Goal: Information Seeking & Learning: Learn about a topic

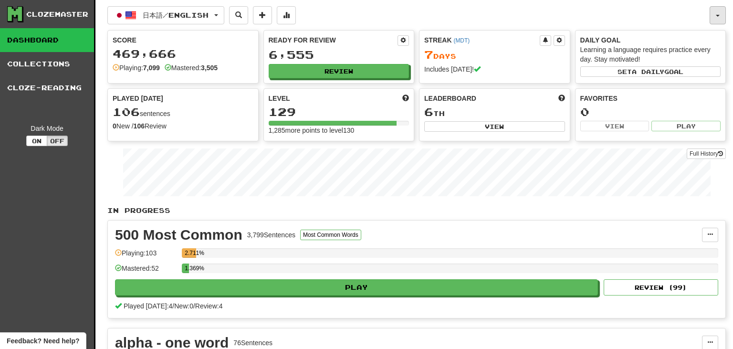
click at [720, 12] on button "button" at bounding box center [717, 15] width 16 height 18
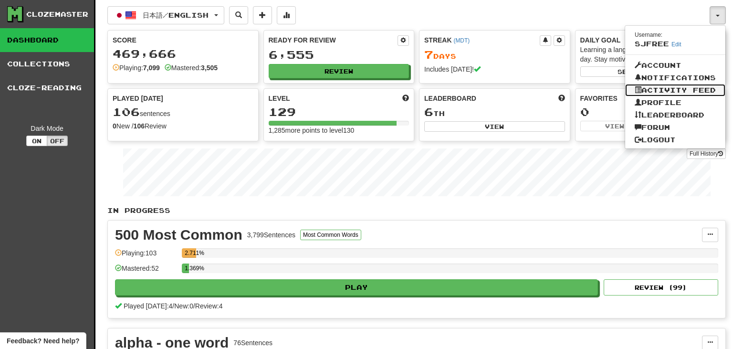
click at [693, 91] on link "Activity Feed" at bounding box center [675, 90] width 100 height 12
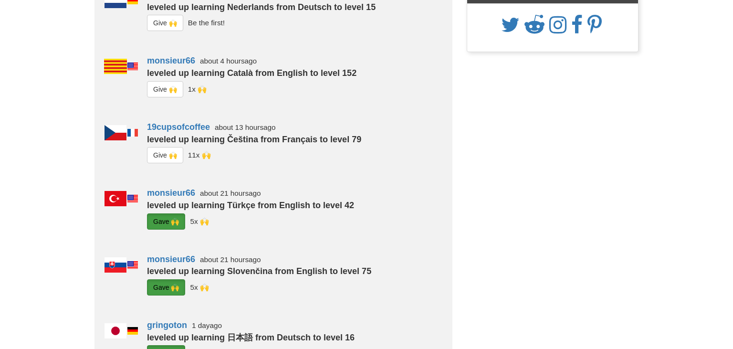
scroll to position [115, 0]
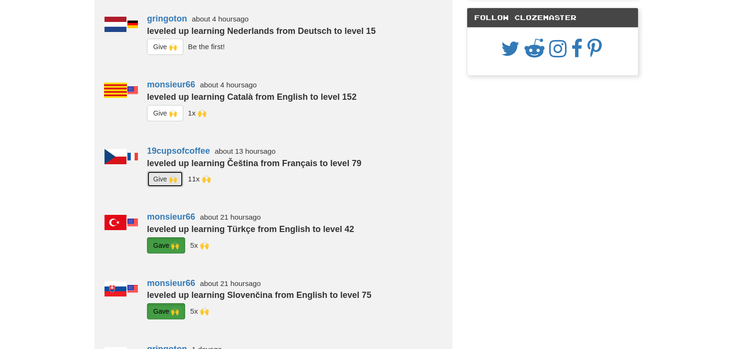
click at [167, 176] on button "G i ve 🙌" at bounding box center [165, 179] width 36 height 16
click at [165, 114] on button "G i ve 🙌" at bounding box center [165, 113] width 36 height 16
click at [167, 46] on button "G i ve 🙌" at bounding box center [165, 47] width 36 height 16
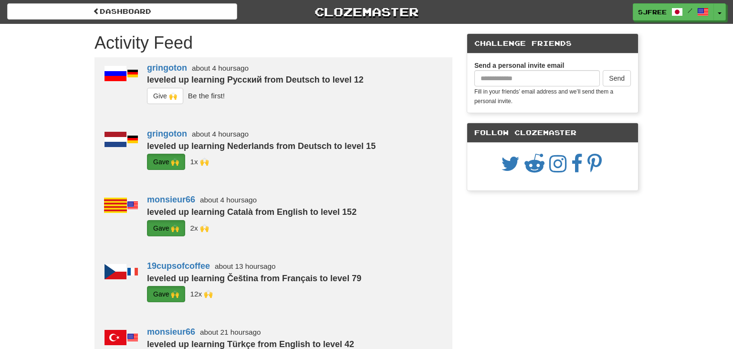
scroll to position [0, 0]
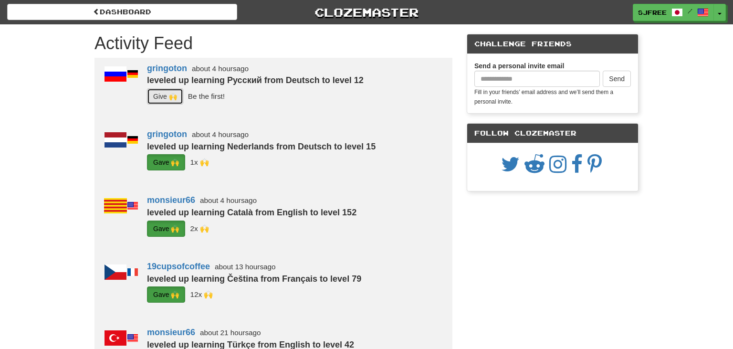
click at [164, 100] on button "G i ve 🙌" at bounding box center [165, 96] width 36 height 16
click at [718, 17] on button "Toggle Dropdown" at bounding box center [720, 12] width 12 height 17
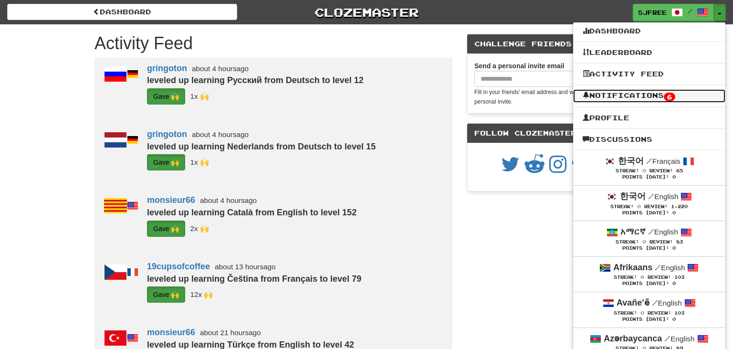
click at [656, 96] on link "Notifications 6" at bounding box center [649, 95] width 152 height 13
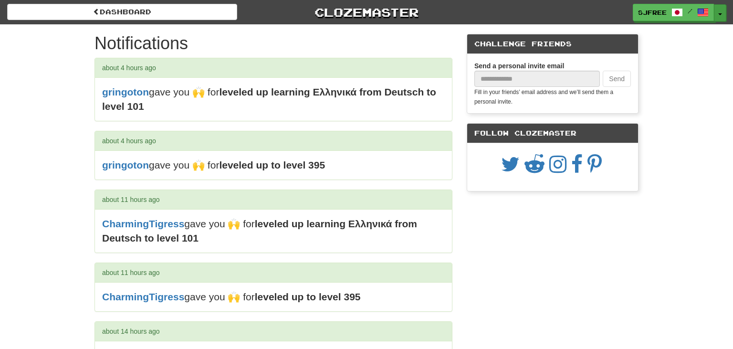
click at [722, 16] on button "Toggle Dropdown" at bounding box center [720, 12] width 12 height 17
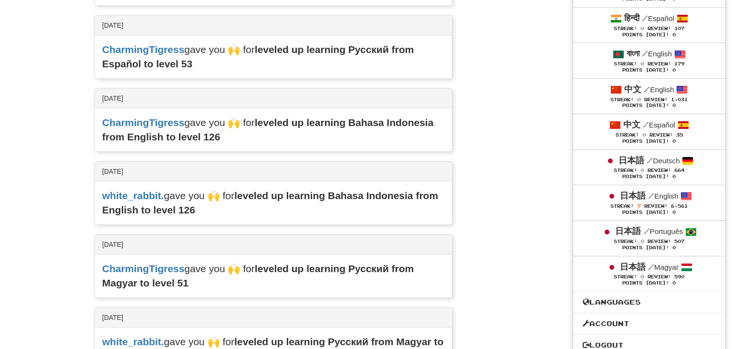
scroll to position [3861, 0]
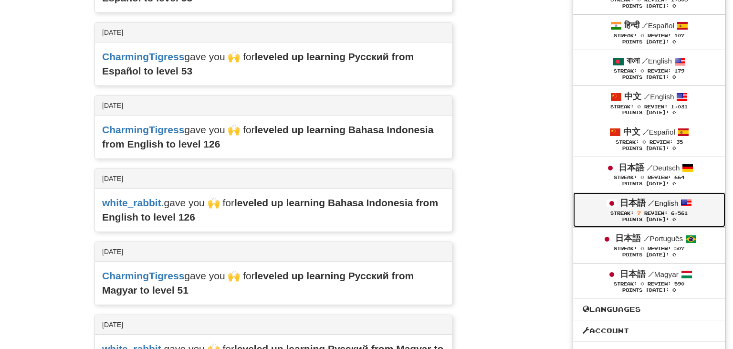
click at [657, 210] on span "Review:" at bounding box center [655, 212] width 23 height 5
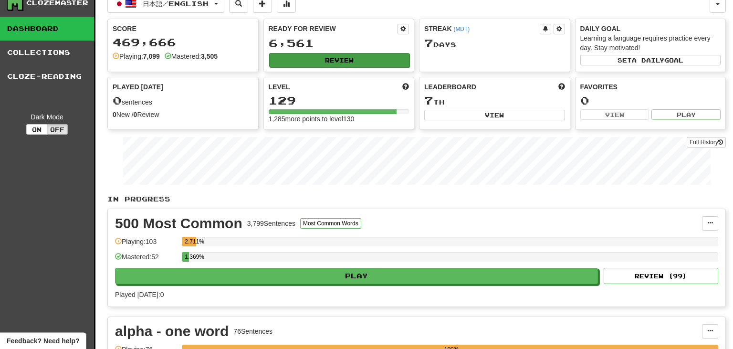
scroll to position [10, 0]
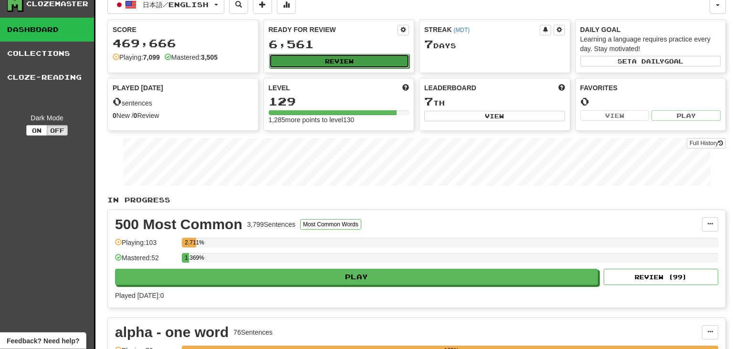
click at [332, 60] on button "Review" at bounding box center [339, 61] width 141 height 14
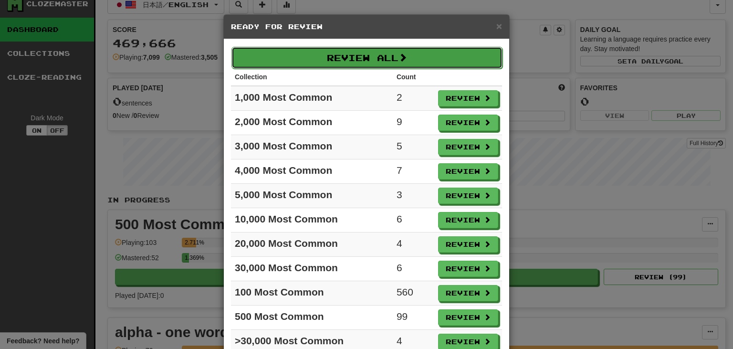
click at [353, 62] on button "Review All" at bounding box center [366, 58] width 271 height 22
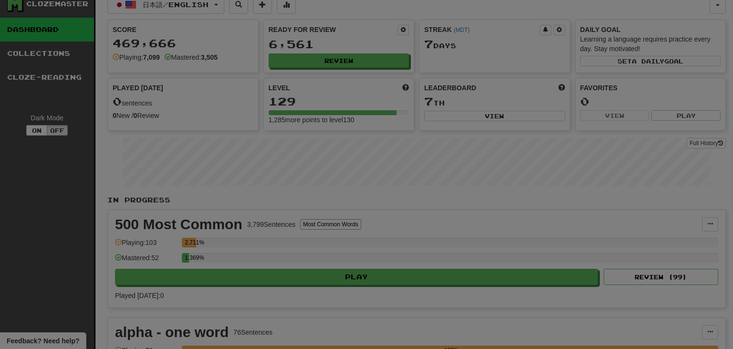
select select "***"
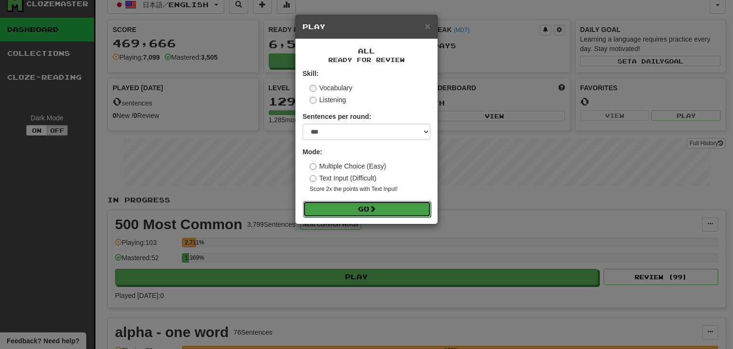
click at [369, 208] on button "Go" at bounding box center [367, 209] width 128 height 16
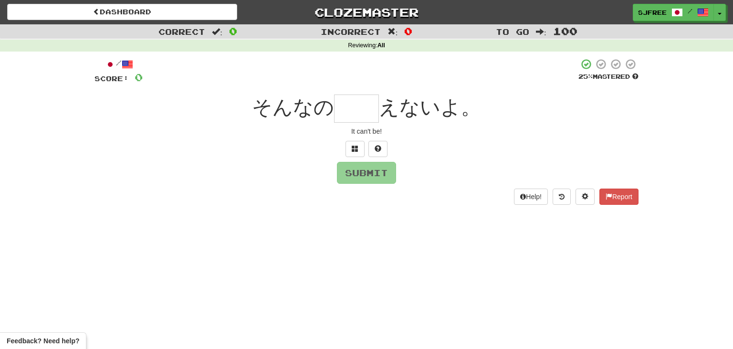
type input "*"
type input "**"
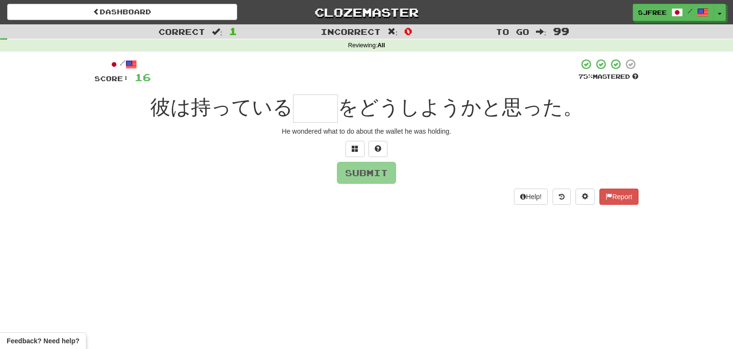
drag, startPoint x: 283, startPoint y: 129, endPoint x: 354, endPoint y: 133, distance: 71.2
drag, startPoint x: 281, startPoint y: 131, endPoint x: 465, endPoint y: 146, distance: 183.8
click at [465, 146] on div "/ Score: 16 75 % Mastered 彼は持っている をどうしようかと思った。 He wondered what to do about the…" at bounding box center [366, 131] width 544 height 146
copy div "He wondered what to do about the wallet he was holding."
click at [329, 104] on input "text" at bounding box center [315, 108] width 45 height 28
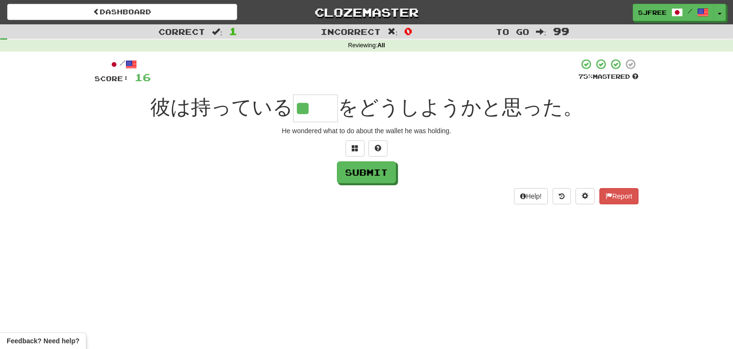
type input "**"
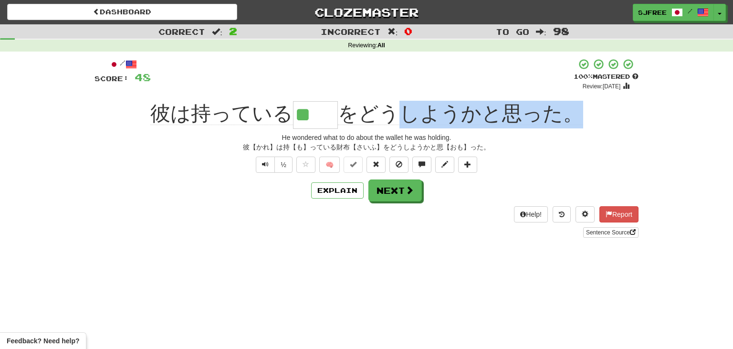
drag, startPoint x: 395, startPoint y: 106, endPoint x: 585, endPoint y: 105, distance: 190.4
click at [585, 105] on div "彼は持っている ** をどうしようかと思った。" at bounding box center [366, 115] width 544 height 28
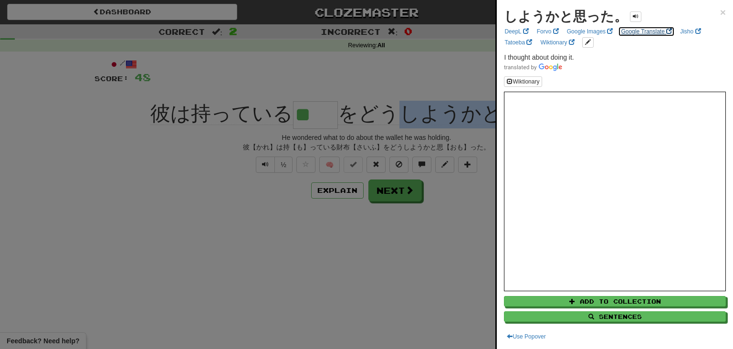
click at [641, 34] on link "Google Translate" at bounding box center [646, 31] width 57 height 10
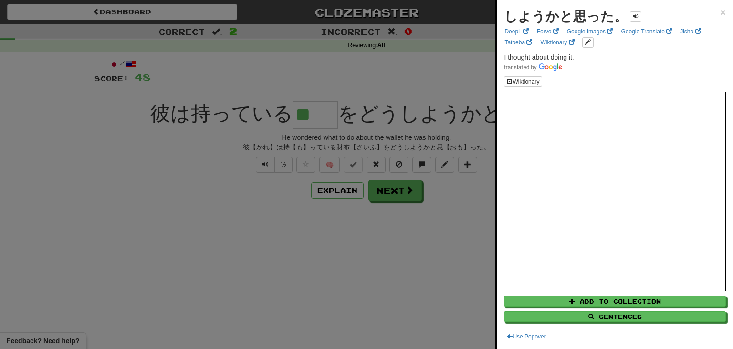
click at [261, 58] on div at bounding box center [366, 174] width 733 height 349
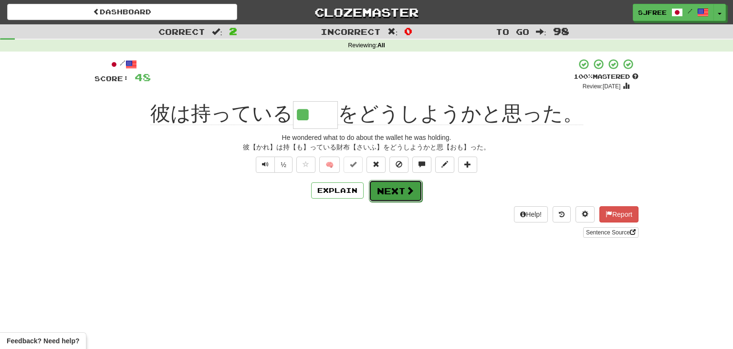
click at [404, 192] on button "Next" at bounding box center [395, 191] width 53 height 22
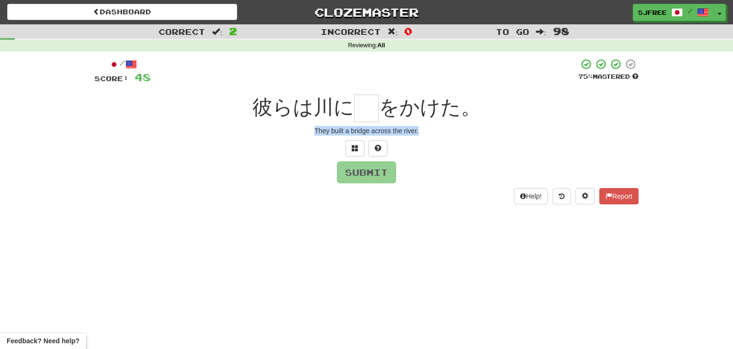
drag, startPoint x: 311, startPoint y: 131, endPoint x: 455, endPoint y: 131, distance: 144.1
click at [455, 131] on div "They built a bridge across the river." at bounding box center [366, 131] width 544 height 10
copy div "They built a bridge across the river."
click at [367, 108] on input "text" at bounding box center [366, 108] width 25 height 28
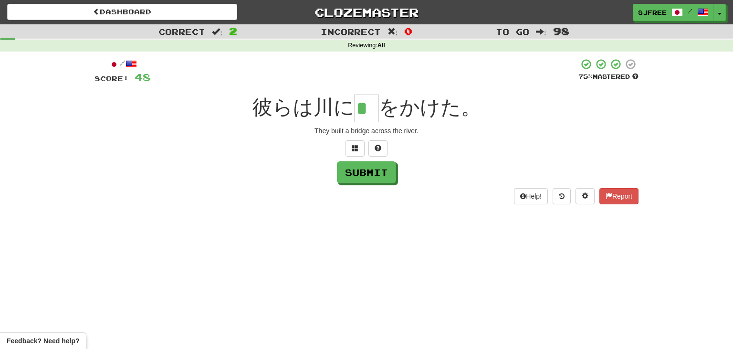
type input "*"
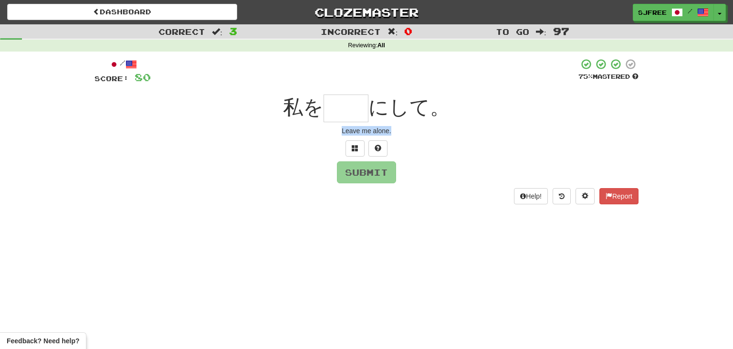
drag, startPoint x: 339, startPoint y: 129, endPoint x: 424, endPoint y: 139, distance: 85.5
click at [424, 139] on div "/ Score: 80 75 % Mastered 私を にして。 Leave me alone. Submit Help! Report" at bounding box center [366, 131] width 544 height 146
copy div "Leave me alone."
click at [350, 110] on input "text" at bounding box center [345, 108] width 45 height 28
type input "*"
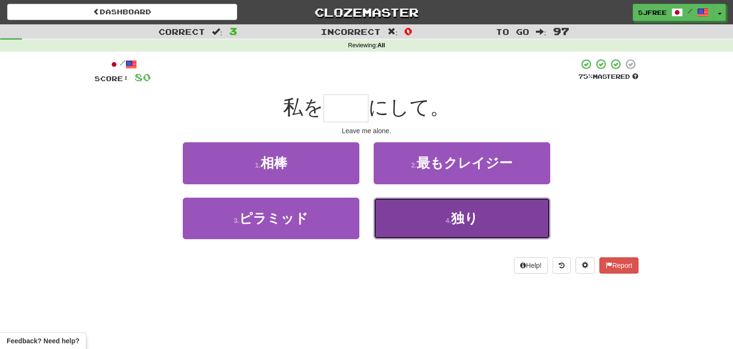
click at [491, 205] on button "4 . 独り" at bounding box center [462, 219] width 177 height 42
type input "**"
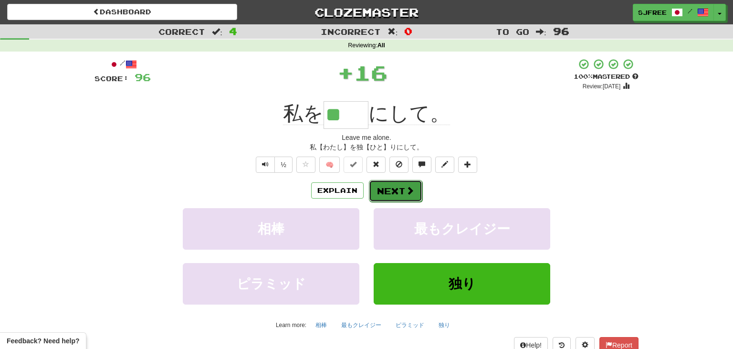
click at [393, 186] on button "Next" at bounding box center [395, 191] width 53 height 22
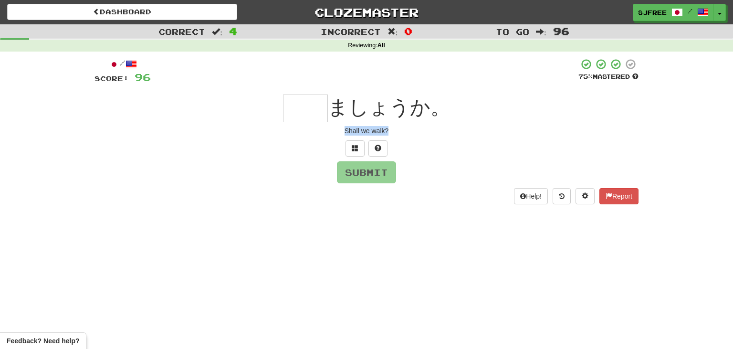
drag, startPoint x: 344, startPoint y: 126, endPoint x: 424, endPoint y: 132, distance: 79.9
click at [424, 132] on div "/ Score: 96 75 % Mastered ましょうか。 Shall we walk? Submit Help! Report" at bounding box center [366, 131] width 544 height 146
copy div "Shall we walk?"
click at [315, 107] on input "text" at bounding box center [305, 108] width 45 height 28
click at [315, 107] on input "*" at bounding box center [305, 108] width 45 height 28
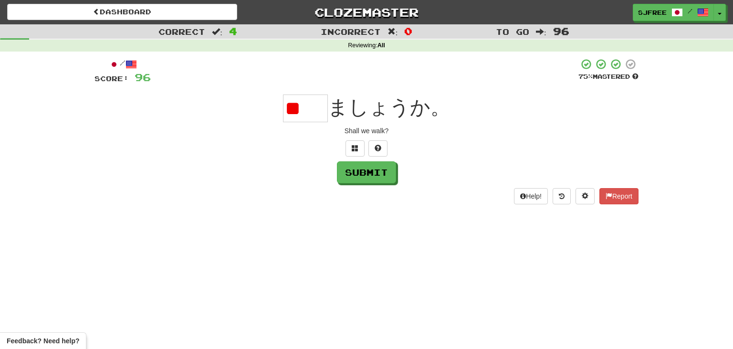
type input "*"
click at [313, 90] on div "/ Score: 96 75 % Mastered * ましょうか。 Shall we walk? Submit Help! Report" at bounding box center [366, 131] width 544 height 146
click at [313, 101] on input "*" at bounding box center [305, 108] width 45 height 28
click at [314, 105] on input "*" at bounding box center [305, 108] width 45 height 28
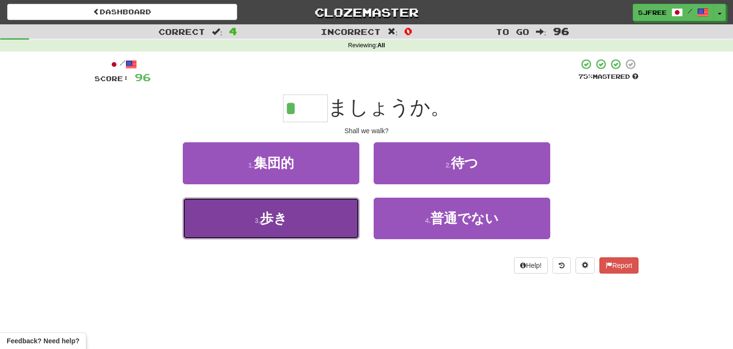
click at [332, 214] on button "3 . 歩き" at bounding box center [271, 219] width 177 height 42
type input "**"
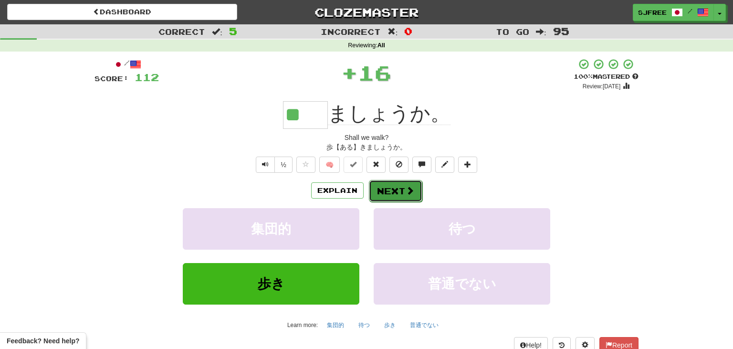
click at [407, 190] on span at bounding box center [410, 190] width 9 height 9
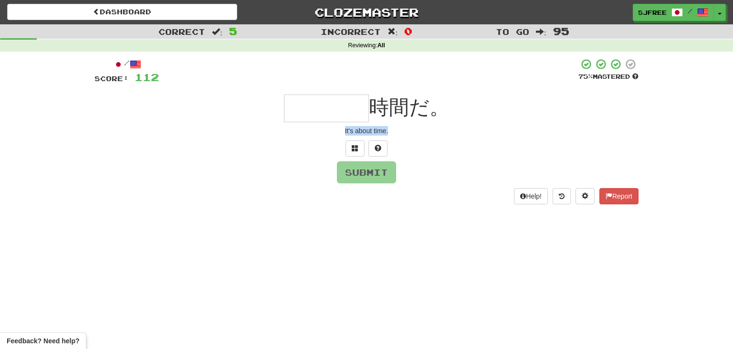
drag, startPoint x: 340, startPoint y: 129, endPoint x: 448, endPoint y: 135, distance: 108.0
click at [448, 135] on div "It's about time." at bounding box center [366, 131] width 544 height 10
copy div "It's about time."
click at [312, 108] on input "text" at bounding box center [326, 108] width 85 height 28
type input "****"
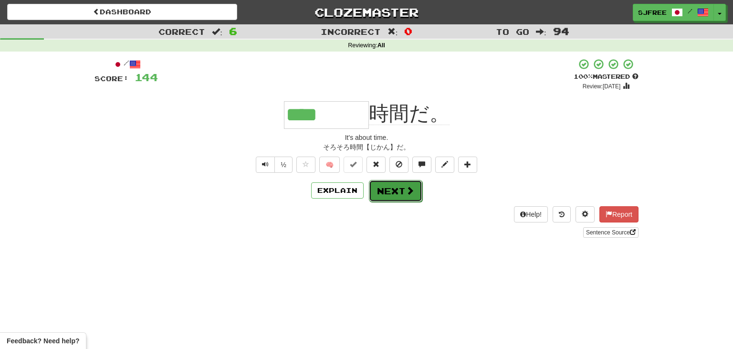
click at [392, 189] on button "Next" at bounding box center [395, 191] width 53 height 22
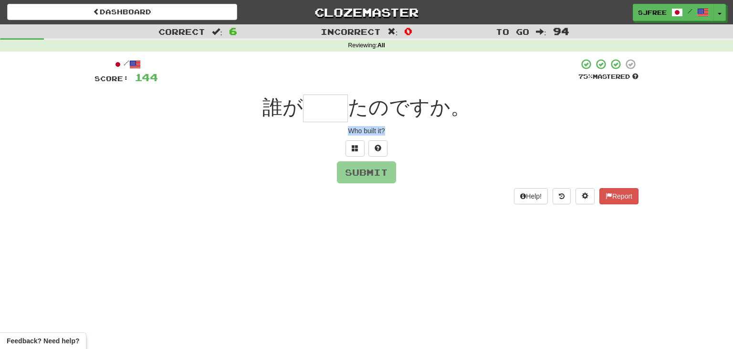
drag, startPoint x: 344, startPoint y: 131, endPoint x: 410, endPoint y: 133, distance: 65.9
click at [410, 133] on div "Who built it?" at bounding box center [366, 131] width 544 height 10
copy div "Who built it?"
click at [334, 107] on input "text" at bounding box center [325, 108] width 45 height 28
type input "**"
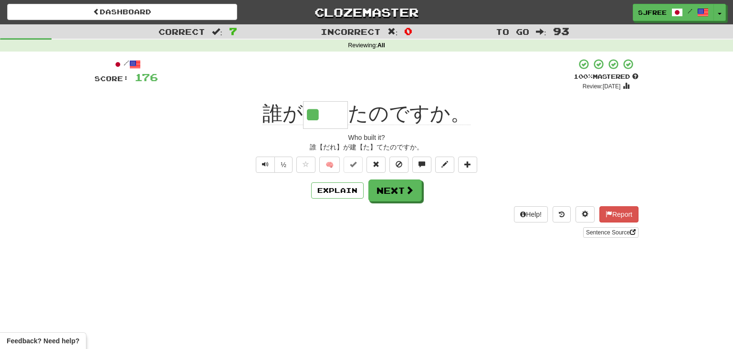
click at [227, 117] on div "誰が ** たのですか。" at bounding box center [366, 115] width 544 height 28
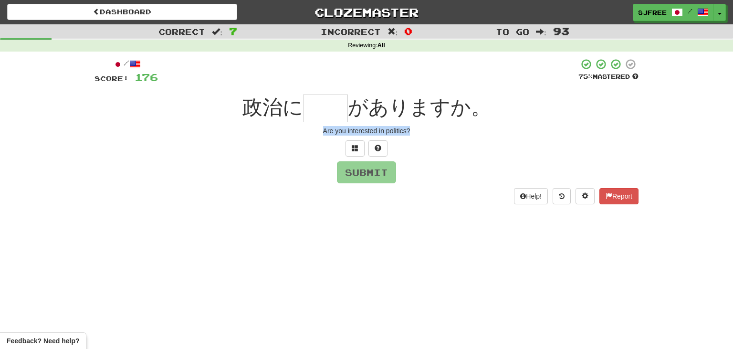
drag, startPoint x: 323, startPoint y: 134, endPoint x: 463, endPoint y: 140, distance: 140.4
click at [463, 140] on div "/ Score: 176 75 % Mastered 政治に がありますか。 Are you interested in politics? Submit H…" at bounding box center [366, 131] width 544 height 146
copy div "Are you interested in politics?"
click at [333, 107] on input "text" at bounding box center [325, 108] width 45 height 28
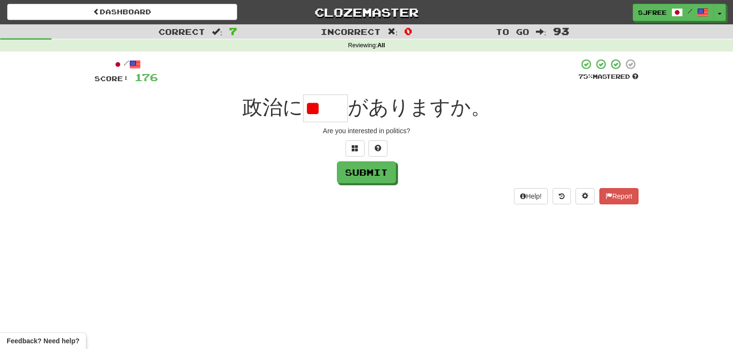
type input "*"
click at [346, 104] on input "**" at bounding box center [325, 108] width 45 height 28
type input "*"
type input "**"
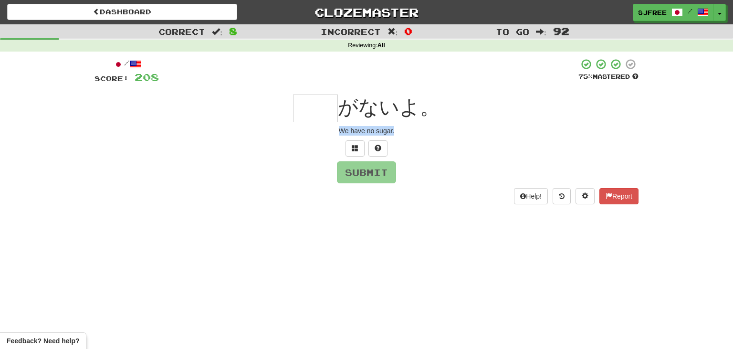
drag, startPoint x: 340, startPoint y: 129, endPoint x: 428, endPoint y: 140, distance: 89.4
click at [428, 140] on div "/ Score: 208 75 % Mastered がないよ。 We have no sugar. Submit Help! Report" at bounding box center [366, 131] width 544 height 146
copy div "We have no sugar."
click at [322, 104] on input "text" at bounding box center [315, 108] width 45 height 28
type input "**"
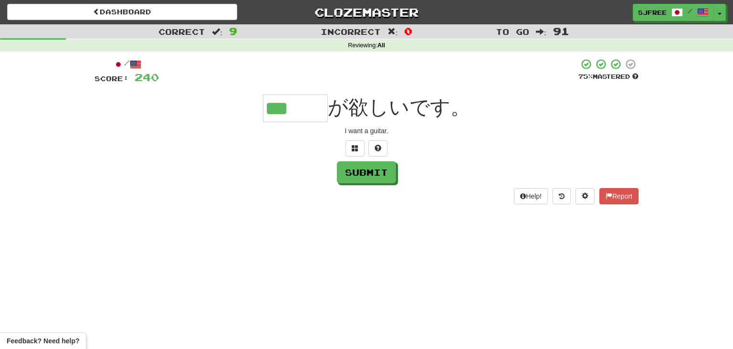
type input "***"
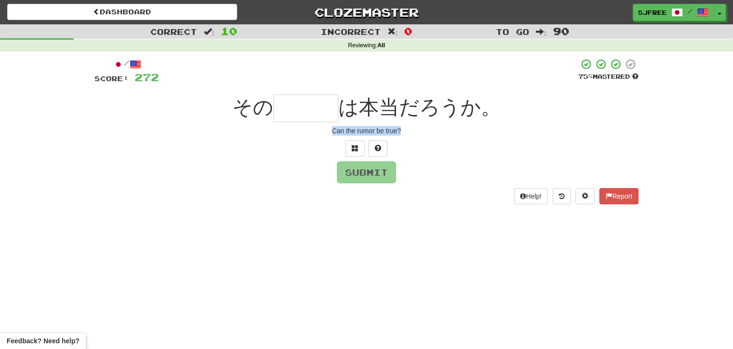
drag, startPoint x: 330, startPoint y: 132, endPoint x: 446, endPoint y: 136, distance: 115.6
click at [446, 136] on div "/ Score: 272 75 % Mastered その は本当だろうか。 Can the rumor be true? Submit Help! Repo…" at bounding box center [366, 131] width 544 height 146
copy div "Can the rumor be true?"
click at [285, 115] on input "text" at bounding box center [305, 108] width 65 height 28
type input "***"
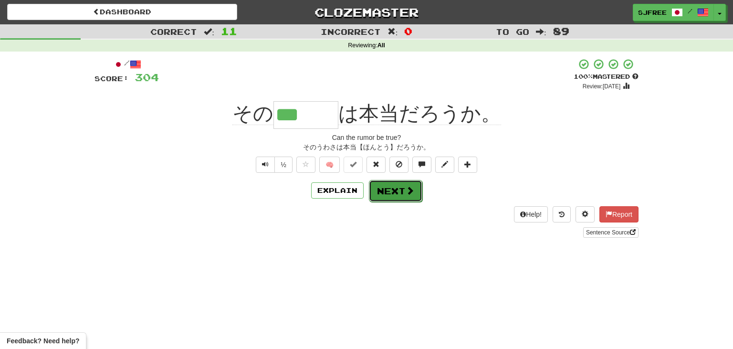
click at [410, 194] on span at bounding box center [410, 190] width 9 height 9
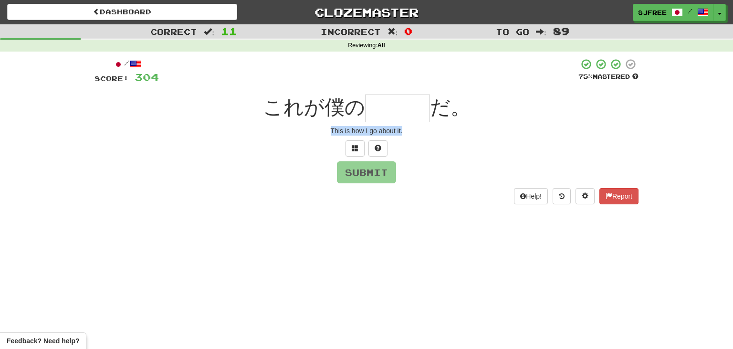
drag, startPoint x: 327, startPoint y: 129, endPoint x: 444, endPoint y: 140, distance: 117.4
click at [444, 140] on div "/ Score: 304 75 % Mastered これが僕の だ。 This is how I go about it. Submit Help! Rep…" at bounding box center [366, 131] width 544 height 146
copy div "This is how I go about it."
click at [386, 110] on input "text" at bounding box center [397, 108] width 65 height 28
type input "***"
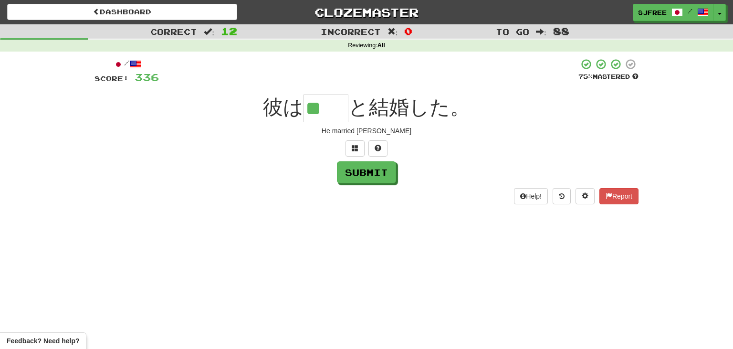
type input "**"
click at [198, 121] on div "彼は ** と結婚した。" at bounding box center [366, 108] width 544 height 28
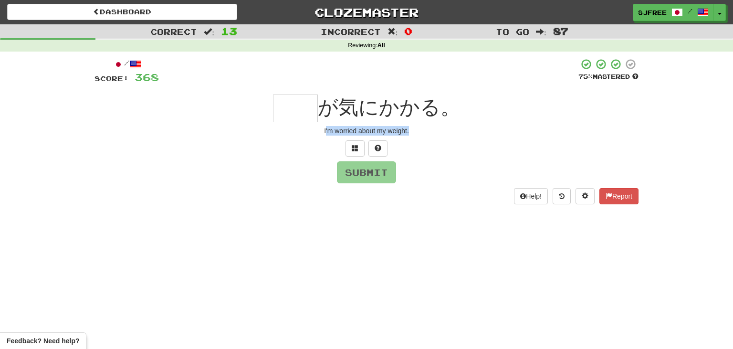
drag, startPoint x: 325, startPoint y: 127, endPoint x: 446, endPoint y: 134, distance: 120.4
click at [446, 134] on div "I'm worried about my weight." at bounding box center [366, 131] width 544 height 10
click at [317, 131] on div "I'm worried about my weight." at bounding box center [366, 131] width 544 height 10
drag, startPoint x: 321, startPoint y: 131, endPoint x: 463, endPoint y: 135, distance: 142.2
click at [463, 135] on div "I'm worried about my weight." at bounding box center [366, 131] width 544 height 10
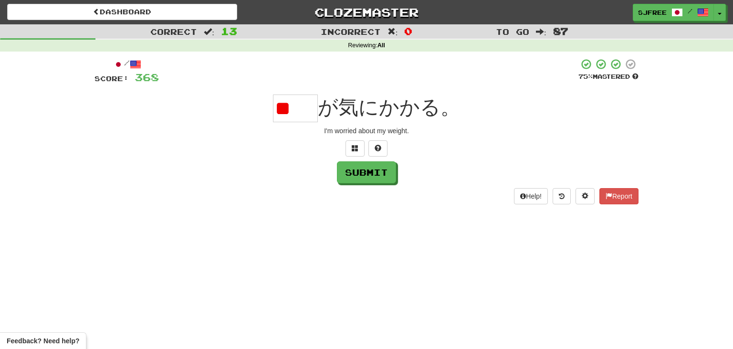
type input "*"
type input "**"
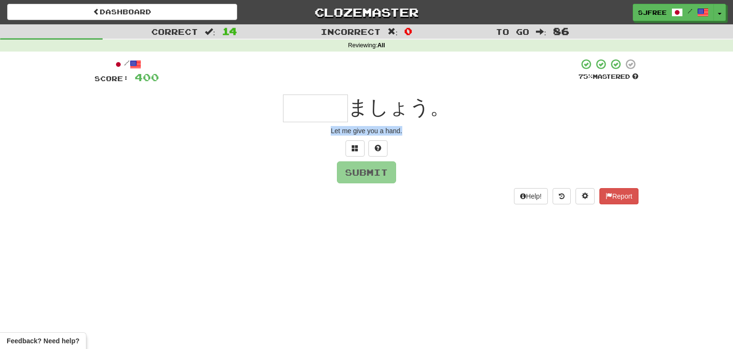
drag, startPoint x: 326, startPoint y: 132, endPoint x: 438, endPoint y: 137, distance: 112.2
click at [438, 137] on div "/ Score: 400 75 % Mastered ましょう。 Let me give you a hand. Submit Help! Report" at bounding box center [366, 131] width 544 height 146
click at [314, 107] on input "text" at bounding box center [315, 108] width 65 height 28
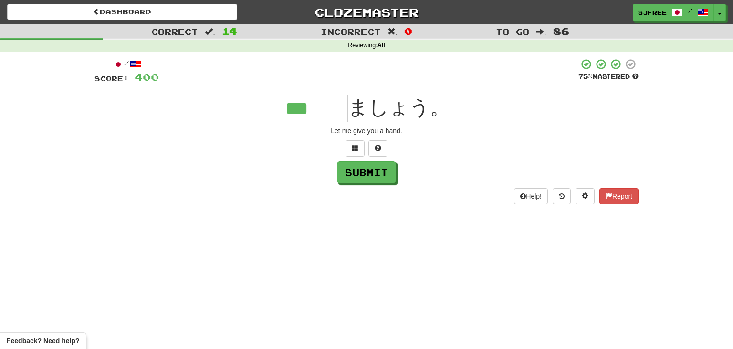
type input "***"
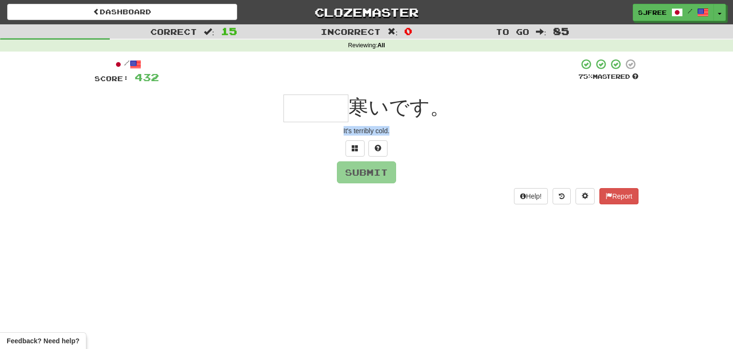
drag, startPoint x: 343, startPoint y: 129, endPoint x: 434, endPoint y: 142, distance: 92.5
click at [434, 142] on div "/ Score: 432 75 % Mastered 寒いです。 It's terribly cold. Submit Help! Report" at bounding box center [366, 131] width 544 height 146
click at [312, 112] on input "text" at bounding box center [315, 108] width 65 height 28
type input "*"
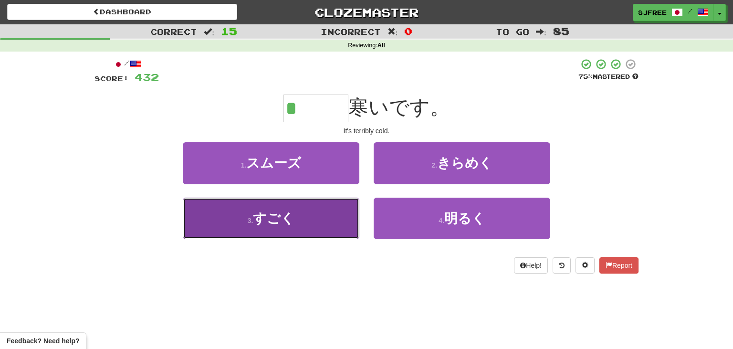
click at [327, 227] on button "3 . すごく" at bounding box center [271, 219] width 177 height 42
type input "***"
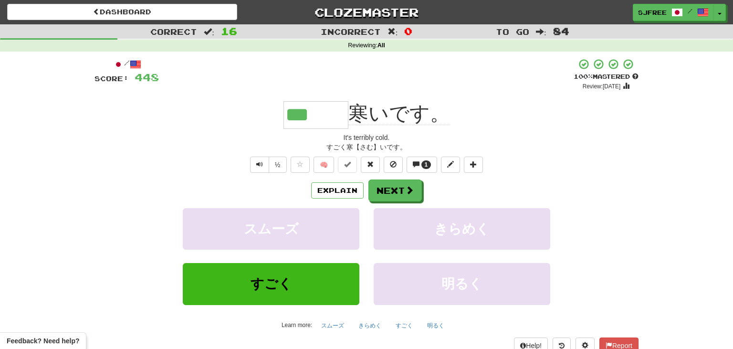
click at [183, 121] on div "*** 寒いです。" at bounding box center [366, 115] width 544 height 28
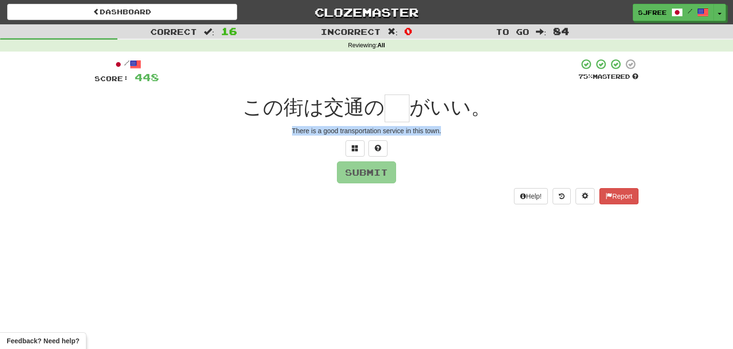
drag, startPoint x: 292, startPoint y: 133, endPoint x: 456, endPoint y: 131, distance: 163.7
click at [456, 131] on div "There is a good transportation service in this town." at bounding box center [366, 131] width 544 height 10
click at [391, 105] on input "text" at bounding box center [397, 108] width 25 height 28
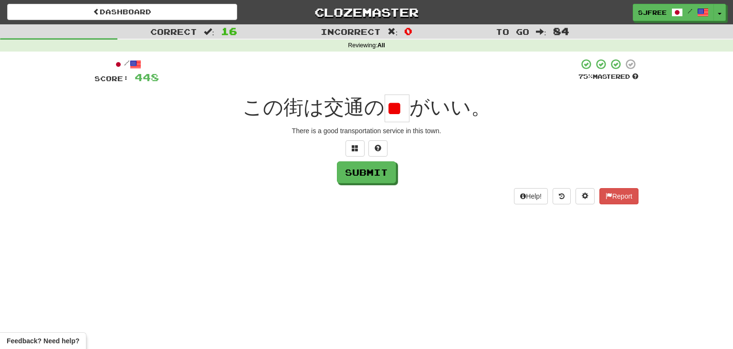
type input "*"
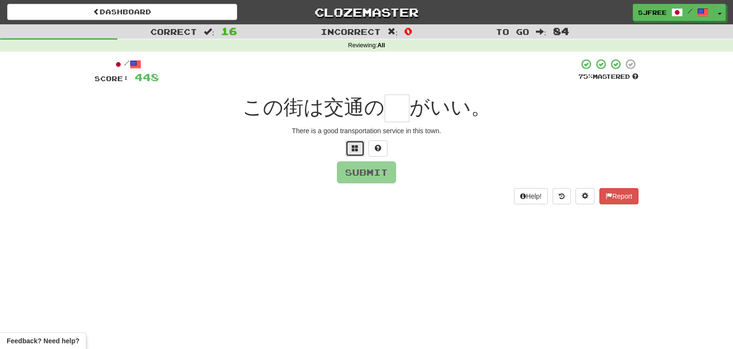
click at [351, 141] on button at bounding box center [354, 148] width 19 height 16
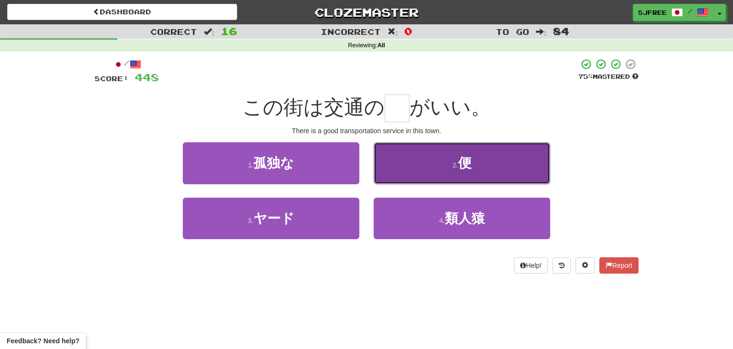
click at [458, 163] on small "2 ." at bounding box center [455, 165] width 6 height 8
type input "*"
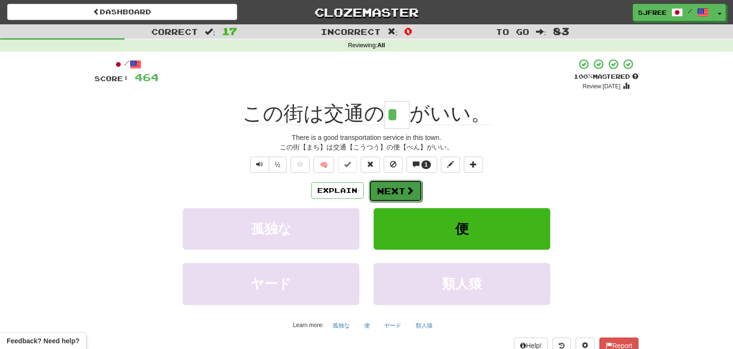
click at [403, 187] on button "Next" at bounding box center [395, 191] width 53 height 22
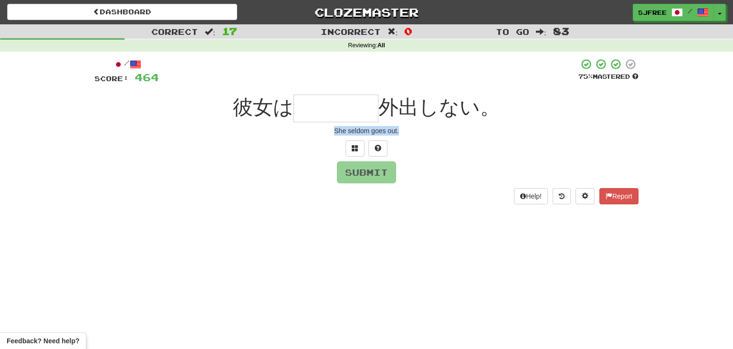
drag, startPoint x: 333, startPoint y: 129, endPoint x: 455, endPoint y: 138, distance: 122.0
click at [455, 138] on div "/ Score: 464 75 % Mastered 彼女は 外出しない。 She seldom goes out. Submit Help! Report" at bounding box center [366, 131] width 544 height 146
click at [349, 106] on input "text" at bounding box center [335, 108] width 85 height 28
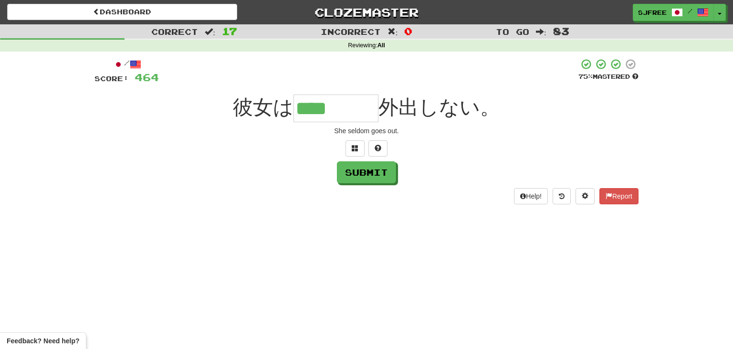
type input "****"
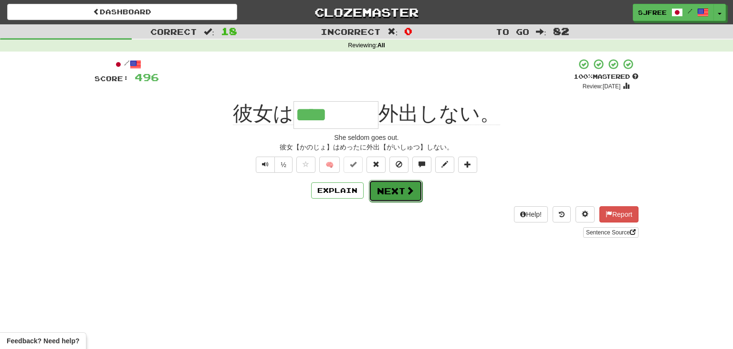
click at [409, 192] on span at bounding box center [410, 190] width 9 height 9
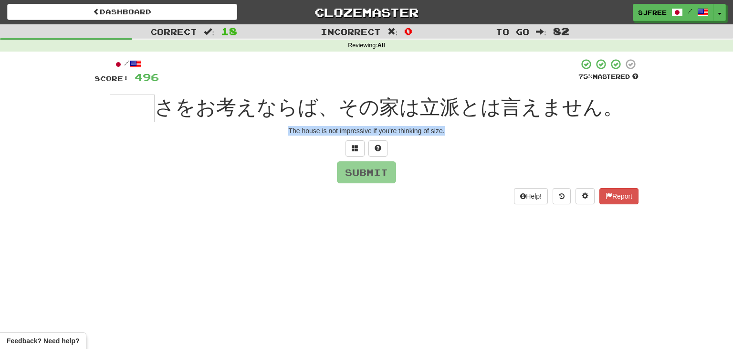
drag, startPoint x: 289, startPoint y: 129, endPoint x: 467, endPoint y: 129, distance: 178.0
click at [467, 129] on div "The house is not impressive if you're thinking of size." at bounding box center [366, 131] width 544 height 10
click at [131, 112] on input "text" at bounding box center [132, 108] width 45 height 28
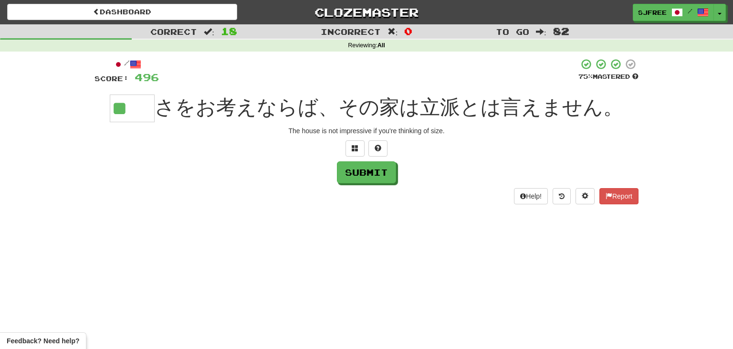
type input "**"
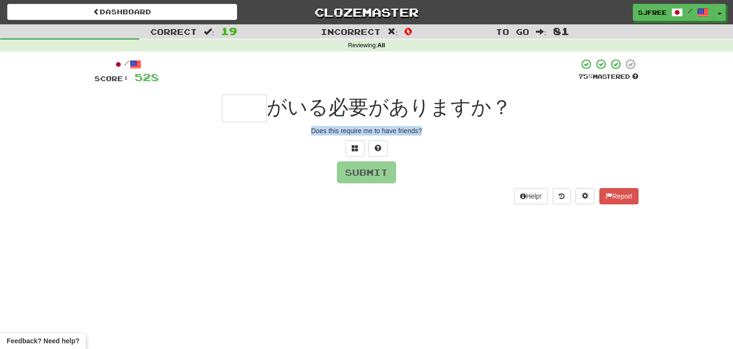
drag, startPoint x: 306, startPoint y: 127, endPoint x: 461, endPoint y: 135, distance: 154.7
click at [461, 135] on div "Does this require me to have friends?" at bounding box center [366, 131] width 544 height 10
click at [245, 118] on input "text" at bounding box center [244, 108] width 45 height 28
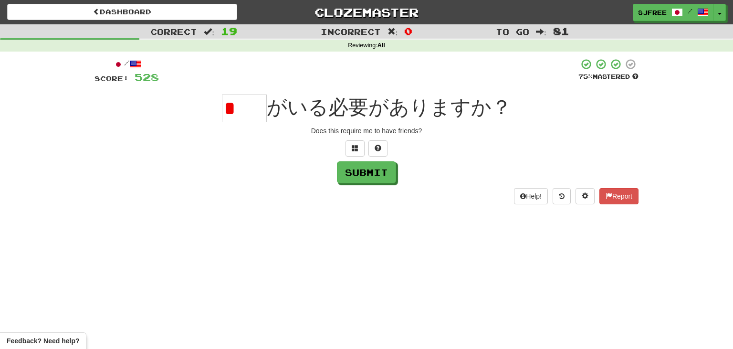
type input "*"
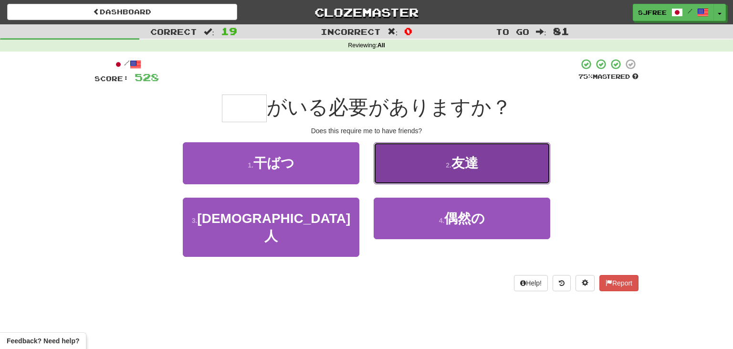
click at [448, 156] on button "2 . 友達" at bounding box center [462, 163] width 177 height 42
type input "**"
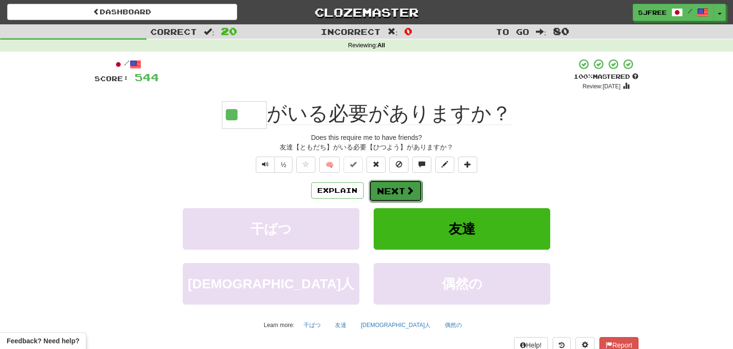
click at [414, 191] on button "Next" at bounding box center [395, 191] width 53 height 22
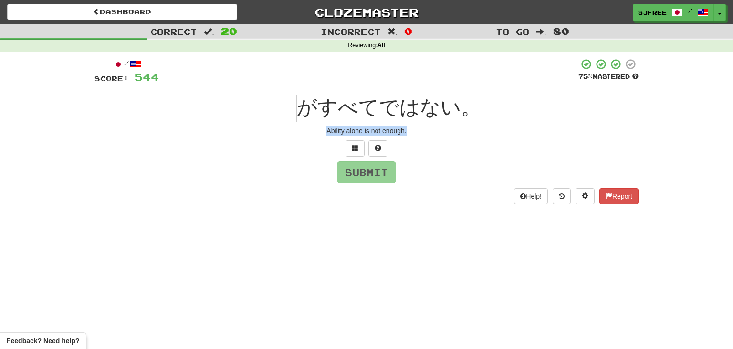
drag, startPoint x: 320, startPoint y: 132, endPoint x: 448, endPoint y: 129, distance: 128.4
click at [448, 129] on div "Ability alone is not enough." at bounding box center [366, 131] width 544 height 10
click at [272, 114] on input "text" at bounding box center [274, 108] width 45 height 28
type input "**"
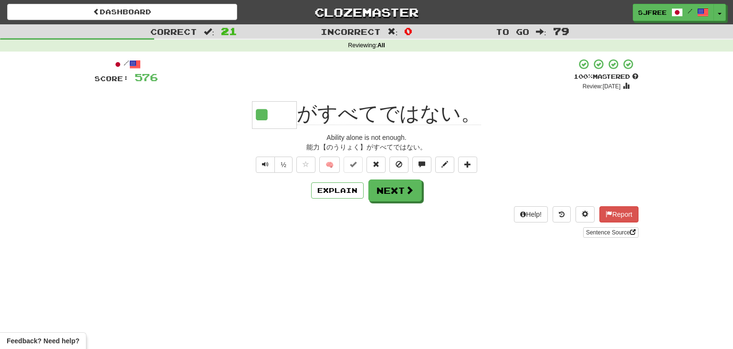
click at [204, 110] on div "** がすべてではない。" at bounding box center [366, 115] width 544 height 28
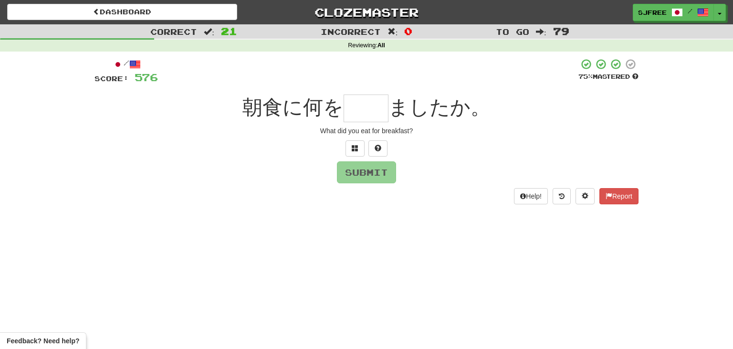
click at [204, 110] on div "朝食に何を ましたか。" at bounding box center [366, 108] width 544 height 28
drag, startPoint x: 318, startPoint y: 128, endPoint x: 469, endPoint y: 127, distance: 151.2
click at [469, 127] on div "What did you eat for breakfast?" at bounding box center [366, 131] width 544 height 10
click at [360, 108] on input "text" at bounding box center [366, 108] width 45 height 28
click at [360, 108] on input "*" at bounding box center [366, 108] width 45 height 28
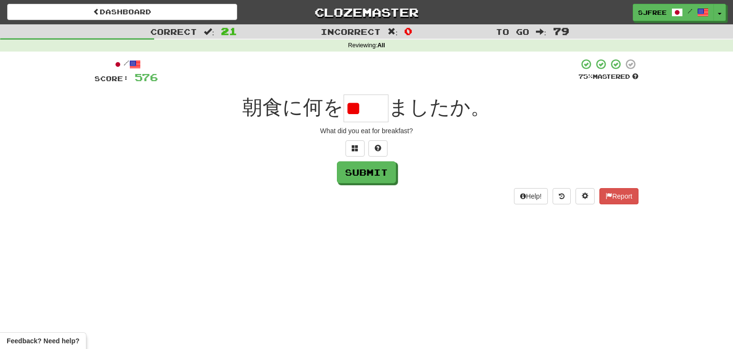
type input "*"
type input "**"
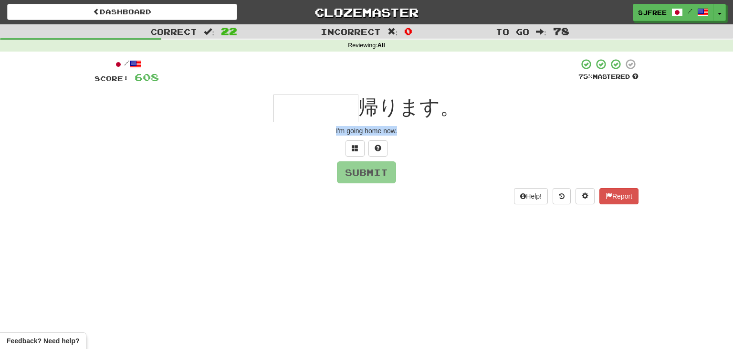
drag, startPoint x: 335, startPoint y: 130, endPoint x: 444, endPoint y: 142, distance: 110.0
click at [444, 142] on div "/ Score: 608 75 % Mastered 帰ります。 I'm going home now. Submit Help! Report" at bounding box center [366, 131] width 544 height 146
click at [299, 114] on input "text" at bounding box center [315, 108] width 85 height 28
type input "*"
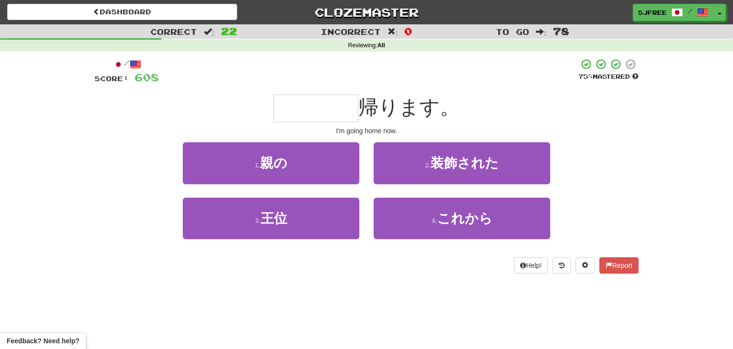
type input "*"
type input "****"
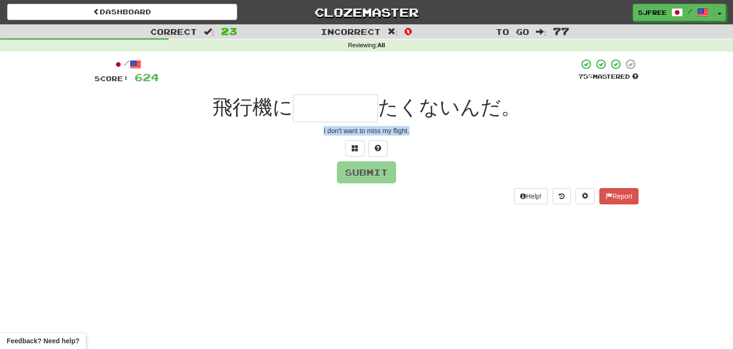
drag, startPoint x: 320, startPoint y: 132, endPoint x: 447, endPoint y: 144, distance: 127.5
click at [447, 144] on div "/ Score: 624 75 % Mastered 飛行機に たくないんだ。 I don't want to miss my flight. Submit …" at bounding box center [366, 131] width 544 height 146
click at [319, 104] on input "text" at bounding box center [335, 108] width 85 height 28
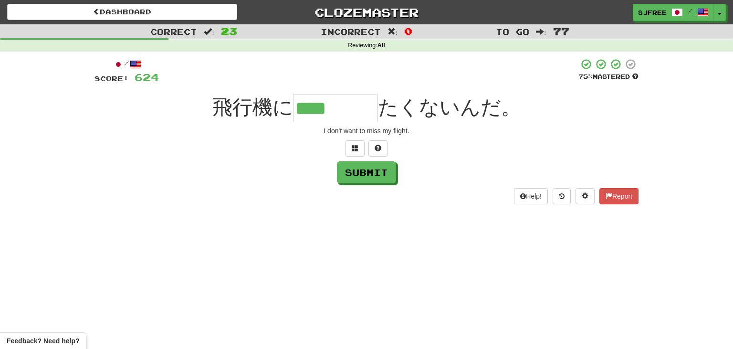
type input "****"
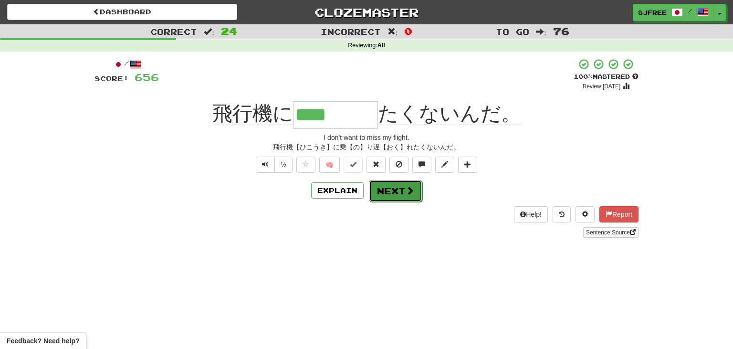
click at [396, 186] on button "Next" at bounding box center [395, 191] width 53 height 22
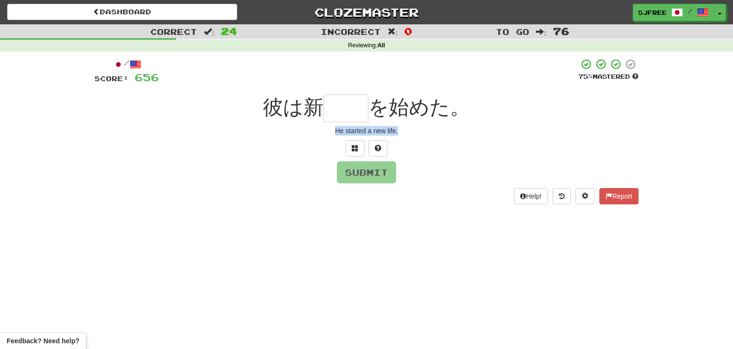
drag, startPoint x: 331, startPoint y: 128, endPoint x: 450, endPoint y: 134, distance: 118.9
click at [450, 134] on div "He started a new life." at bounding box center [366, 131] width 544 height 10
click at [349, 106] on input "text" at bounding box center [345, 108] width 45 height 28
type input "*"
click at [350, 105] on input "text" at bounding box center [345, 108] width 45 height 28
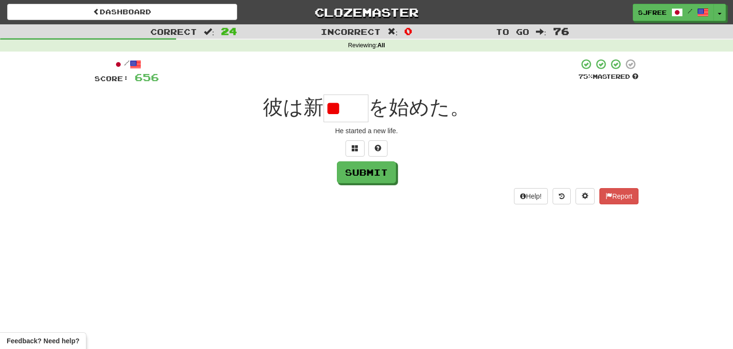
type input "*"
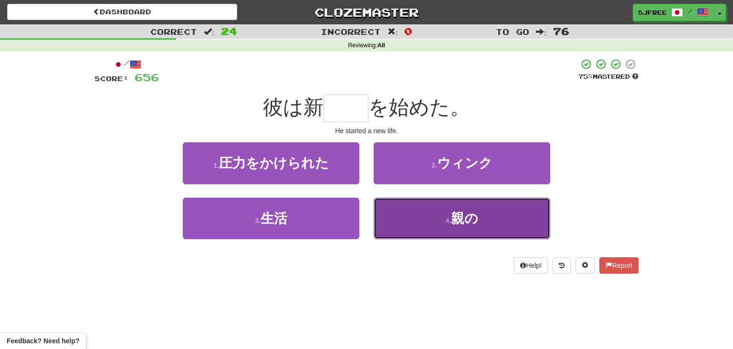
click at [463, 227] on button "4 . 親の" at bounding box center [462, 219] width 177 height 42
type input "**"
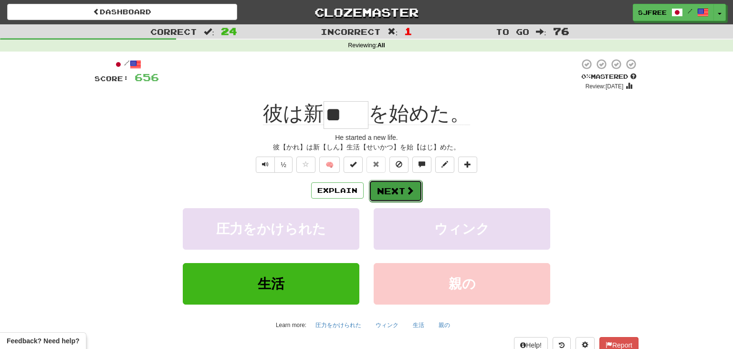
click at [413, 188] on span at bounding box center [410, 190] width 9 height 9
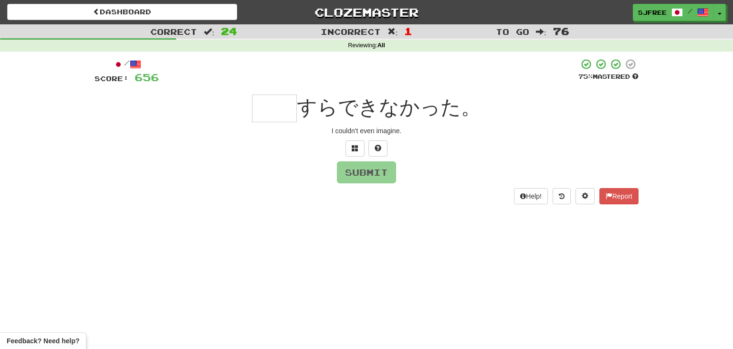
drag, startPoint x: 329, startPoint y: 129, endPoint x: 438, endPoint y: 138, distance: 109.7
click at [324, 129] on div "I couldn't even imagine." at bounding box center [366, 131] width 544 height 10
drag, startPoint x: 325, startPoint y: 129, endPoint x: 449, endPoint y: 133, distance: 124.1
click at [449, 133] on div "I couldn't even imagine." at bounding box center [366, 131] width 544 height 10
click at [404, 129] on div "I couldn't even imagine." at bounding box center [366, 131] width 544 height 10
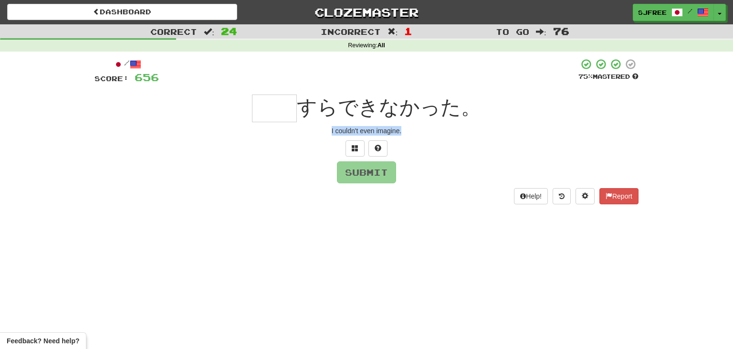
drag, startPoint x: 408, startPoint y: 129, endPoint x: 300, endPoint y: 137, distance: 108.6
click at [300, 137] on div "/ Score: 656 75 % Mastered すらできなかった。 I couldn't even imagine. Submit Help! Repo…" at bounding box center [366, 131] width 544 height 146
click at [280, 98] on input "text" at bounding box center [274, 108] width 45 height 28
type input "**"
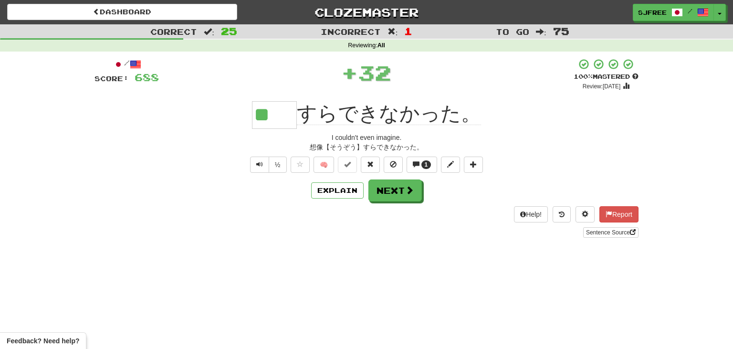
drag, startPoint x: 292, startPoint y: 115, endPoint x: 218, endPoint y: 114, distance: 73.5
click at [252, 114] on input "**" at bounding box center [274, 115] width 45 height 28
click at [215, 112] on div "** すらできなかった。" at bounding box center [366, 115] width 544 height 28
click at [207, 109] on div "** すらできなかった。" at bounding box center [366, 115] width 544 height 28
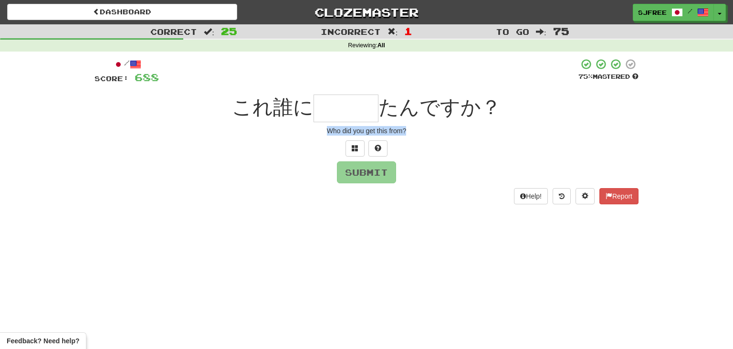
drag, startPoint x: 327, startPoint y: 130, endPoint x: 417, endPoint y: 132, distance: 90.2
click at [417, 132] on div "Who did you get this from?" at bounding box center [366, 131] width 544 height 10
click at [339, 108] on input "text" at bounding box center [345, 108] width 65 height 28
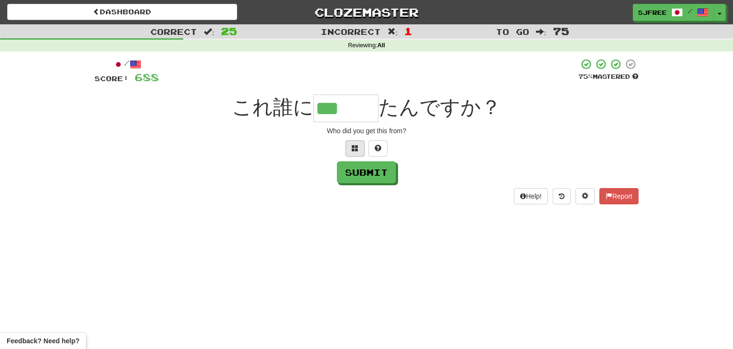
type input "***"
click at [352, 147] on span at bounding box center [355, 148] width 7 height 7
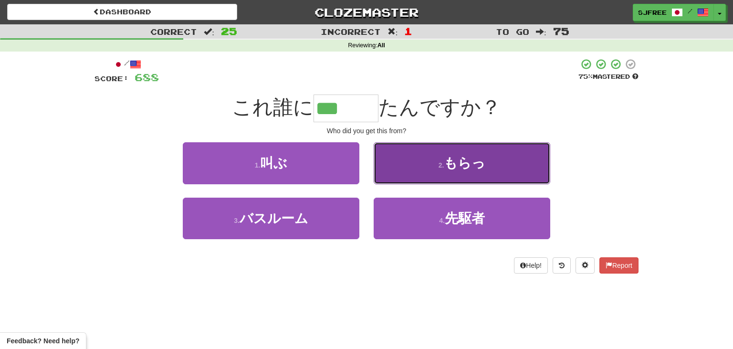
click at [430, 160] on button "2 . もらっ" at bounding box center [462, 163] width 177 height 42
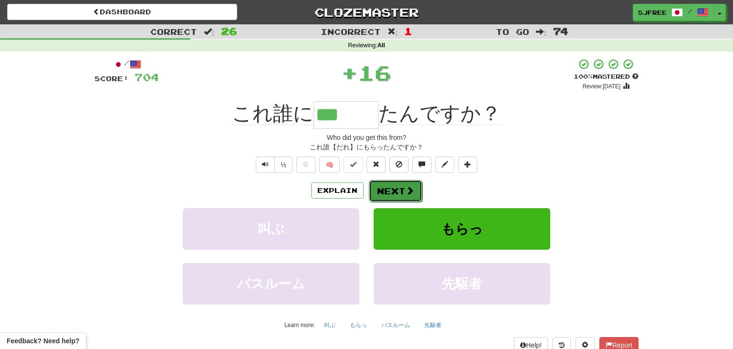
click at [400, 187] on button "Next" at bounding box center [395, 191] width 53 height 22
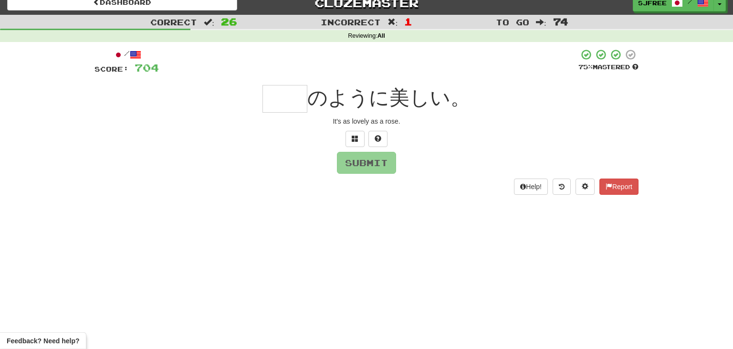
scroll to position [10, 0]
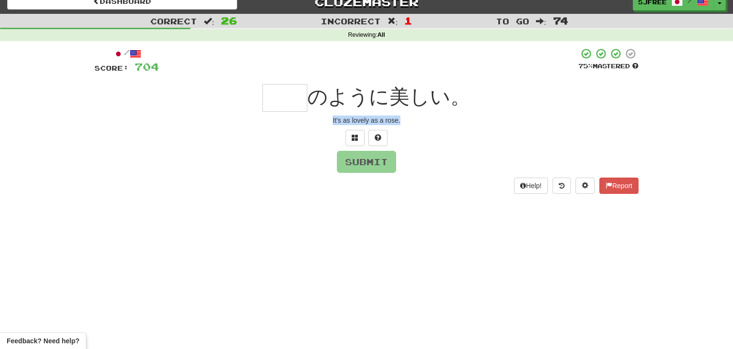
drag, startPoint x: 323, startPoint y: 119, endPoint x: 443, endPoint y: 130, distance: 120.7
click at [443, 130] on div "/ Score: 704 75 % Mastered のように美しい。 It's as lovely as a rose. Submit Help! Repo…" at bounding box center [366, 121] width 544 height 146
click at [288, 89] on input "text" at bounding box center [284, 98] width 45 height 28
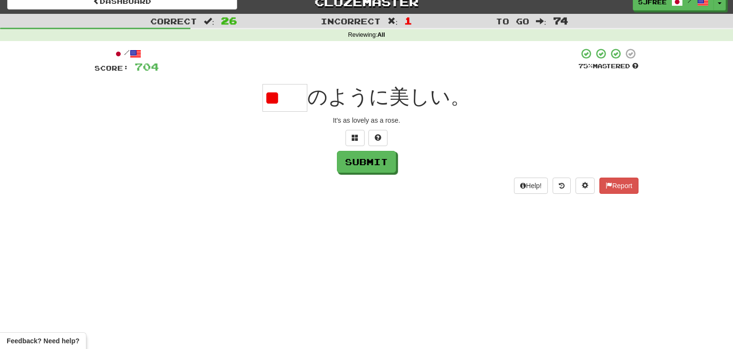
scroll to position [0, 0]
type input "**"
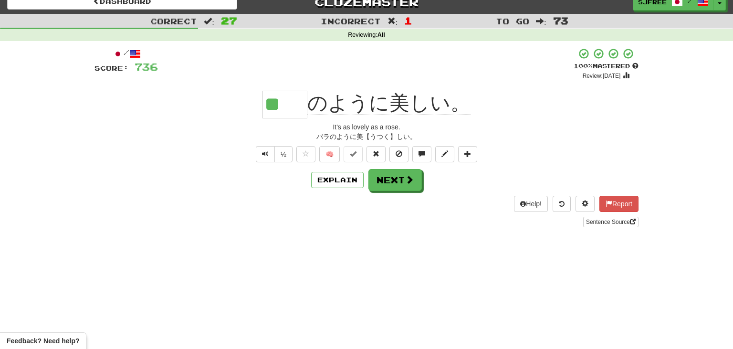
click at [223, 99] on div "** のように美しい。" at bounding box center [366, 104] width 544 height 28
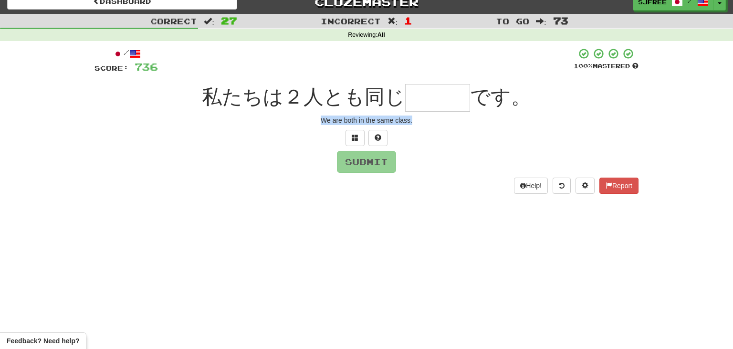
drag, startPoint x: 320, startPoint y: 118, endPoint x: 447, endPoint y: 126, distance: 127.2
click at [447, 126] on div "/ Score: 736 100 % Mastered 私たちは２人とも同じ です。 We are both in the same class. Submi…" at bounding box center [366, 121] width 544 height 146
click at [424, 99] on input "text" at bounding box center [437, 98] width 65 height 28
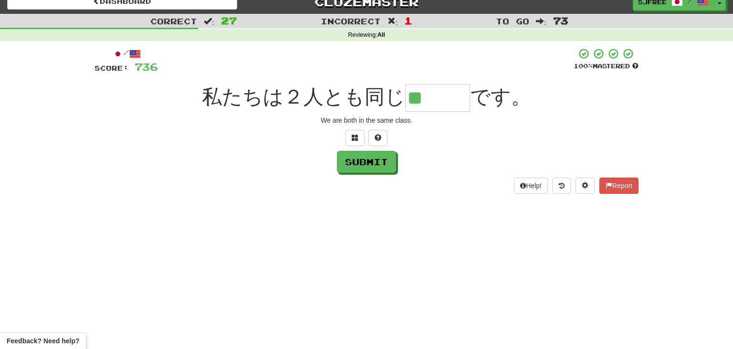
type input "*"
click at [424, 99] on input "text" at bounding box center [437, 98] width 65 height 28
type input "*"
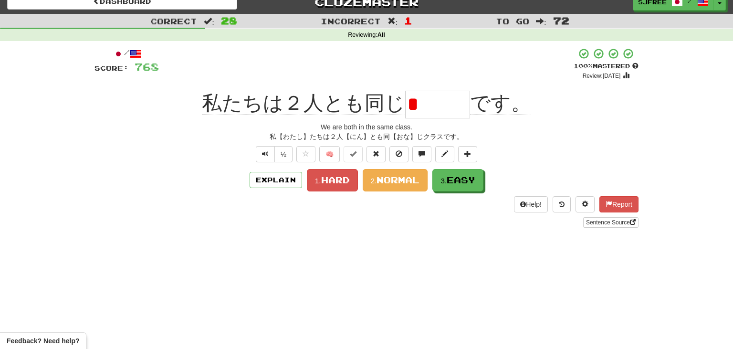
type input "*"
click at [431, 76] on div "+ 32" at bounding box center [366, 64] width 415 height 32
click at [474, 180] on span "Easy" at bounding box center [461, 180] width 29 height 10
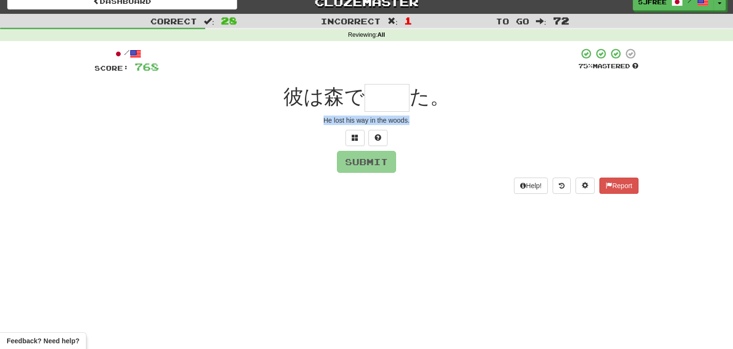
drag, startPoint x: 323, startPoint y: 122, endPoint x: 445, endPoint y: 130, distance: 122.4
click at [445, 130] on div "/ Score: 768 75 % Mastered 彼は森で た。 He lost his way in the woods. Submit Help! R…" at bounding box center [366, 121] width 544 height 146
click at [371, 91] on input "text" at bounding box center [386, 98] width 45 height 28
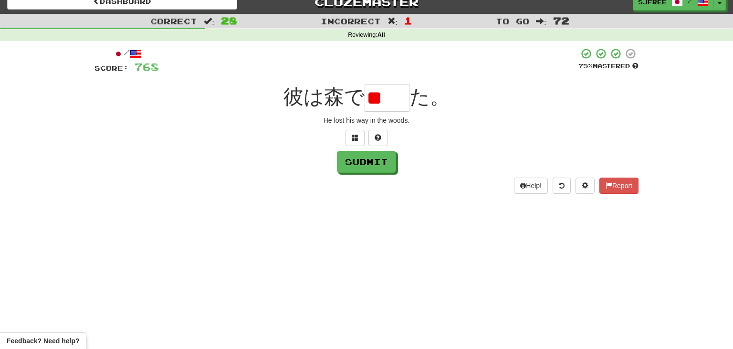
type input "*"
type input "**"
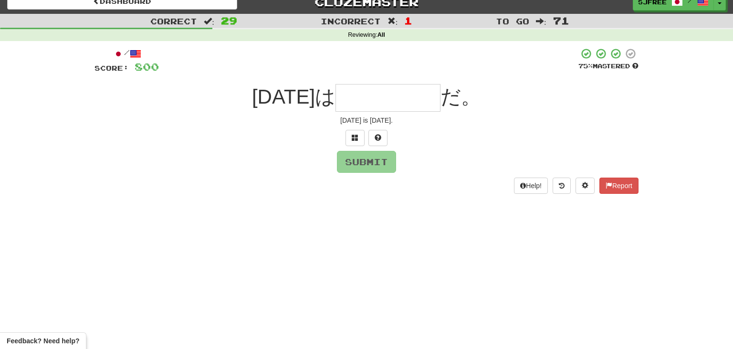
click at [328, 119] on div "Tomorrow is Christmas Day." at bounding box center [366, 120] width 544 height 10
drag, startPoint x: 323, startPoint y: 121, endPoint x: 444, endPoint y: 133, distance: 121.3
drag, startPoint x: 321, startPoint y: 125, endPoint x: 441, endPoint y: 121, distance: 120.3
click at [441, 121] on div "Tomorrow is Christmas Day." at bounding box center [366, 120] width 544 height 10
click at [360, 100] on input "text" at bounding box center [387, 98] width 105 height 28
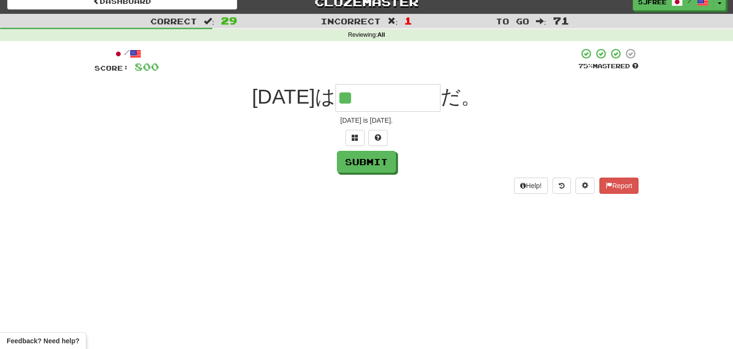
type input "*"
type input "*****"
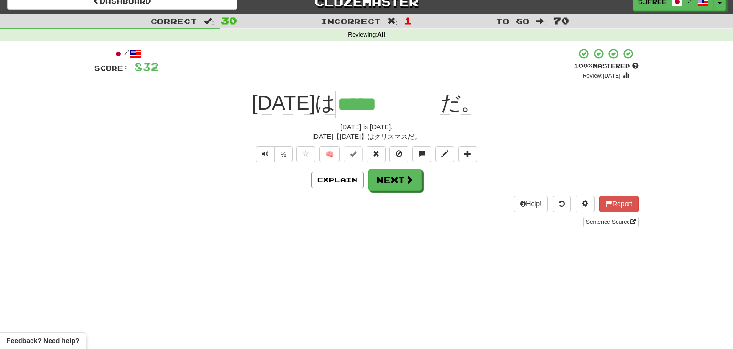
click at [217, 70] on div "+ 32" at bounding box center [366, 64] width 415 height 32
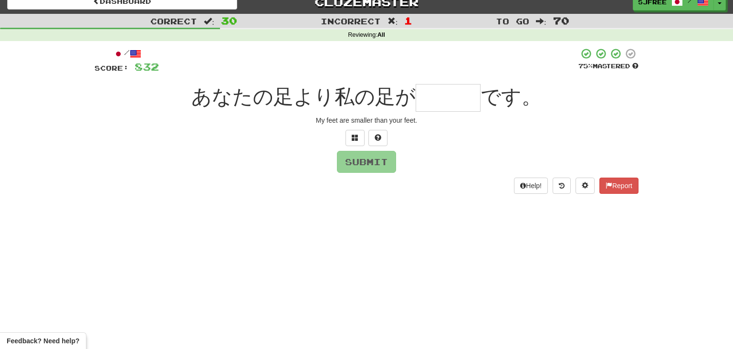
drag, startPoint x: 313, startPoint y: 122, endPoint x: 456, endPoint y: 132, distance: 143.4
drag, startPoint x: 315, startPoint y: 122, endPoint x: 464, endPoint y: 126, distance: 148.9
click at [464, 126] on div "/ Score: 832 75 % Mastered あなたの足より私の足が です。 My feet are smaller than your feet. …" at bounding box center [366, 121] width 544 height 146
click at [427, 93] on input "text" at bounding box center [448, 98] width 65 height 28
type input "***"
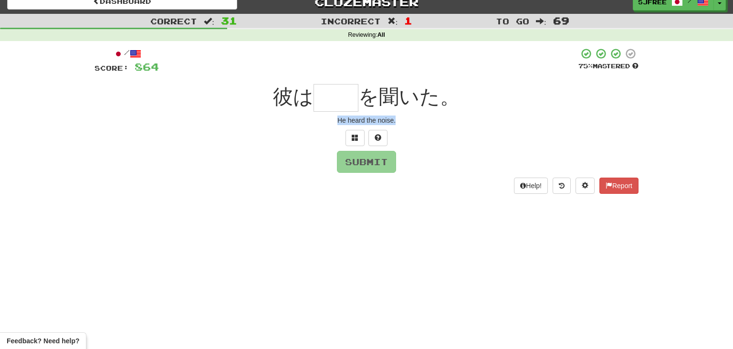
drag, startPoint x: 339, startPoint y: 119, endPoint x: 420, endPoint y: 121, distance: 81.6
click at [420, 121] on div "He heard the noise." at bounding box center [366, 120] width 544 height 10
click at [353, 135] on span at bounding box center [355, 137] width 7 height 7
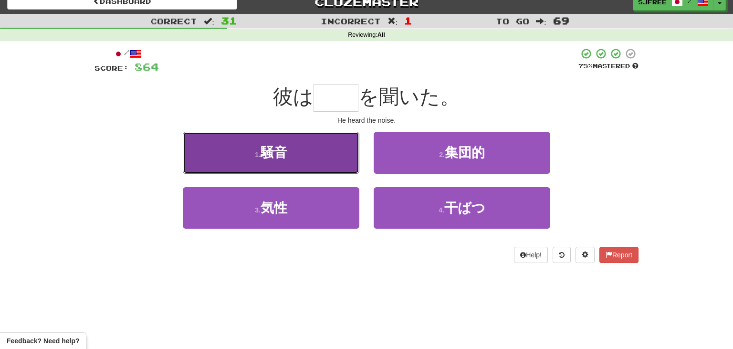
click at [315, 160] on button "1 . 騒音" at bounding box center [271, 153] width 177 height 42
type input "**"
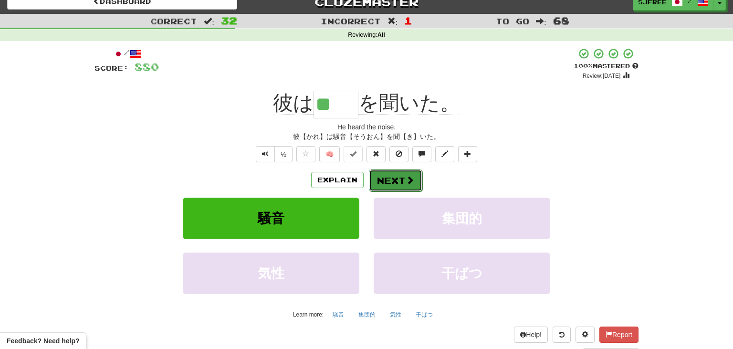
click at [401, 181] on button "Next" at bounding box center [395, 180] width 53 height 22
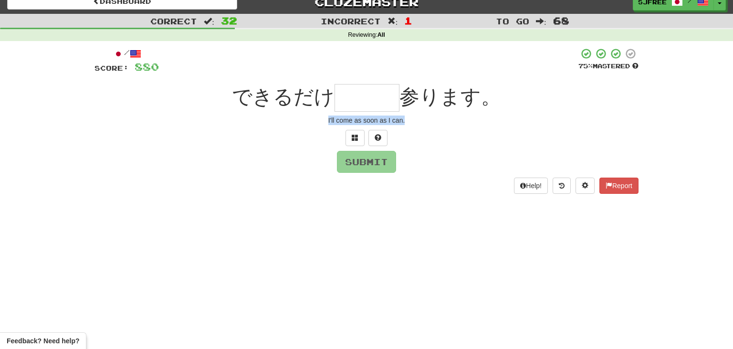
drag, startPoint x: 323, startPoint y: 115, endPoint x: 448, endPoint y: 125, distance: 124.9
click at [448, 125] on div "/ Score: 880 75 % Mastered できるだけ 参ります。 I'll come as soon as I can. Submit Help!…" at bounding box center [366, 121] width 544 height 146
click at [356, 94] on input "text" at bounding box center [366, 98] width 65 height 28
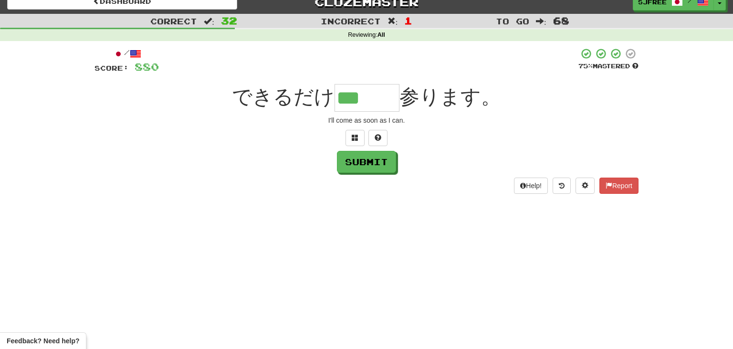
type input "***"
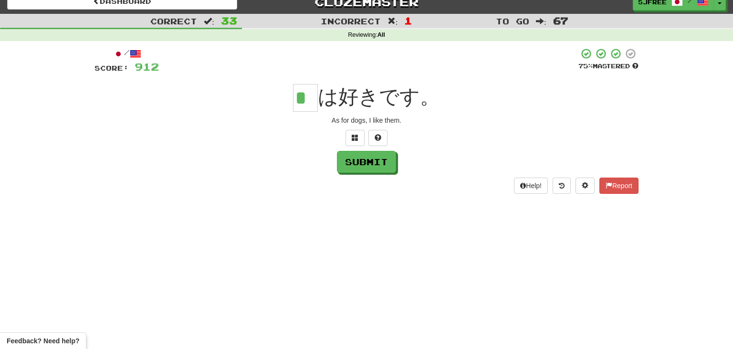
type input "*"
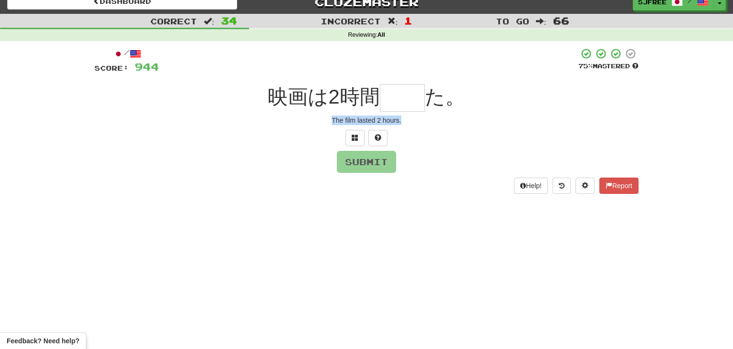
drag, startPoint x: 326, startPoint y: 125, endPoint x: 437, endPoint y: 125, distance: 111.6
click at [437, 125] on div "The film lasted 2 hours." at bounding box center [366, 120] width 544 height 10
click at [394, 94] on input "text" at bounding box center [402, 98] width 45 height 28
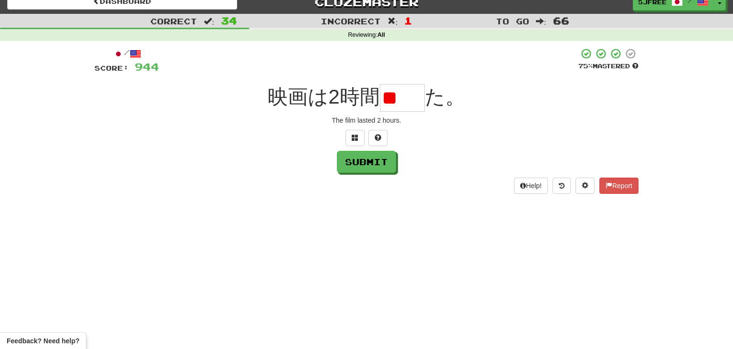
type input "*"
click at [408, 98] on input "text" at bounding box center [402, 98] width 45 height 28
paste input "**"
type input "**"
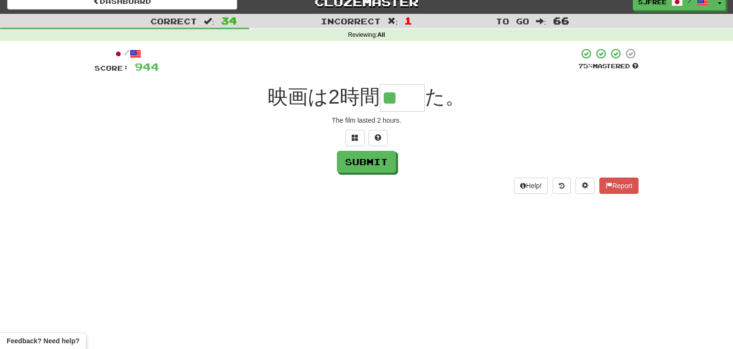
click at [299, 123] on div "The film lasted 2 hours." at bounding box center [366, 120] width 544 height 10
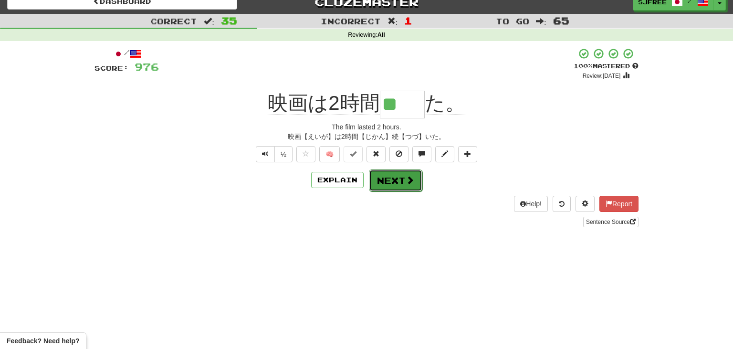
click at [406, 183] on span at bounding box center [410, 180] width 9 height 9
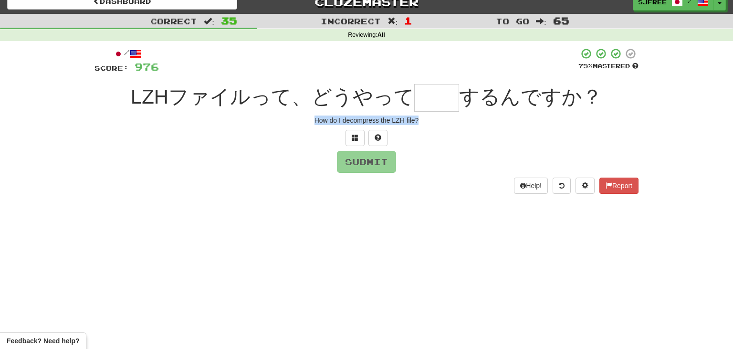
drag, startPoint x: 305, startPoint y: 120, endPoint x: 459, endPoint y: 121, distance: 153.6
click at [459, 121] on div "How do I decompress the LZH file?" at bounding box center [366, 120] width 544 height 10
click at [426, 96] on input "text" at bounding box center [436, 98] width 45 height 28
type input "*"
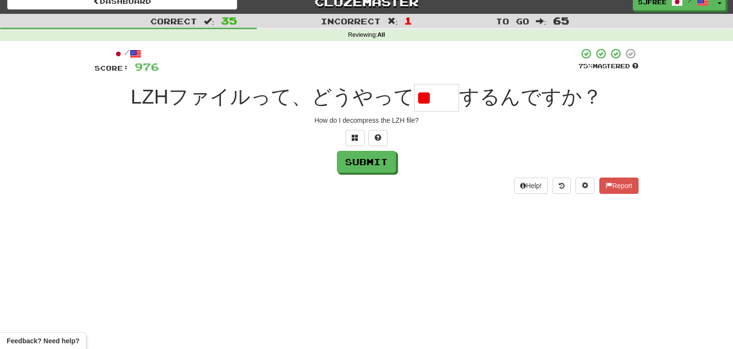
type input "*"
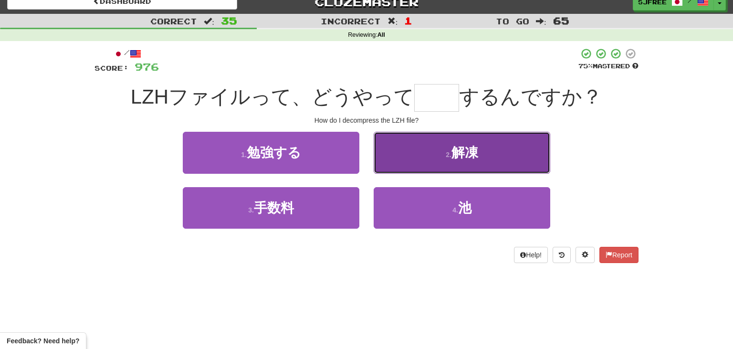
click at [474, 154] on span "解凍" at bounding box center [464, 152] width 27 height 15
type input "**"
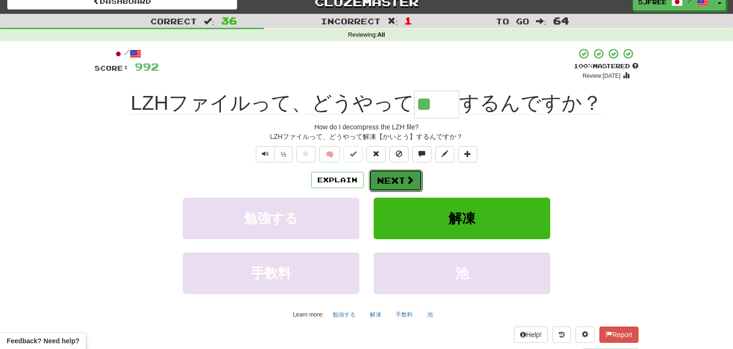
click at [408, 185] on button "Next" at bounding box center [395, 180] width 53 height 22
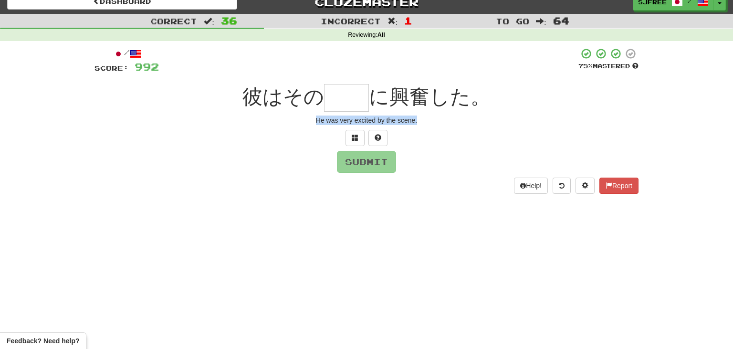
drag, startPoint x: 314, startPoint y: 120, endPoint x: 478, endPoint y: 124, distance: 163.7
click at [478, 124] on div "He was very excited by the scene." at bounding box center [366, 120] width 544 height 10
click at [339, 93] on input "text" at bounding box center [346, 98] width 45 height 28
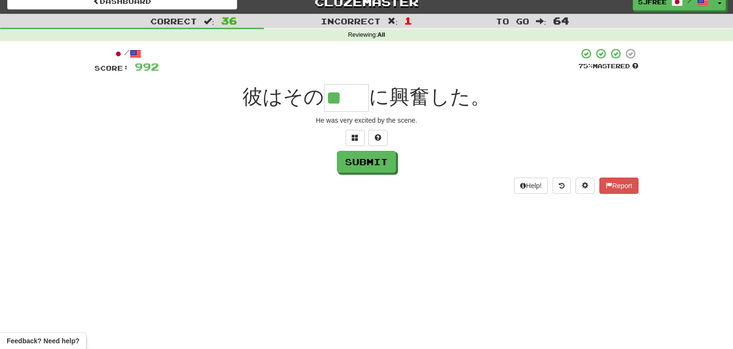
type input "**"
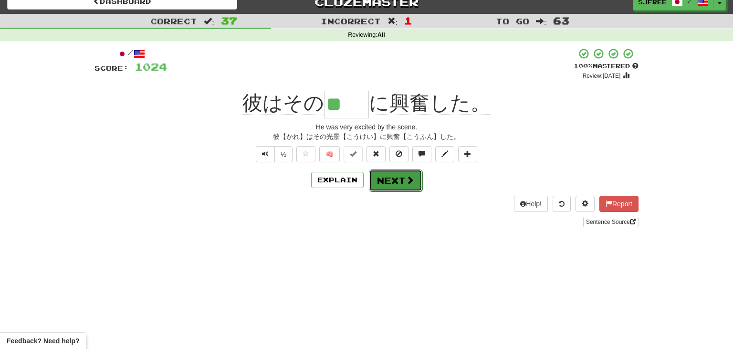
click at [387, 189] on button "Next" at bounding box center [395, 180] width 53 height 22
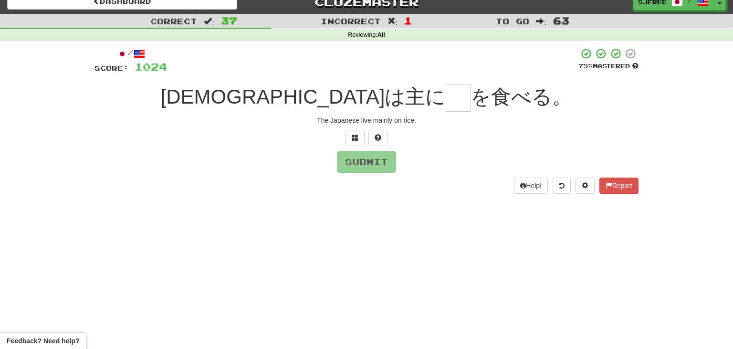
drag, startPoint x: 316, startPoint y: 123, endPoint x: 427, endPoint y: 119, distance: 111.2
drag, startPoint x: 316, startPoint y: 121, endPoint x: 424, endPoint y: 119, distance: 107.8
drag, startPoint x: 415, startPoint y: 120, endPoint x: 289, endPoint y: 119, distance: 126.0
click at [289, 119] on div "The Japanese live mainly on rice." at bounding box center [366, 120] width 544 height 10
click at [446, 96] on input "text" at bounding box center [458, 98] width 25 height 28
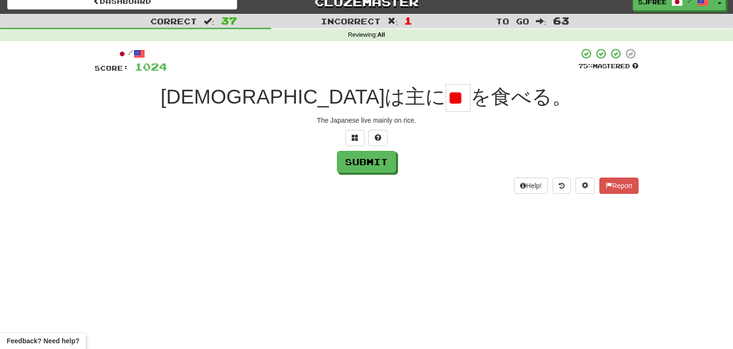
scroll to position [0, 19]
type input "*"
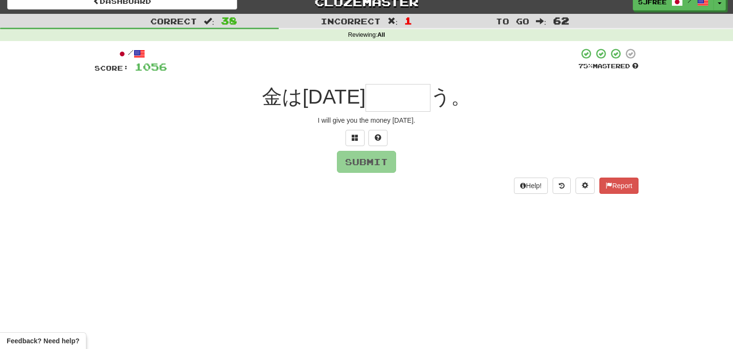
drag, startPoint x: 313, startPoint y: 119, endPoint x: 436, endPoint y: 119, distance: 123.1
drag, startPoint x: 308, startPoint y: 121, endPoint x: 443, endPoint y: 127, distance: 135.1
click at [443, 127] on div "/ Score: 1056 75 % Mastered 金は明日 う。 I will give you the money tomorrow. Submit …" at bounding box center [366, 121] width 544 height 146
click at [366, 94] on input "text" at bounding box center [397, 98] width 65 height 28
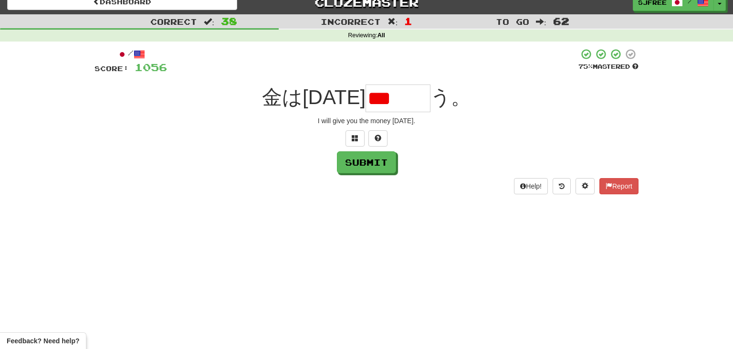
scroll to position [0, 0]
type input "*"
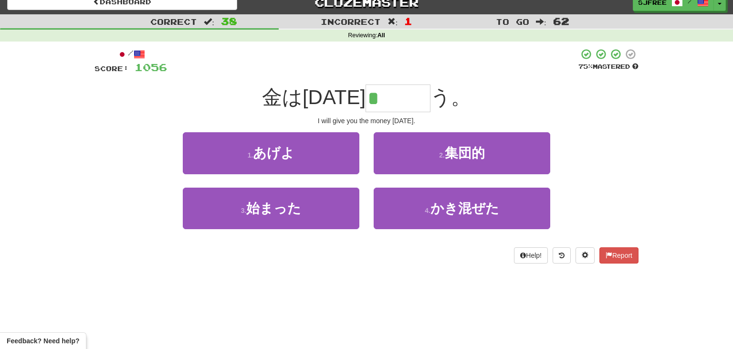
click at [379, 74] on div at bounding box center [372, 61] width 411 height 26
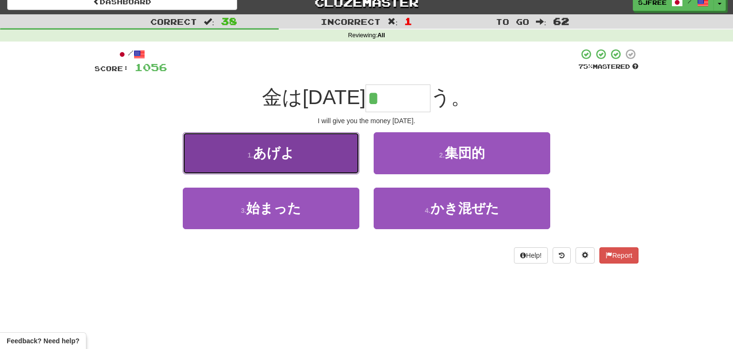
click at [314, 155] on button "1 . あげよ" at bounding box center [271, 153] width 177 height 42
type input "***"
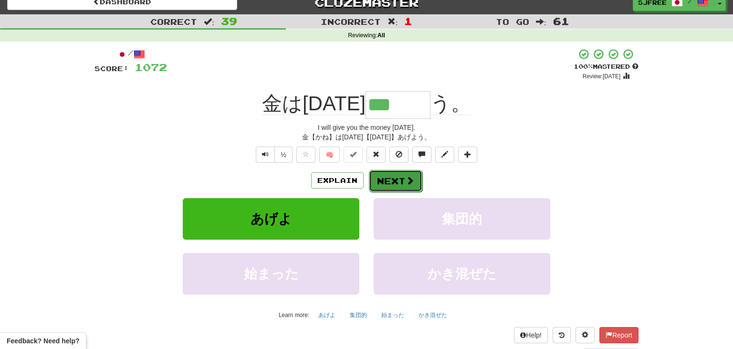
click at [379, 183] on button "Next" at bounding box center [395, 181] width 53 height 22
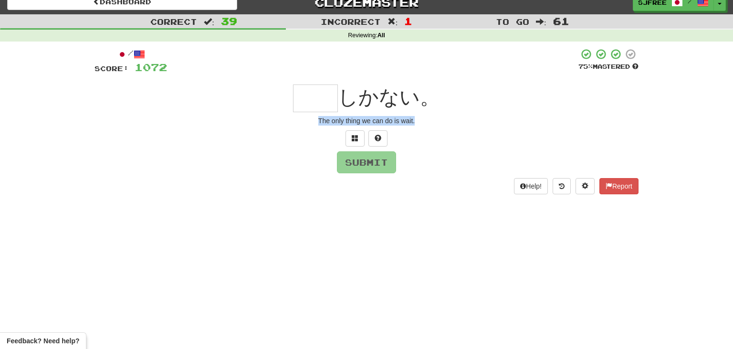
drag, startPoint x: 317, startPoint y: 118, endPoint x: 472, endPoint y: 122, distance: 155.6
click at [472, 122] on div "The only thing we can do is wait." at bounding box center [366, 121] width 544 height 10
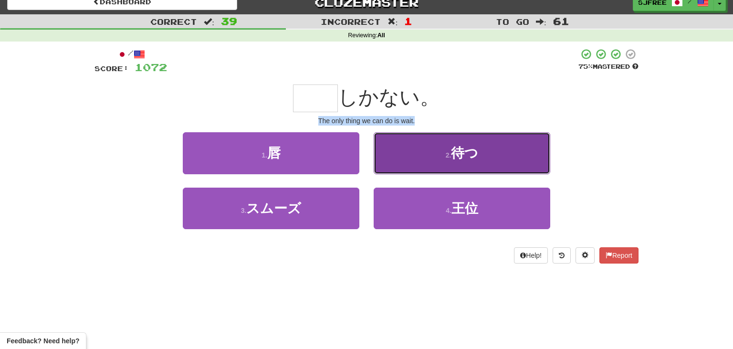
click at [516, 156] on button "2 . 待つ" at bounding box center [462, 153] width 177 height 42
type input "**"
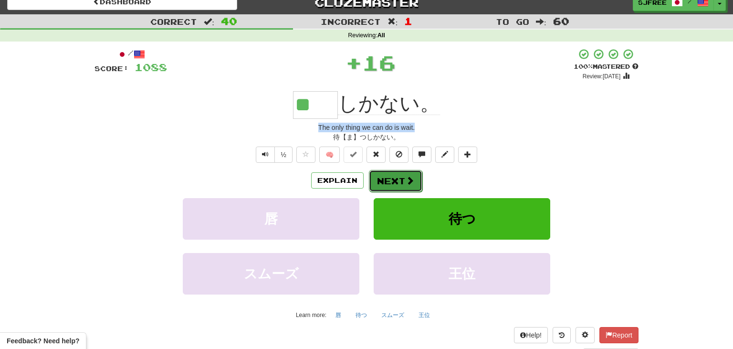
click at [406, 183] on span at bounding box center [410, 180] width 9 height 9
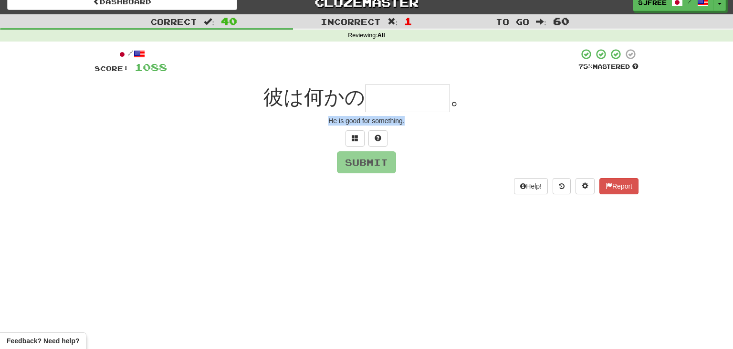
drag, startPoint x: 323, startPoint y: 119, endPoint x: 438, endPoint y: 131, distance: 115.2
click at [438, 131] on div "/ Score: 1088 75 % Mastered 彼は何かの 。 He is good for something. Submit Help! Repo…" at bounding box center [366, 121] width 544 height 146
type input "*"
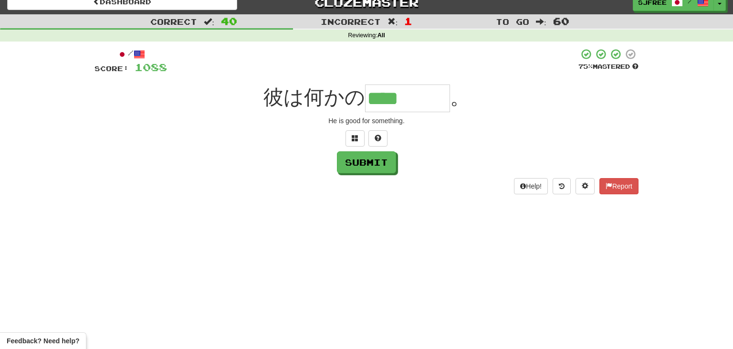
type input "****"
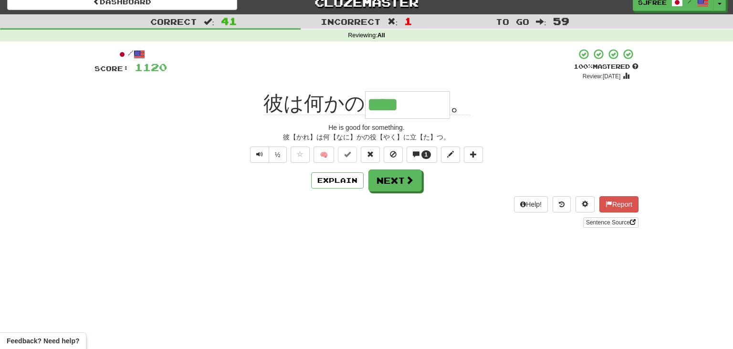
click at [190, 91] on div "/ Score: 1120 + 32 100 % Mastered Review: 2025-10-31 彼は何かの **** 。 He is good fo…" at bounding box center [366, 137] width 544 height 179
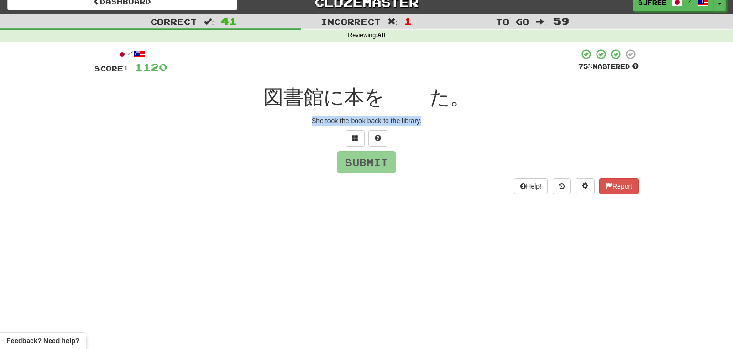
drag, startPoint x: 311, startPoint y: 120, endPoint x: 444, endPoint y: 125, distance: 133.7
click at [444, 125] on div "She took the book back to the library." at bounding box center [366, 121] width 544 height 10
click at [398, 100] on input "text" at bounding box center [407, 98] width 45 height 28
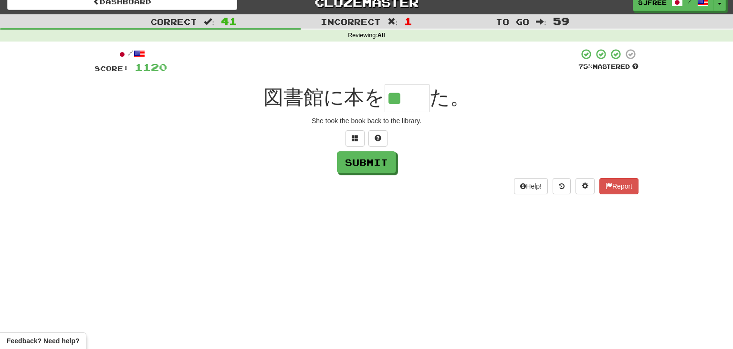
type input "**"
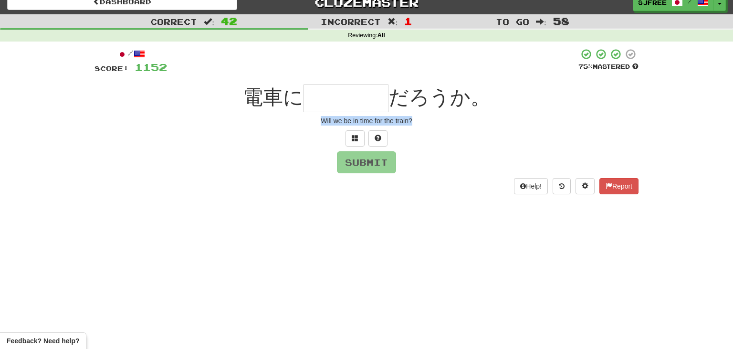
drag, startPoint x: 321, startPoint y: 119, endPoint x: 470, endPoint y: 115, distance: 149.9
click at [470, 115] on div "/ Score: 1152 75 % Mastered 電車に だろうか。 Will we be in time for the train? Submit …" at bounding box center [366, 121] width 544 height 146
click at [326, 98] on input "text" at bounding box center [345, 98] width 85 height 28
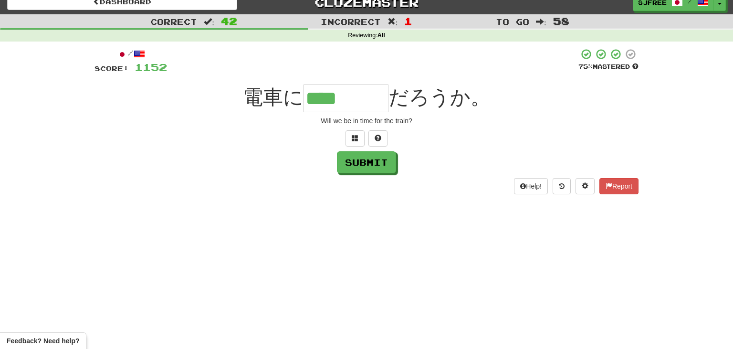
type input "****"
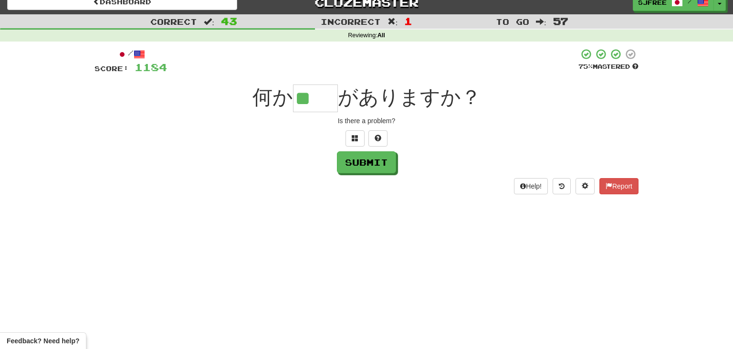
type input "**"
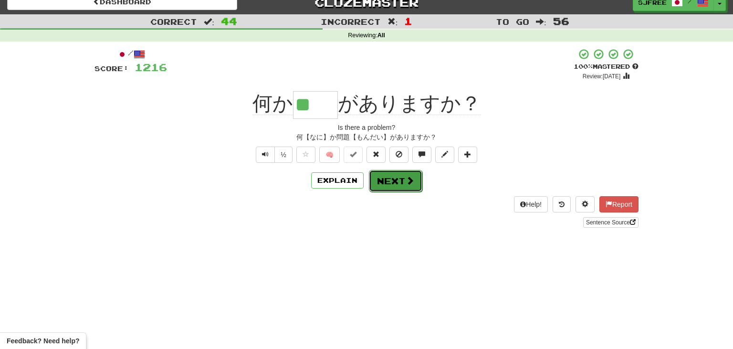
click at [395, 176] on button "Next" at bounding box center [395, 181] width 53 height 22
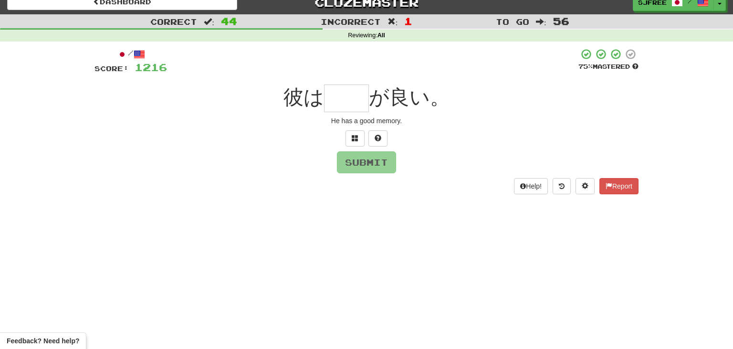
drag, startPoint x: 325, startPoint y: 121, endPoint x: 423, endPoint y: 120, distance: 97.8
drag, startPoint x: 330, startPoint y: 117, endPoint x: 438, endPoint y: 119, distance: 108.3
click at [438, 119] on div "He has a good memory." at bounding box center [366, 121] width 544 height 10
click at [342, 94] on input "text" at bounding box center [346, 98] width 45 height 28
type input "**"
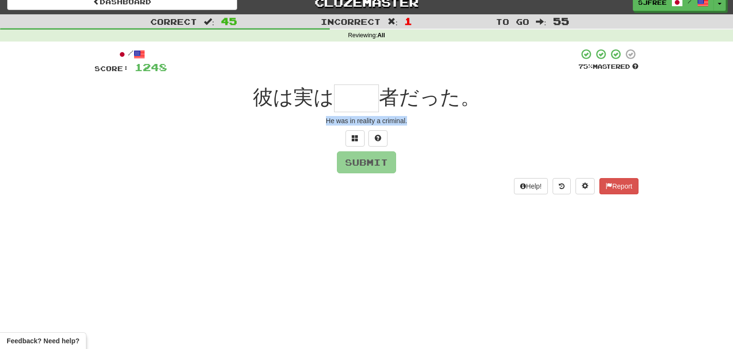
drag, startPoint x: 325, startPoint y: 120, endPoint x: 448, endPoint y: 129, distance: 123.0
click at [448, 129] on div "/ Score: 1248 75 % Mastered 彼は実は 者だった。 He was in reality a criminal. Submit Hel…" at bounding box center [366, 121] width 544 height 146
click at [352, 94] on input "text" at bounding box center [356, 98] width 45 height 28
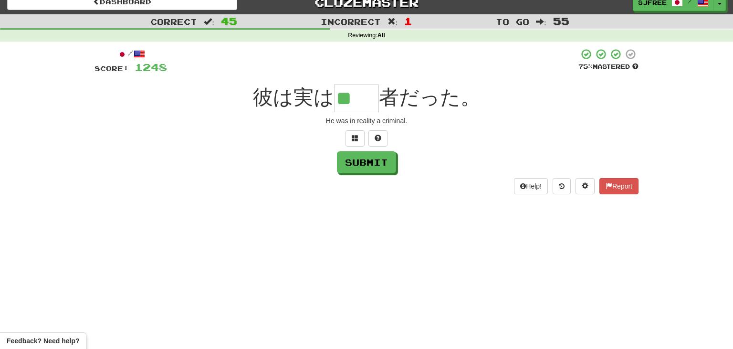
type input "**"
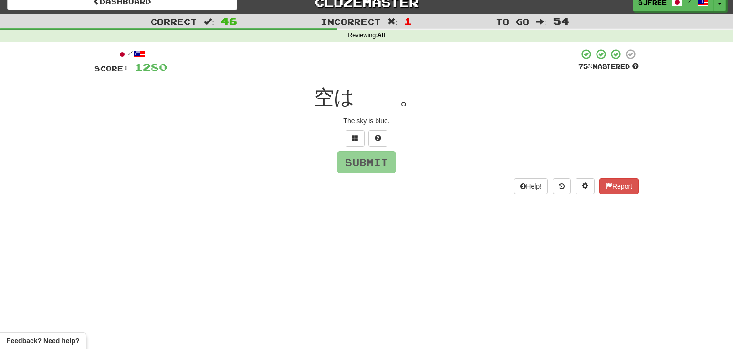
drag, startPoint x: 343, startPoint y: 123, endPoint x: 426, endPoint y: 127, distance: 83.6
drag, startPoint x: 343, startPoint y: 120, endPoint x: 426, endPoint y: 131, distance: 83.3
click at [426, 131] on div "/ Score: 1280 75 % Mastered 空は 。 The sky is blue. Submit Help! Report" at bounding box center [366, 121] width 544 height 146
click at [371, 100] on input "text" at bounding box center [376, 98] width 45 height 28
type input "**"
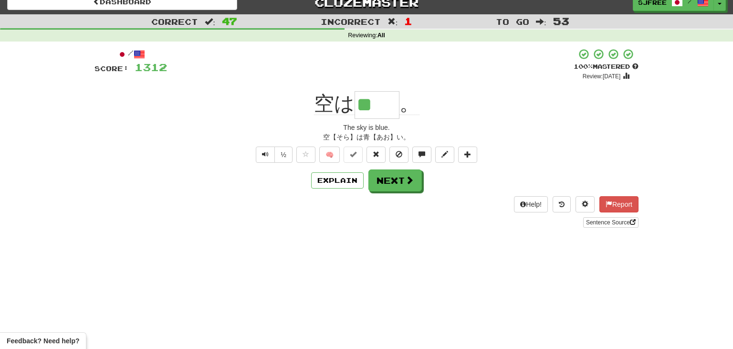
click at [241, 119] on div "/ Score: 1312 + 32 100 % Mastered Review: 2025-10-31 空は ** 。 The sky is blue. 空…" at bounding box center [366, 137] width 544 height 179
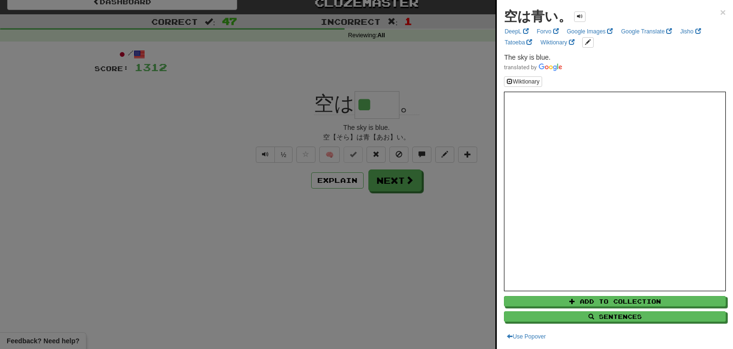
click at [241, 119] on div at bounding box center [366, 174] width 733 height 349
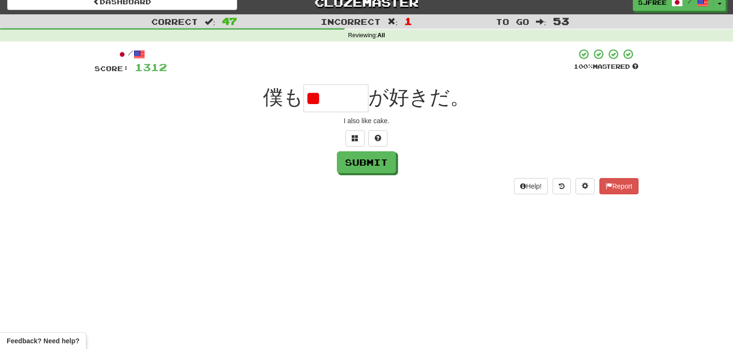
type input "*"
drag, startPoint x: 341, startPoint y: 121, endPoint x: 424, endPoint y: 121, distance: 83.0
click at [424, 121] on div "I also like cake." at bounding box center [366, 121] width 544 height 10
click at [323, 94] on input "text" at bounding box center [335, 98] width 65 height 28
type input "*"
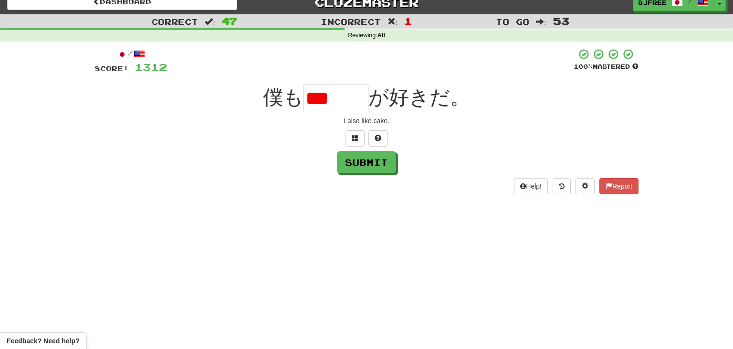
type input "***"
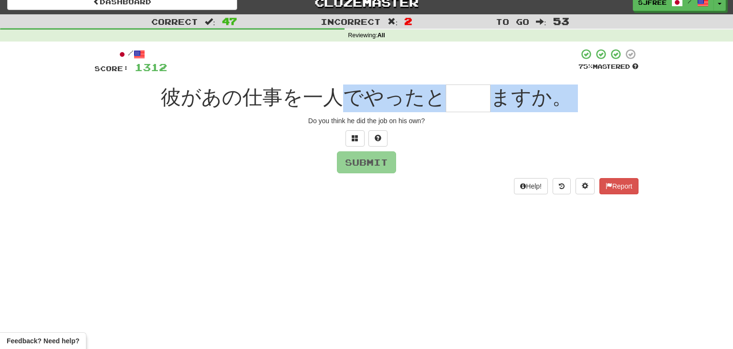
drag, startPoint x: 308, startPoint y: 122, endPoint x: 339, endPoint y: 112, distance: 32.6
click at [350, 112] on div "/ Score: 1312 75 % Mastered 彼があの仕事を一人でやったと ますか。 Do you think he did the job on …" at bounding box center [366, 121] width 544 height 146
drag, startPoint x: 306, startPoint y: 117, endPoint x: 353, endPoint y: 119, distance: 46.8
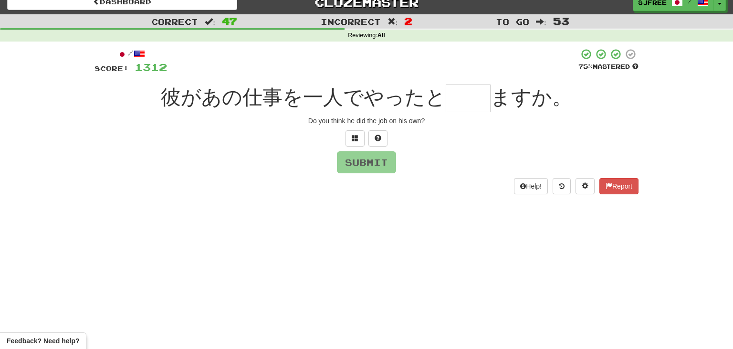
click at [282, 129] on div "/ Score: 1312 75 % Mastered 彼があの仕事を一人でやったと ますか。 Do you think he did the job on …" at bounding box center [366, 121] width 544 height 146
drag, startPoint x: 310, startPoint y: 118, endPoint x: 455, endPoint y: 122, distance: 145.1
click at [455, 122] on div "Do you think he did the job on his own?" at bounding box center [366, 121] width 544 height 10
click at [454, 102] on input "text" at bounding box center [468, 98] width 45 height 28
click at [459, 56] on div at bounding box center [372, 61] width 411 height 26
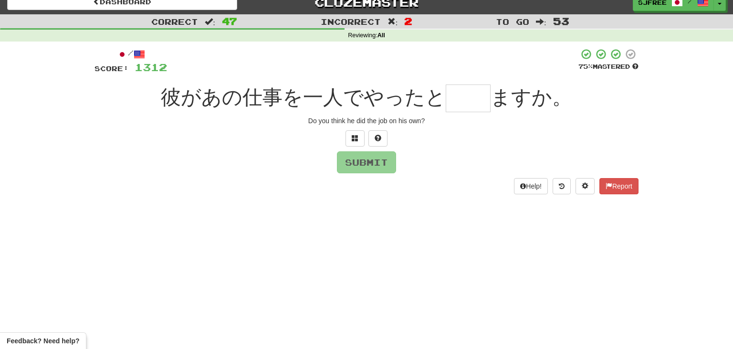
click at [463, 98] on input "text" at bounding box center [468, 98] width 45 height 28
type input "**"
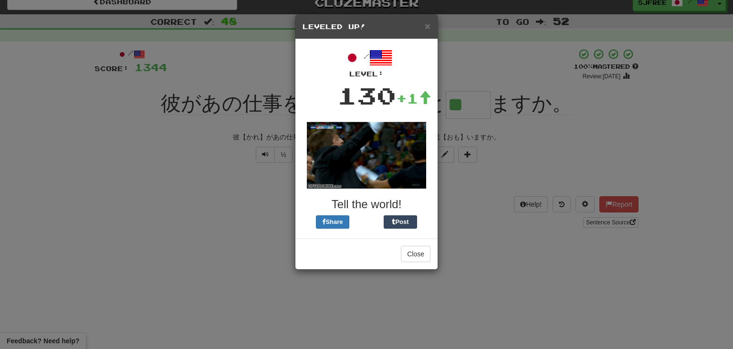
click at [437, 82] on div "/ Level: 130 +1 Tell the world! Share Post" at bounding box center [366, 138] width 142 height 199
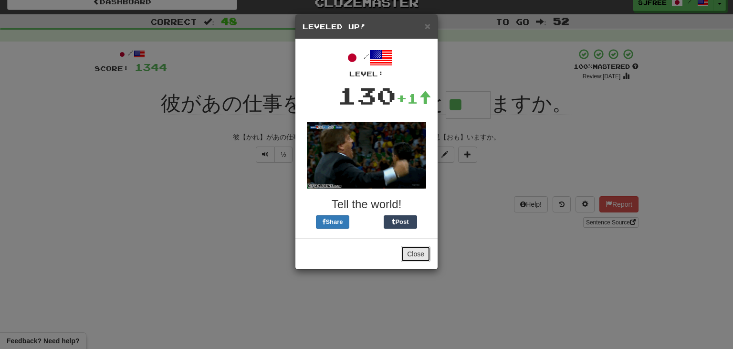
click at [426, 250] on button "Close" at bounding box center [416, 254] width 30 height 16
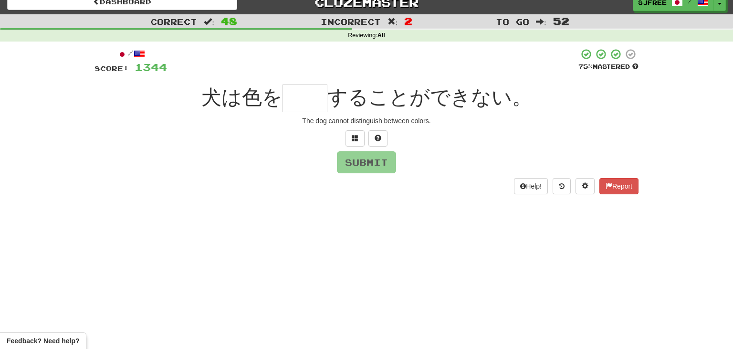
drag, startPoint x: 299, startPoint y: 121, endPoint x: 401, endPoint y: 116, distance: 101.7
click at [304, 121] on div "The dog cannot distinguish between colors." at bounding box center [366, 121] width 544 height 10
drag, startPoint x: 300, startPoint y: 120, endPoint x: 482, endPoint y: 123, distance: 182.3
click at [482, 123] on div "The dog cannot distinguish between colors." at bounding box center [366, 121] width 544 height 10
click at [296, 98] on input "text" at bounding box center [304, 98] width 45 height 28
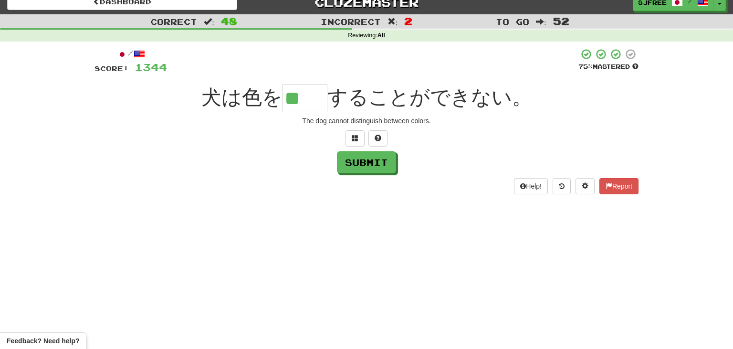
type input "**"
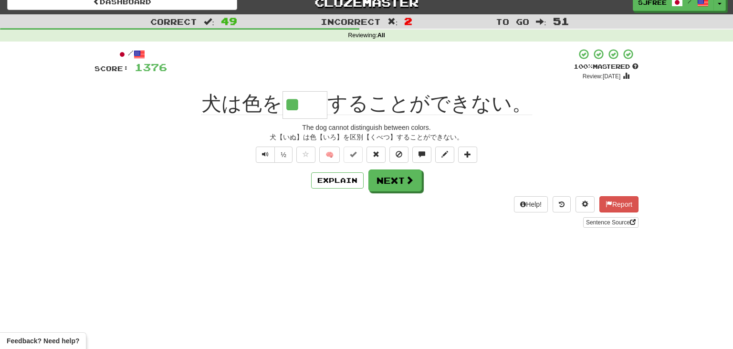
click at [231, 76] on div "+ 32" at bounding box center [370, 64] width 406 height 32
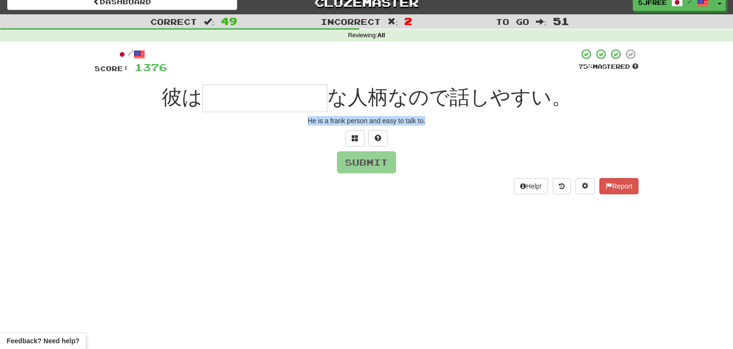
drag, startPoint x: 306, startPoint y: 119, endPoint x: 472, endPoint y: 119, distance: 166.5
click at [472, 119] on div "He is a frank person and easy to talk to." at bounding box center [366, 121] width 544 height 10
click at [251, 102] on input "text" at bounding box center [264, 98] width 125 height 28
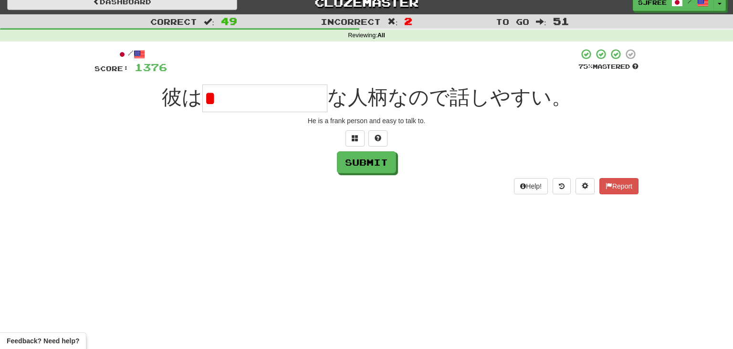
type input "*"
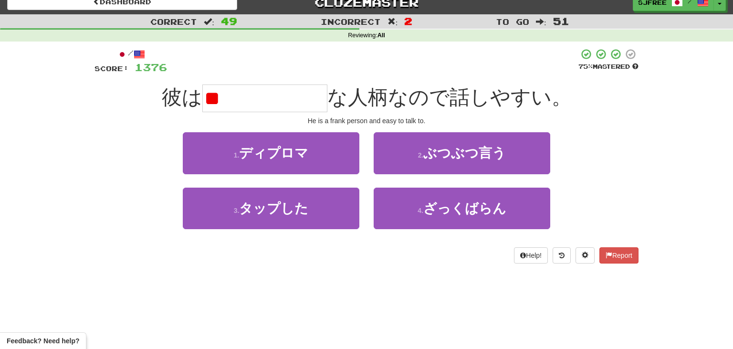
type input "*"
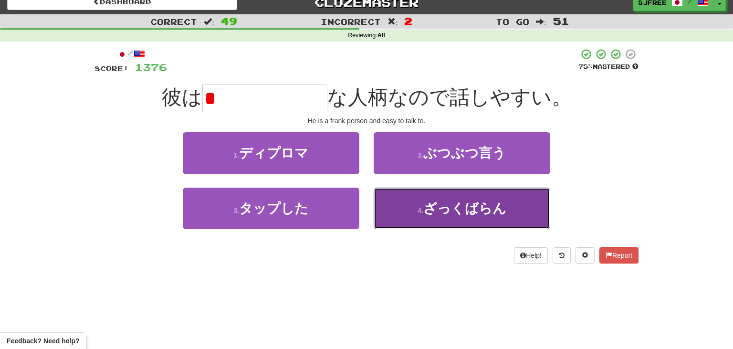
click at [519, 205] on button "4 . ざっくばらん" at bounding box center [462, 208] width 177 height 42
type input "******"
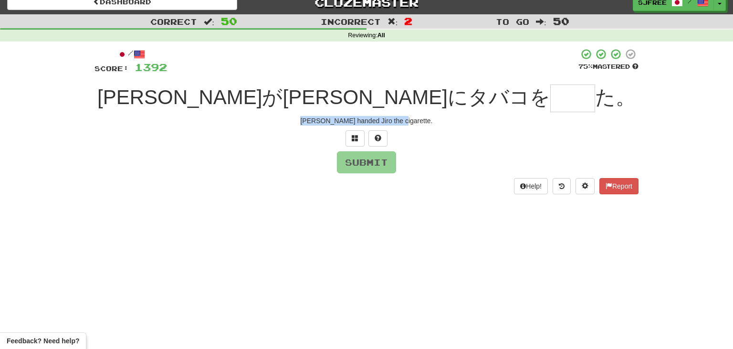
drag, startPoint x: 319, startPoint y: 118, endPoint x: 456, endPoint y: 120, distance: 136.9
click at [456, 120] on div "Taro handed Jiro the cigarette." at bounding box center [366, 121] width 544 height 10
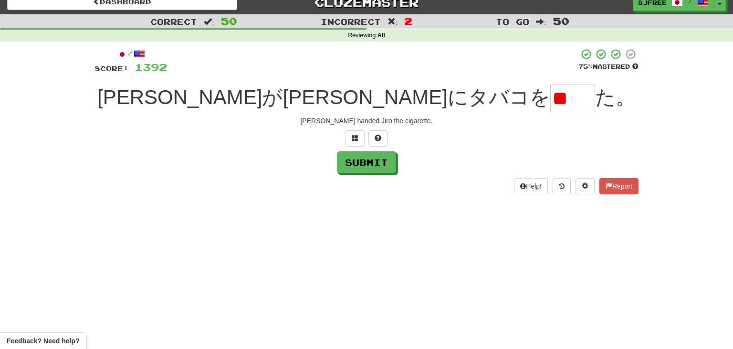
type input "*"
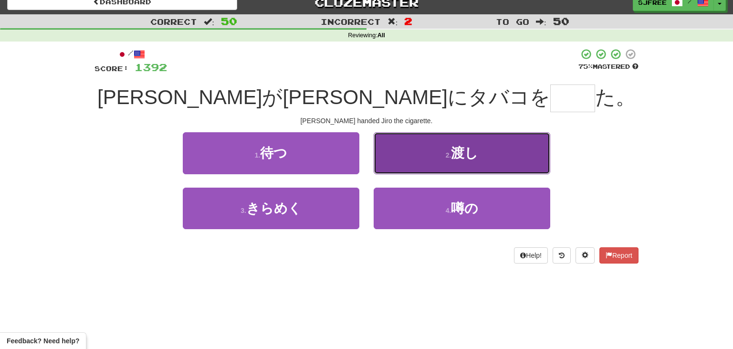
click at [503, 155] on button "2 . 渡し" at bounding box center [462, 153] width 177 height 42
type input "**"
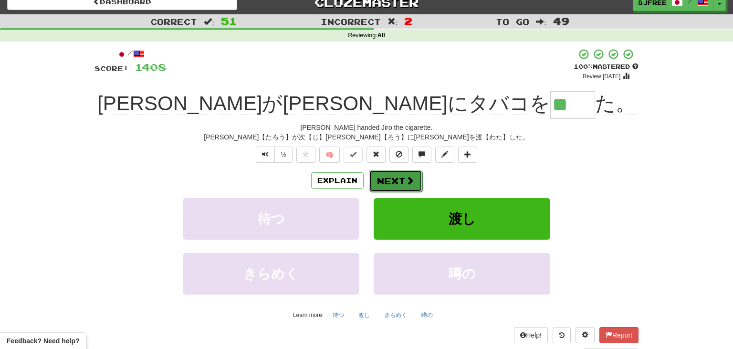
click at [399, 175] on button "Next" at bounding box center [395, 181] width 53 height 22
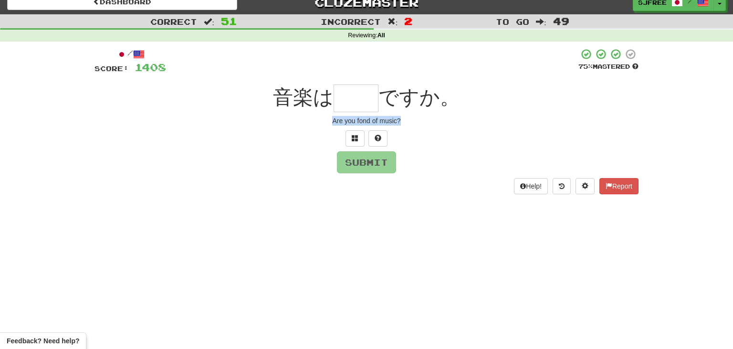
drag, startPoint x: 331, startPoint y: 115, endPoint x: 444, endPoint y: 124, distance: 113.4
click at [444, 124] on div "/ Score: 1408 75 % Mastered 音楽は ですか。 Are you fond of music? Submit Help! Report" at bounding box center [366, 121] width 544 height 146
click at [359, 96] on input "text" at bounding box center [355, 98] width 45 height 28
type input "**"
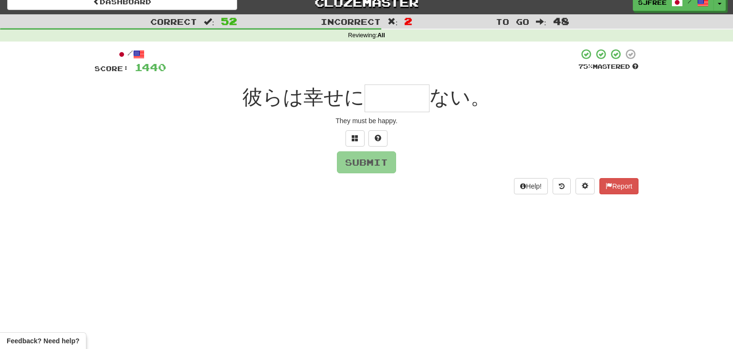
drag, startPoint x: 337, startPoint y: 121, endPoint x: 439, endPoint y: 122, distance: 102.1
drag, startPoint x: 334, startPoint y: 119, endPoint x: 441, endPoint y: 120, distance: 106.4
click at [441, 120] on div "They must be happy." at bounding box center [366, 121] width 544 height 10
click at [395, 101] on input "text" at bounding box center [396, 98] width 65 height 28
type input "*"
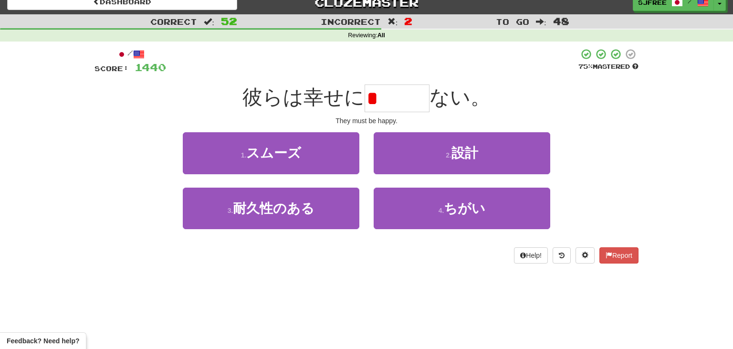
type input "*"
type input "***"
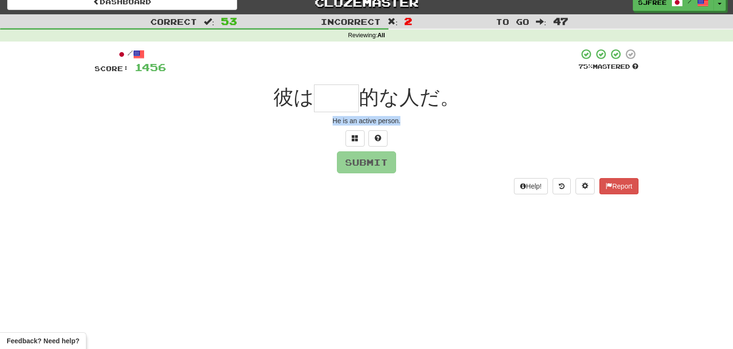
drag, startPoint x: 331, startPoint y: 122, endPoint x: 442, endPoint y: 120, distance: 111.2
click at [442, 120] on div "He is an active person." at bounding box center [366, 121] width 544 height 10
click at [337, 100] on input "text" at bounding box center [336, 98] width 45 height 28
type input "**"
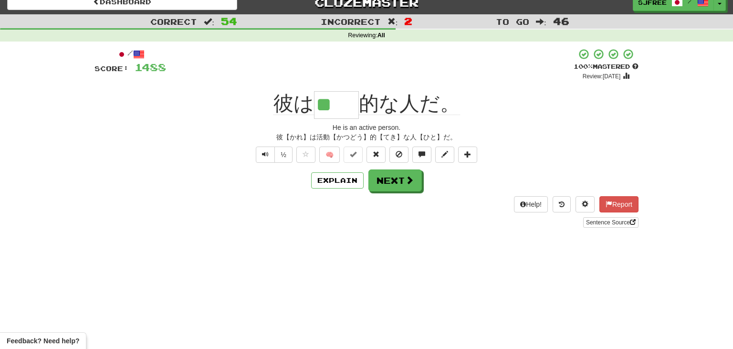
click at [173, 79] on div "+ 32" at bounding box center [369, 64] width 407 height 32
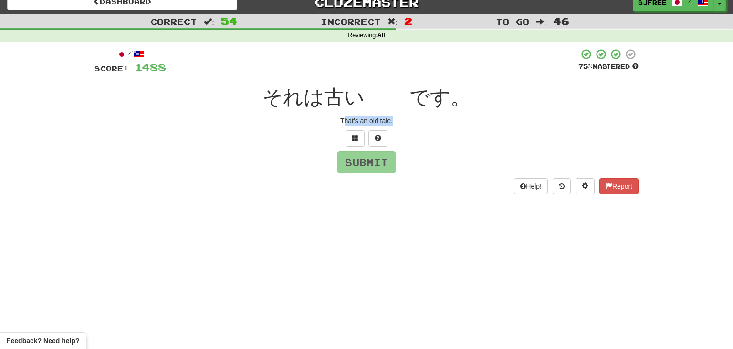
drag, startPoint x: 343, startPoint y: 118, endPoint x: 417, endPoint y: 120, distance: 74.9
click at [417, 120] on div "That's an old tale." at bounding box center [366, 121] width 544 height 10
click at [292, 130] on div "/ Score: 1488 75 % Mastered それは古い です。 That's an old tale. Submit Help! Report" at bounding box center [366, 121] width 544 height 146
drag, startPoint x: 339, startPoint y: 119, endPoint x: 428, endPoint y: 117, distance: 89.7
click at [428, 117] on div "That's an old tale." at bounding box center [366, 121] width 544 height 10
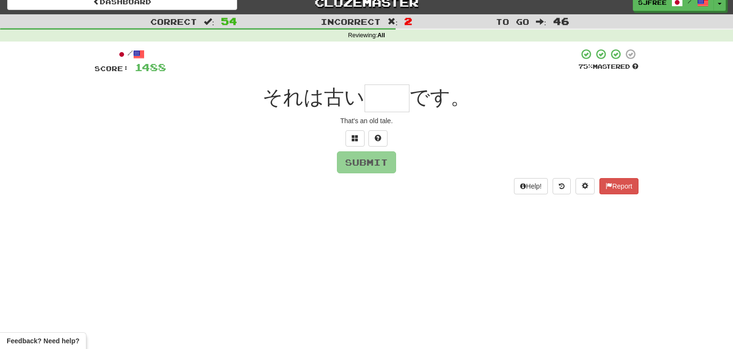
click at [377, 96] on input "text" at bounding box center [386, 98] width 45 height 28
type input "*"
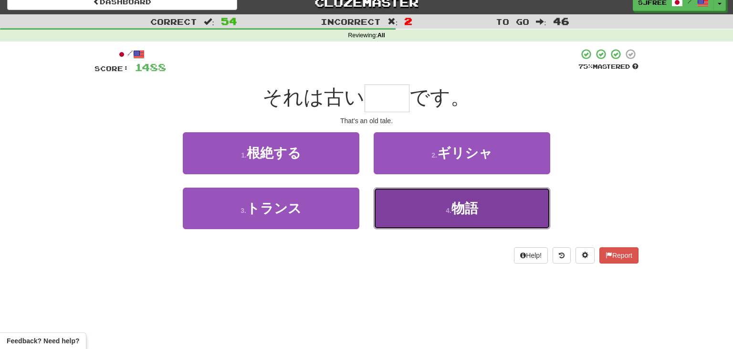
click at [469, 220] on button "4 . 物語" at bounding box center [462, 208] width 177 height 42
type input "**"
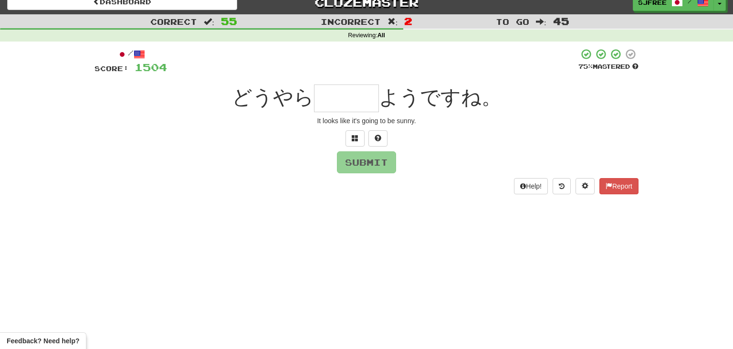
drag, startPoint x: 312, startPoint y: 121, endPoint x: 382, endPoint y: 118, distance: 69.7
drag, startPoint x: 316, startPoint y: 121, endPoint x: 454, endPoint y: 121, distance: 138.4
click at [454, 121] on div "It looks like it's going to be sunny." at bounding box center [366, 121] width 544 height 10
click at [356, 90] on input "text" at bounding box center [346, 98] width 65 height 28
click at [368, 95] on input "**" at bounding box center [346, 98] width 65 height 28
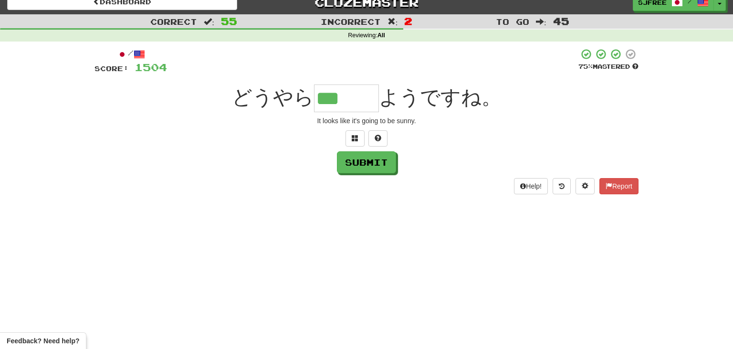
type input "***"
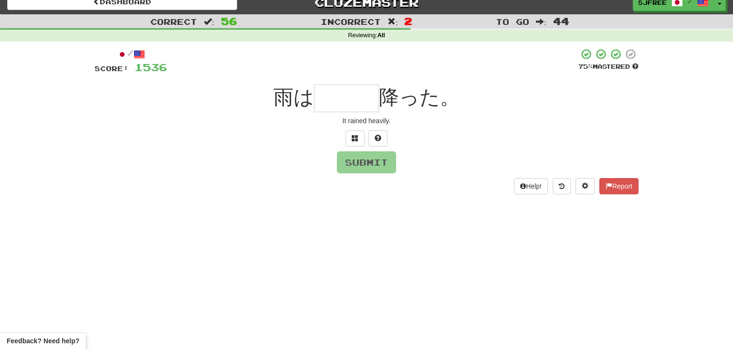
drag, startPoint x: 337, startPoint y: 123, endPoint x: 396, endPoint y: 125, distance: 58.7
drag, startPoint x: 339, startPoint y: 120, endPoint x: 403, endPoint y: 119, distance: 63.5
drag, startPoint x: 337, startPoint y: 118, endPoint x: 417, endPoint y: 121, distance: 80.2
click at [417, 121] on div "It rained heavily." at bounding box center [366, 121] width 544 height 10
click at [334, 102] on input "text" at bounding box center [346, 98] width 65 height 28
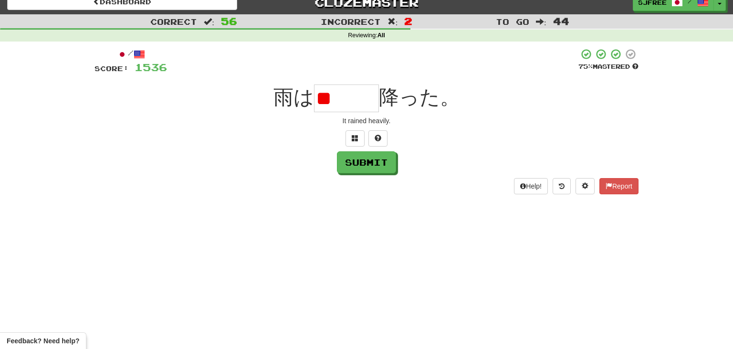
type input "*"
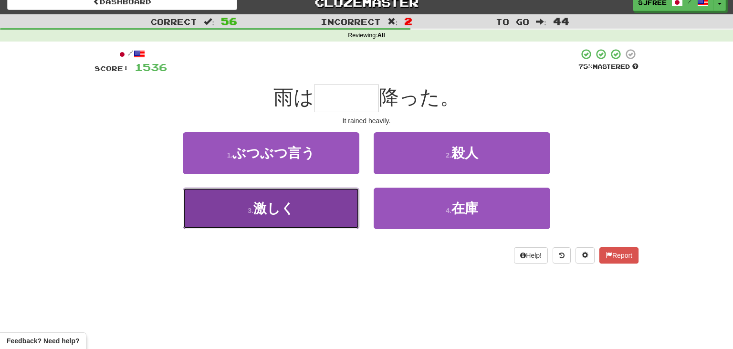
click at [324, 211] on button "3 . 激しく" at bounding box center [271, 208] width 177 height 42
type input "***"
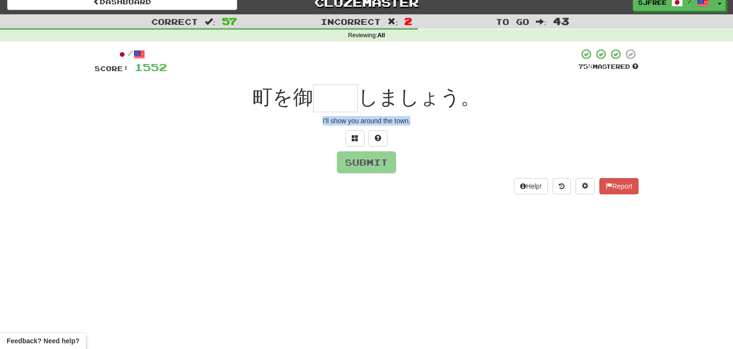
drag, startPoint x: 319, startPoint y: 122, endPoint x: 435, endPoint y: 144, distance: 117.9
click at [435, 144] on div "/ Score: 1552 75 % Mastered 町を御 しましょう。 I'll show you around the town. Submit He…" at bounding box center [366, 121] width 544 height 146
click at [327, 98] on input "text" at bounding box center [335, 98] width 45 height 28
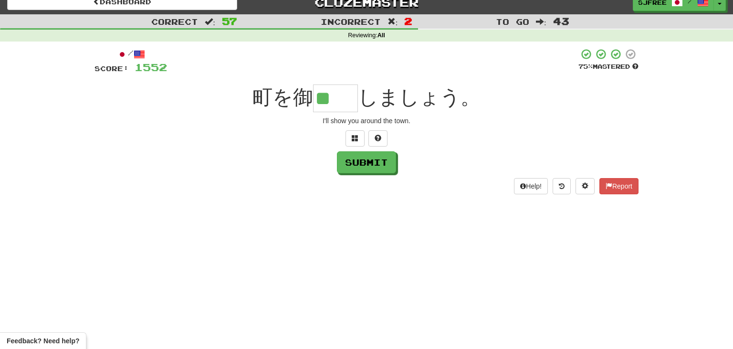
type input "**"
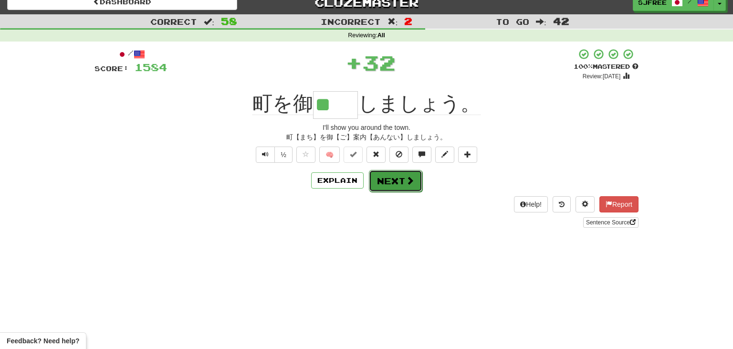
click at [406, 184] on span at bounding box center [410, 180] width 9 height 9
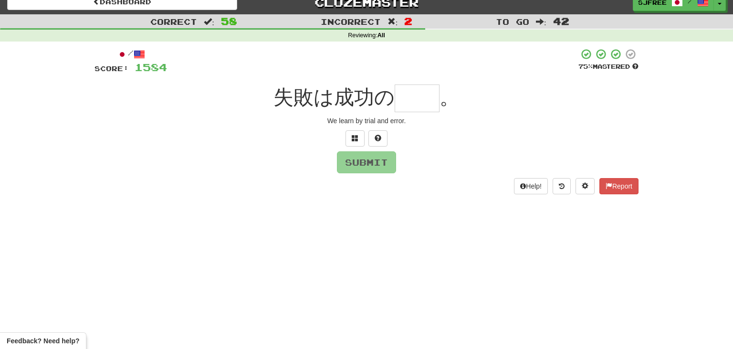
drag, startPoint x: 320, startPoint y: 121, endPoint x: 425, endPoint y: 119, distance: 105.0
click at [329, 116] on div "/ Score: 1584 75 % Mastered 失敗は成功の 。 We learn by trial and error. Submit Help! …" at bounding box center [366, 121] width 544 height 146
drag, startPoint x: 327, startPoint y: 117, endPoint x: 433, endPoint y: 125, distance: 105.8
click at [433, 125] on div "We learn by trial and error." at bounding box center [366, 121] width 544 height 10
click at [424, 91] on input "text" at bounding box center [417, 98] width 45 height 28
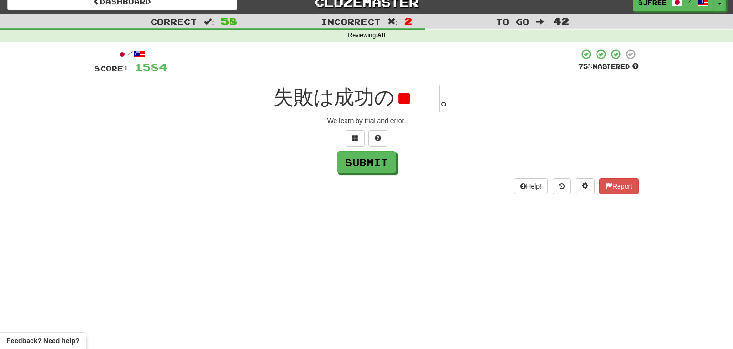
type input "*"
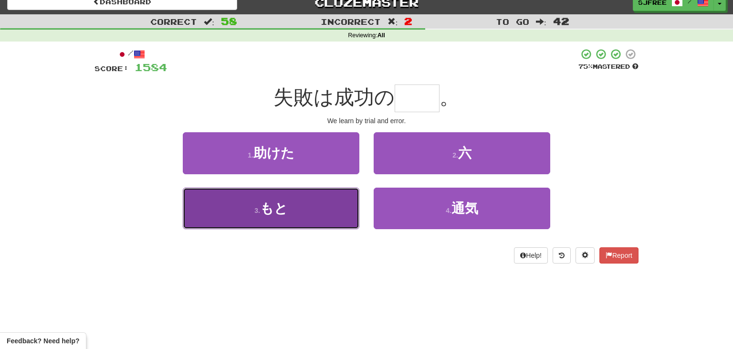
click at [340, 211] on button "3 . もと" at bounding box center [271, 208] width 177 height 42
type input "**"
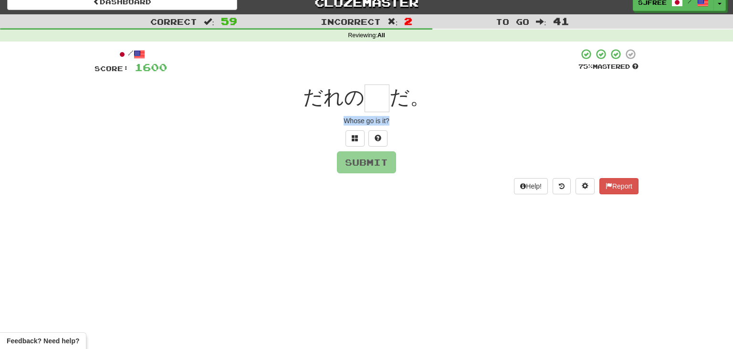
drag, startPoint x: 342, startPoint y: 118, endPoint x: 413, endPoint y: 120, distance: 71.6
click at [413, 120] on div "Whose go is it?" at bounding box center [366, 121] width 544 height 10
click at [374, 100] on input "text" at bounding box center [376, 98] width 25 height 28
type input "*"
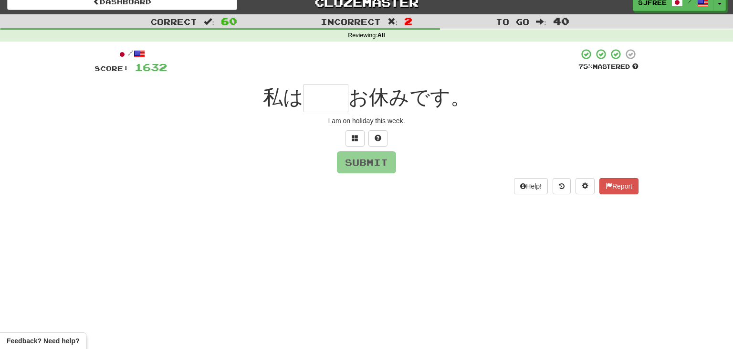
drag, startPoint x: 327, startPoint y: 119, endPoint x: 377, endPoint y: 130, distance: 51.3
drag, startPoint x: 327, startPoint y: 119, endPoint x: 460, endPoint y: 115, distance: 133.2
click at [460, 115] on div "/ Score: 1632 75 % Mastered 私は お休みです。 I am on holiday this week. Submit Help! R…" at bounding box center [366, 121] width 544 height 146
click at [313, 92] on input "text" at bounding box center [325, 98] width 45 height 28
type input "**"
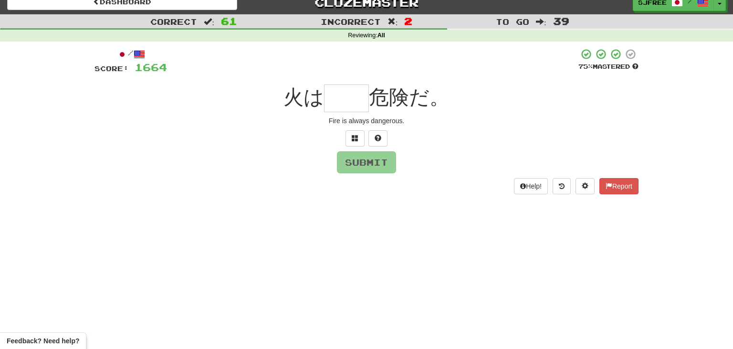
drag, startPoint x: 325, startPoint y: 119, endPoint x: 389, endPoint y: 123, distance: 64.0
drag, startPoint x: 327, startPoint y: 118, endPoint x: 435, endPoint y: 126, distance: 107.6
click at [435, 126] on div "/ Score: 1664 75 % Mastered 火は 危険だ。 Fire is always dangerous. Submit Help! Repo…" at bounding box center [366, 121] width 544 height 146
click at [341, 99] on input "text" at bounding box center [346, 98] width 45 height 28
type input "**"
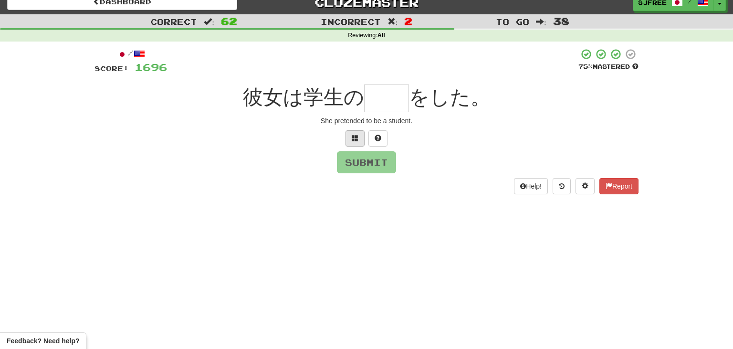
drag, startPoint x: 322, startPoint y: 123, endPoint x: 360, endPoint y: 133, distance: 39.5
drag, startPoint x: 320, startPoint y: 118, endPoint x: 358, endPoint y: 123, distance: 38.5
drag, startPoint x: 319, startPoint y: 119, endPoint x: 441, endPoint y: 115, distance: 122.2
click at [441, 115] on div "/ Score: 1696 75 % Mastered 彼女は学生の をした。 She pretended to be a student. Submit H…" at bounding box center [366, 121] width 544 height 146
click at [381, 99] on input "text" at bounding box center [386, 98] width 45 height 28
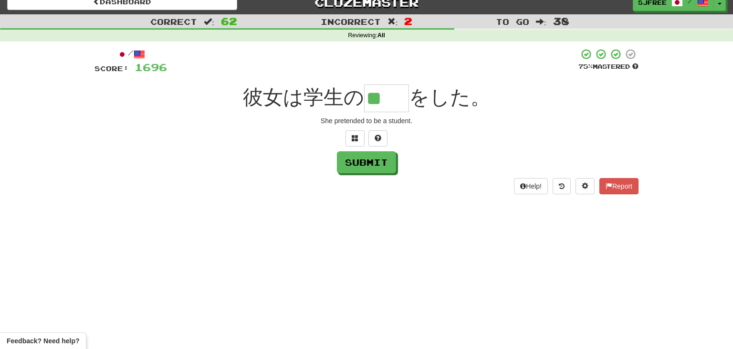
type input "**"
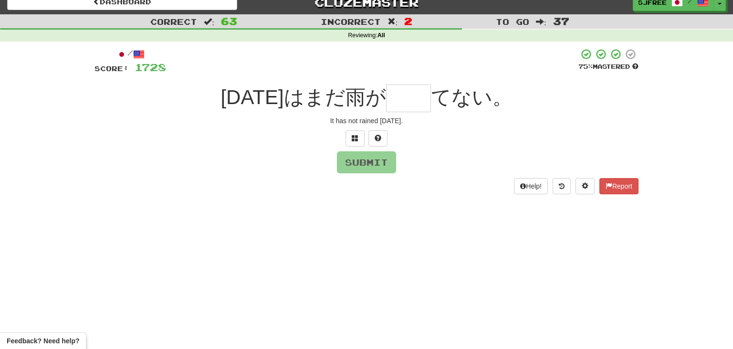
drag, startPoint x: 331, startPoint y: 118, endPoint x: 396, endPoint y: 119, distance: 64.9
drag, startPoint x: 330, startPoint y: 117, endPoint x: 444, endPoint y: 117, distance: 113.5
click at [444, 117] on div "It has not rained today." at bounding box center [366, 121] width 544 height 10
click at [387, 99] on input "text" at bounding box center [408, 98] width 45 height 28
type input "**"
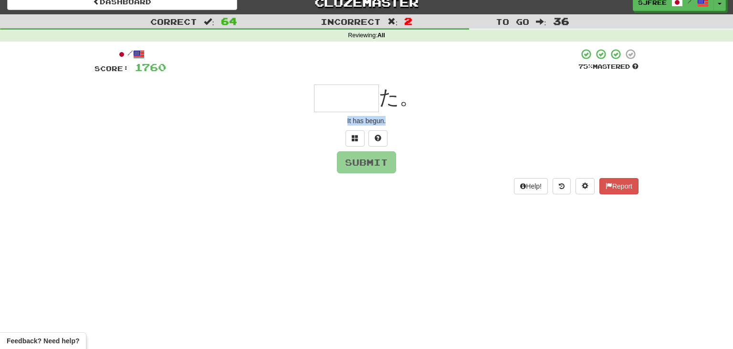
drag, startPoint x: 346, startPoint y: 118, endPoint x: 416, endPoint y: 129, distance: 70.4
click at [416, 129] on div "/ Score: 1760 75 % Mastered た。 It has begun. Submit Help! Report" at bounding box center [366, 121] width 544 height 146
click at [348, 102] on input "text" at bounding box center [346, 98] width 65 height 28
type input "***"
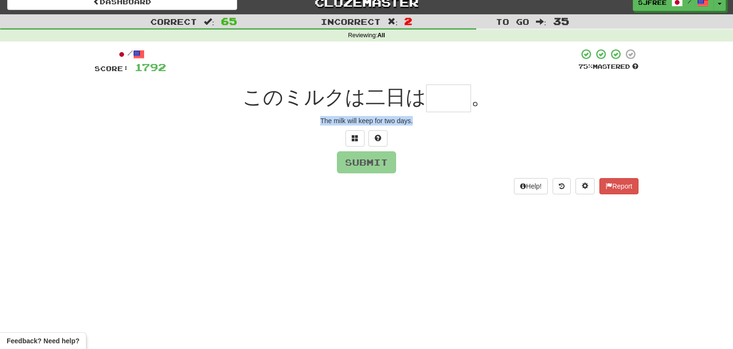
drag, startPoint x: 320, startPoint y: 118, endPoint x: 452, endPoint y: 125, distance: 132.3
click at [452, 125] on div "The milk will keep for two days." at bounding box center [366, 121] width 544 height 10
click at [443, 104] on input "text" at bounding box center [448, 98] width 45 height 28
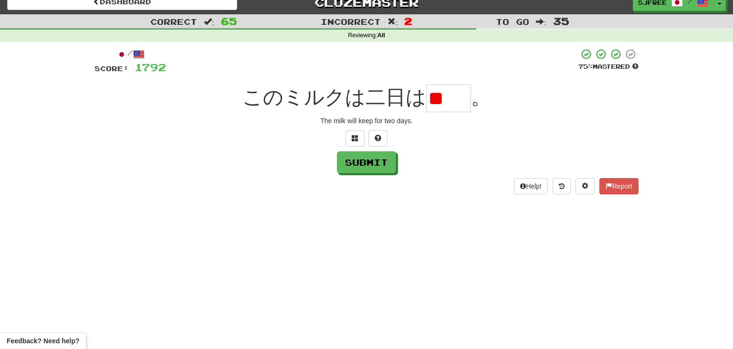
type input "*"
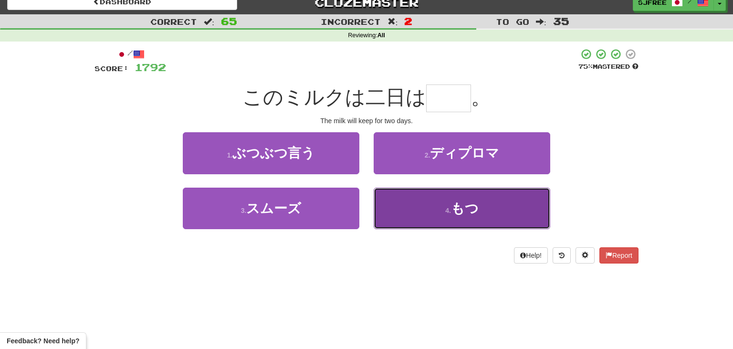
click at [461, 205] on span "もつ" at bounding box center [465, 208] width 28 height 15
type input "**"
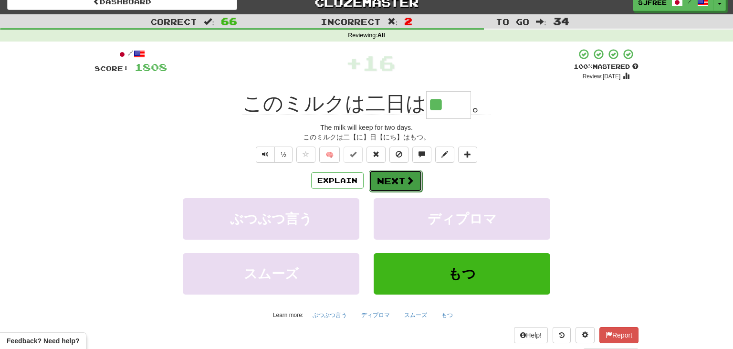
click at [404, 184] on button "Next" at bounding box center [395, 181] width 53 height 22
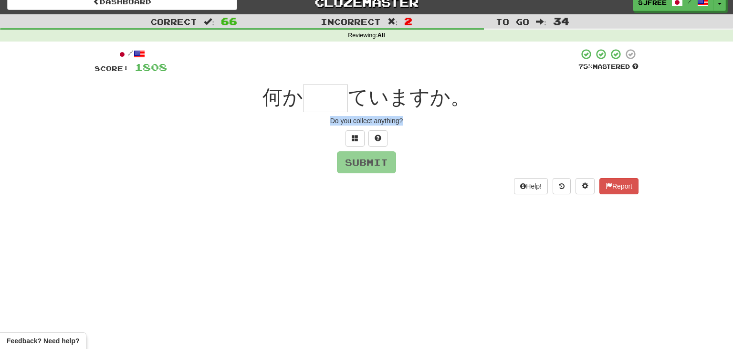
drag, startPoint x: 325, startPoint y: 117, endPoint x: 443, endPoint y: 121, distance: 118.4
click at [443, 121] on div "Do you collect anything?" at bounding box center [366, 121] width 544 height 10
type input "**"
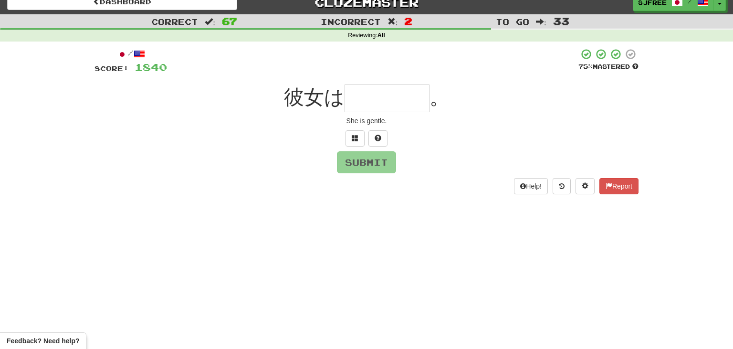
drag, startPoint x: 347, startPoint y: 119, endPoint x: 399, endPoint y: 126, distance: 52.4
drag, startPoint x: 346, startPoint y: 119, endPoint x: 424, endPoint y: 119, distance: 77.8
click at [424, 119] on div "She is gentle." at bounding box center [366, 121] width 544 height 10
click at [377, 95] on input "text" at bounding box center [386, 98] width 85 height 28
type input "****"
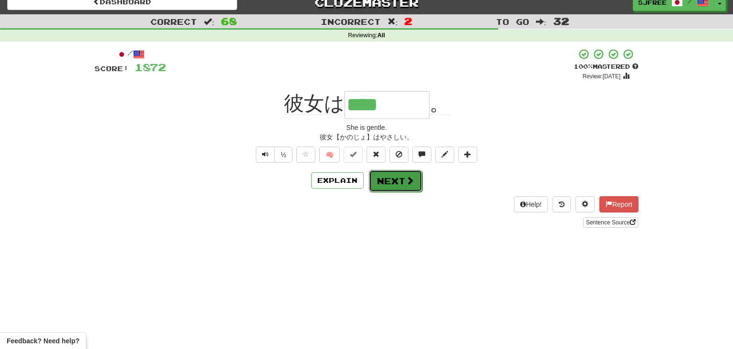
click at [379, 178] on button "Next" at bounding box center [395, 181] width 53 height 22
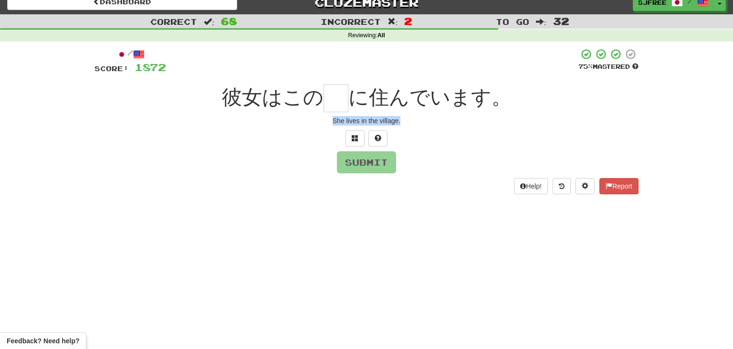
drag, startPoint x: 331, startPoint y: 117, endPoint x: 447, endPoint y: 125, distance: 115.7
click at [447, 125] on div "She lives in the village." at bounding box center [366, 121] width 544 height 10
type input "*"
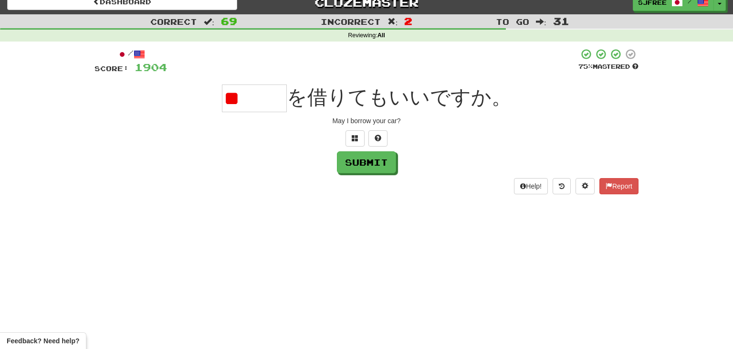
type input "*"
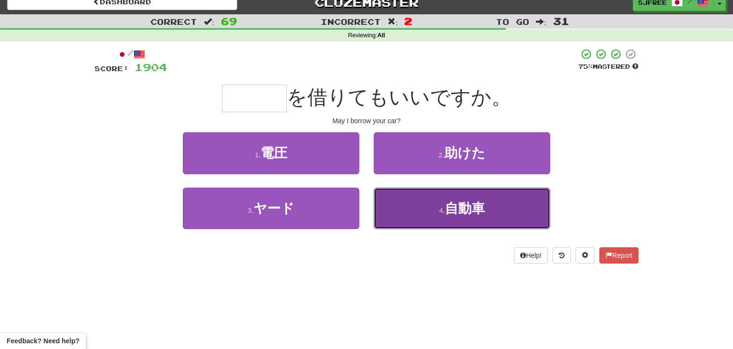
click at [434, 212] on button "4 . 自動車" at bounding box center [462, 208] width 177 height 42
type input "***"
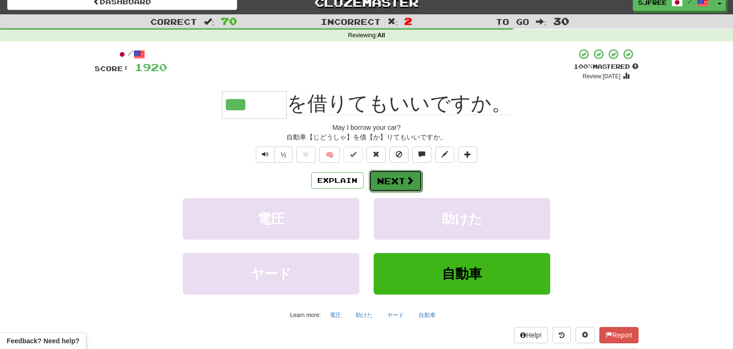
click at [376, 175] on button "Next" at bounding box center [395, 181] width 53 height 22
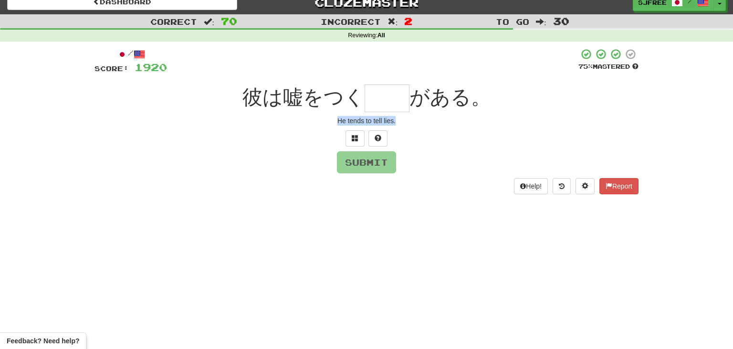
drag, startPoint x: 336, startPoint y: 119, endPoint x: 438, endPoint y: 123, distance: 102.2
click at [438, 123] on div "He tends to tell lies." at bounding box center [366, 121] width 544 height 10
click at [375, 95] on input "text" at bounding box center [386, 98] width 45 height 28
type input "*"
type input "**"
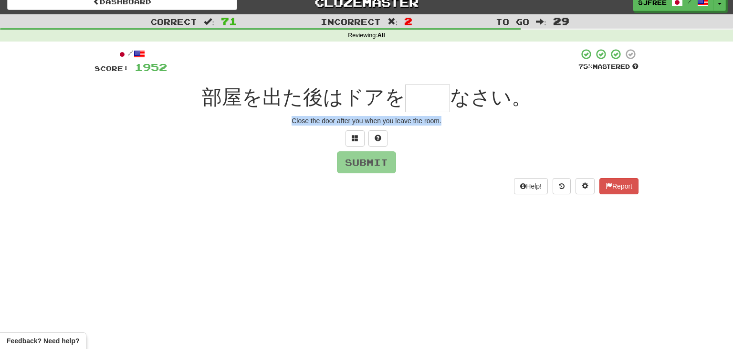
drag, startPoint x: 289, startPoint y: 121, endPoint x: 470, endPoint y: 130, distance: 181.0
click at [470, 130] on div "/ Score: 1952 75 % Mastered 部屋を出た後はドアを なさい。 Close the door after you when you l…" at bounding box center [366, 121] width 544 height 146
click at [424, 103] on input "text" at bounding box center [427, 98] width 45 height 28
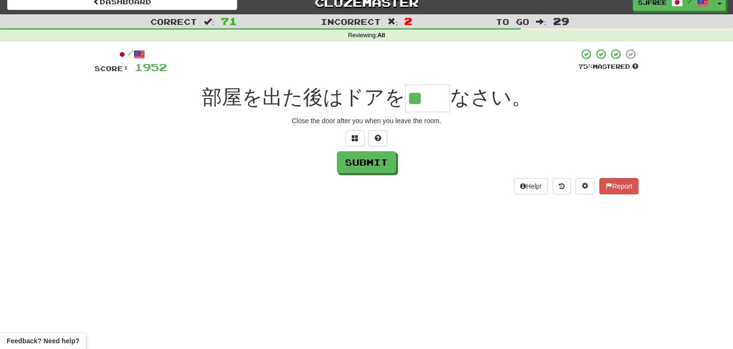
type input "**"
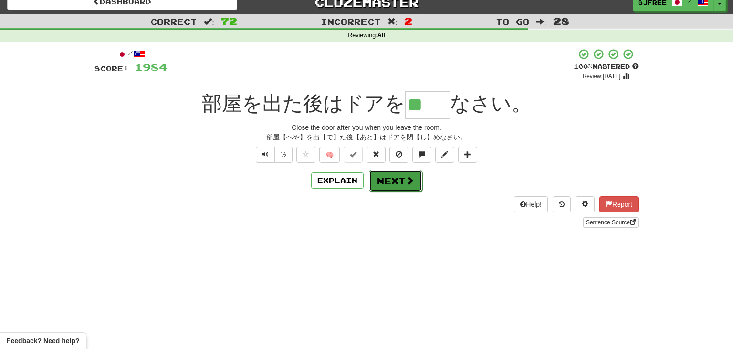
click at [397, 186] on button "Next" at bounding box center [395, 181] width 53 height 22
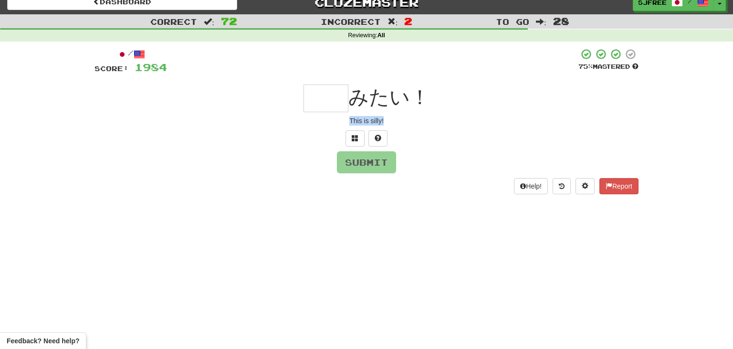
drag, startPoint x: 349, startPoint y: 116, endPoint x: 407, endPoint y: 126, distance: 59.0
click at [407, 126] on div "/ Score: 1984 75 % Mastered みたい！ This is silly! Submit Help! Report" at bounding box center [366, 121] width 544 height 146
click at [333, 96] on input "text" at bounding box center [325, 98] width 45 height 28
type input "**"
drag, startPoint x: 346, startPoint y: 119, endPoint x: 436, endPoint y: 116, distance: 90.2
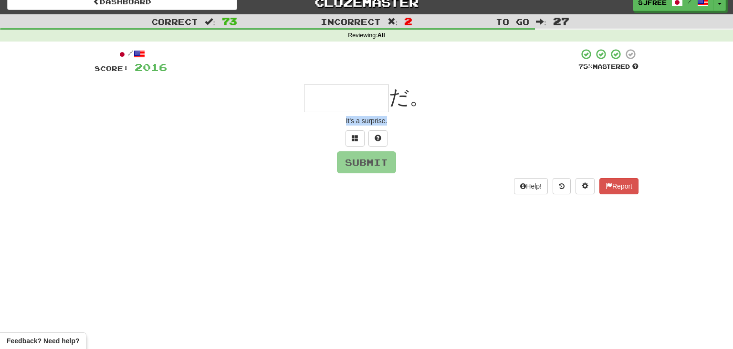
click at [436, 116] on div "/ Score: 2016 75 % Mastered だ。 It's a surprise. Submit Help! Report" at bounding box center [366, 121] width 544 height 146
click at [332, 103] on input "text" at bounding box center [346, 98] width 85 height 28
type input "*"
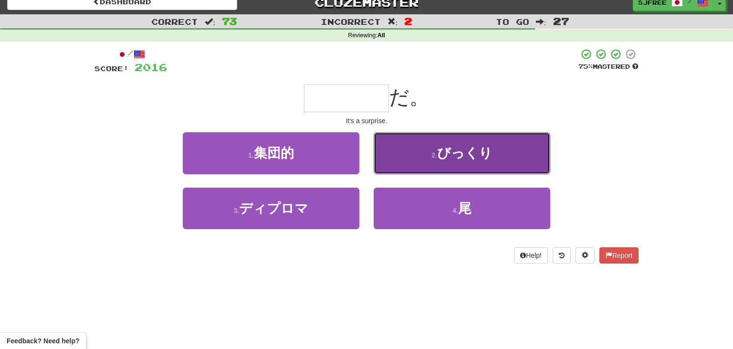
click at [436, 145] on button "2 . びっくり" at bounding box center [462, 153] width 177 height 42
type input "****"
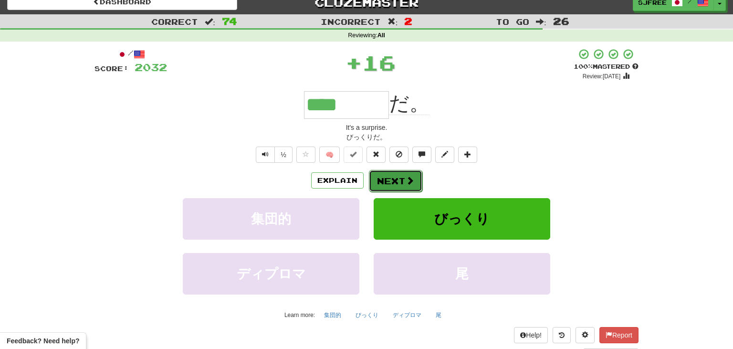
click at [397, 174] on button "Next" at bounding box center [395, 181] width 53 height 22
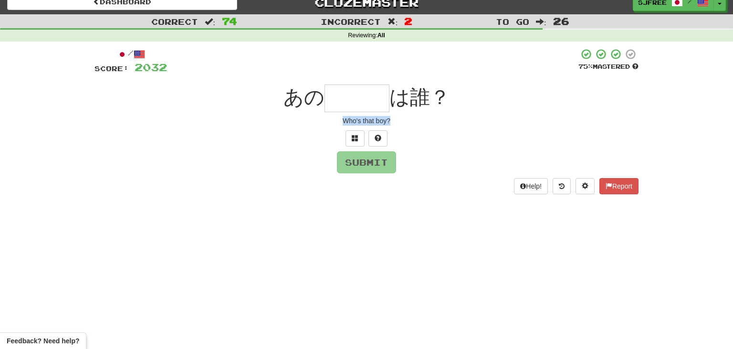
drag, startPoint x: 339, startPoint y: 119, endPoint x: 428, endPoint y: 123, distance: 89.3
click at [428, 123] on div "Who's that boy?" at bounding box center [366, 121] width 544 height 10
click at [363, 103] on input "text" at bounding box center [356, 98] width 65 height 28
type input "*"
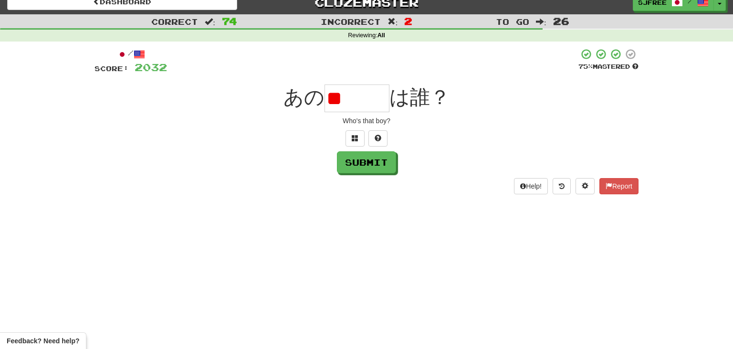
type input "*"
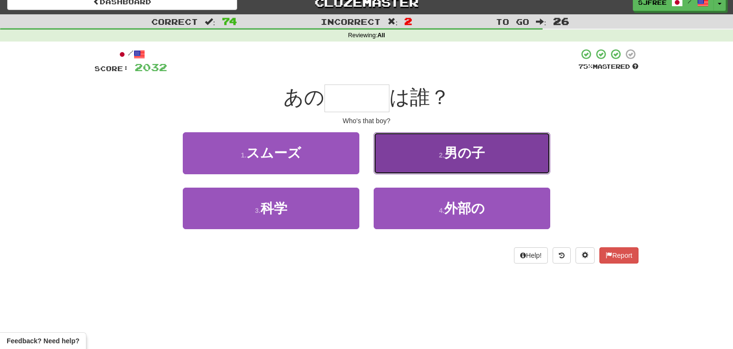
click at [387, 145] on button "2 . 男の子" at bounding box center [462, 153] width 177 height 42
type input "***"
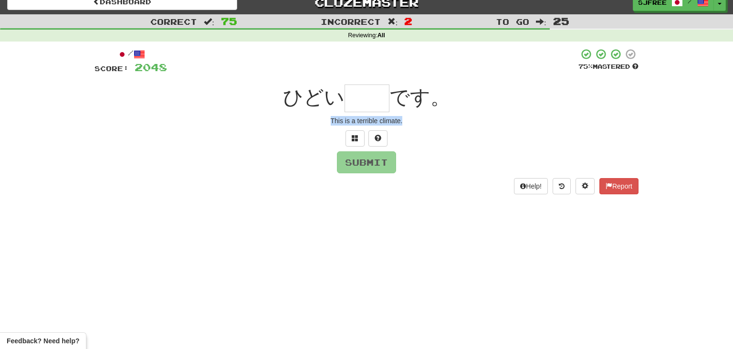
drag, startPoint x: 330, startPoint y: 117, endPoint x: 450, endPoint y: 129, distance: 120.8
click at [450, 129] on div "/ Score: 2048 75 % Mastered ひどい です。 This is a terrible climate. Submit Help! Re…" at bounding box center [366, 121] width 544 height 146
click at [360, 98] on input "text" at bounding box center [366, 98] width 45 height 28
type input "**"
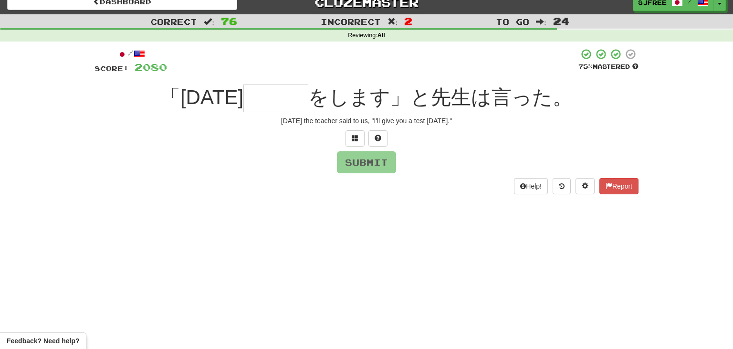
drag, startPoint x: 273, startPoint y: 121, endPoint x: 493, endPoint y: 127, distance: 220.0
click at [493, 127] on div "/ Score: 2080 75 % Mastered 「明日 をします」と先生は言った。 Yesterday the teacher said to us,…" at bounding box center [366, 121] width 544 height 146
click at [271, 96] on input "text" at bounding box center [275, 98] width 65 height 28
type input "***"
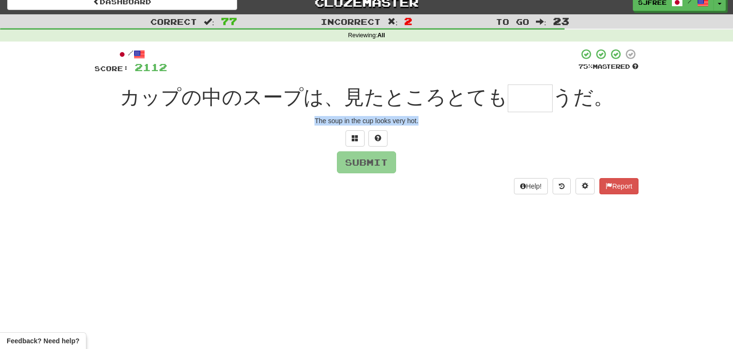
drag, startPoint x: 312, startPoint y: 118, endPoint x: 464, endPoint y: 123, distance: 151.8
click at [464, 123] on div "The soup in the cup looks very hot." at bounding box center [366, 121] width 544 height 10
click at [525, 94] on input "text" at bounding box center [530, 98] width 45 height 28
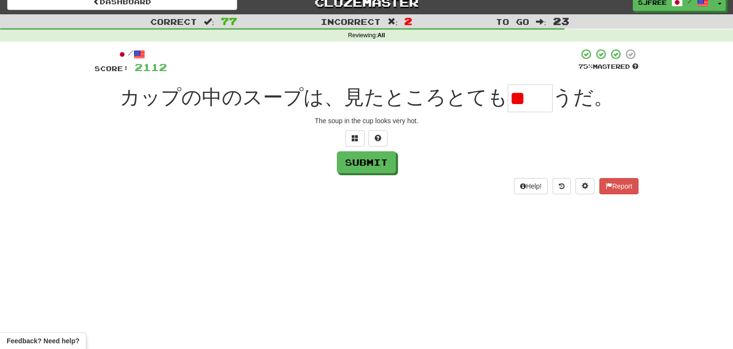
type input "*"
type input "**"
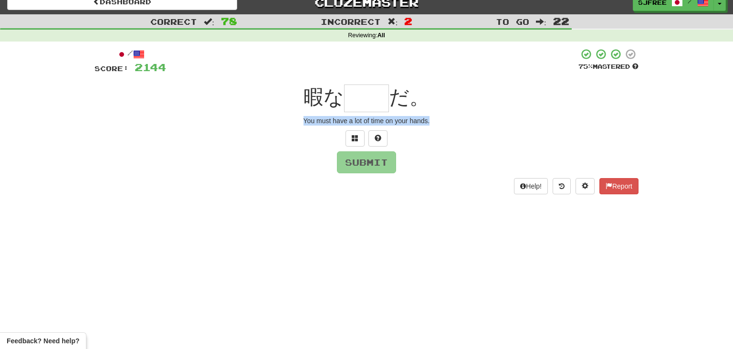
drag, startPoint x: 302, startPoint y: 118, endPoint x: 481, endPoint y: 125, distance: 178.6
click at [481, 125] on div "You must have a lot of time on your hands." at bounding box center [366, 121] width 544 height 10
click at [368, 102] on input "text" at bounding box center [366, 98] width 45 height 28
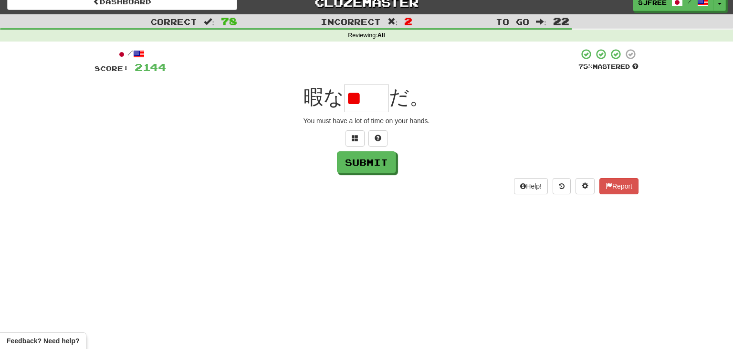
type input "*"
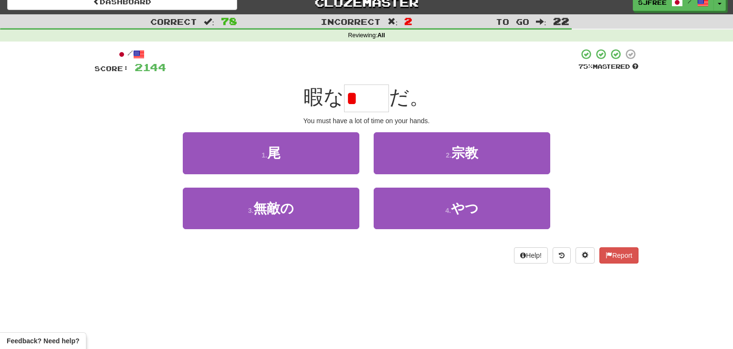
type input "*"
type input "**"
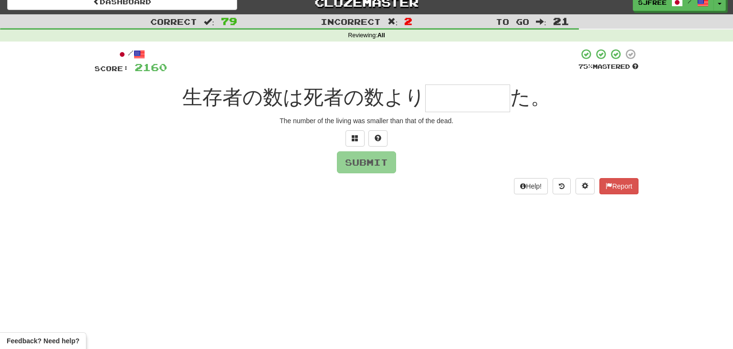
drag, startPoint x: 278, startPoint y: 122, endPoint x: 314, endPoint y: 135, distance: 38.3
drag, startPoint x: 275, startPoint y: 120, endPoint x: 493, endPoint y: 130, distance: 218.2
click at [493, 130] on div "/ Score: 2160 75 % Mastered 生存者の数は死者の数より た。 The number of the living was smalle…" at bounding box center [366, 121] width 544 height 146
click at [437, 91] on input "text" at bounding box center [467, 98] width 85 height 28
type input "****"
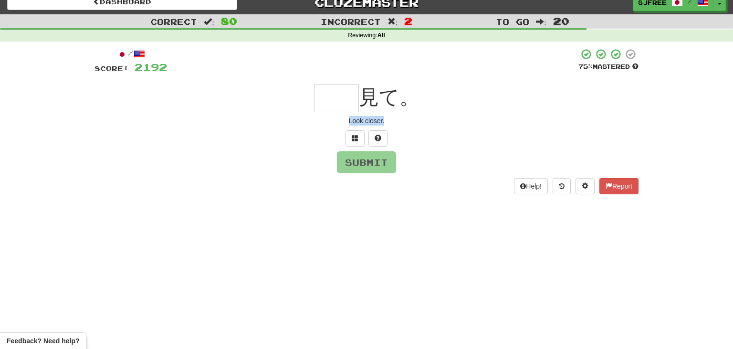
drag, startPoint x: 348, startPoint y: 123, endPoint x: 413, endPoint y: 127, distance: 65.5
click at [413, 127] on div "/ Score: 2192 75 % Mastered 見て。 Look closer. Submit Help! Report" at bounding box center [366, 121] width 544 height 146
click at [334, 93] on input "text" at bounding box center [336, 98] width 45 height 28
type input "*"
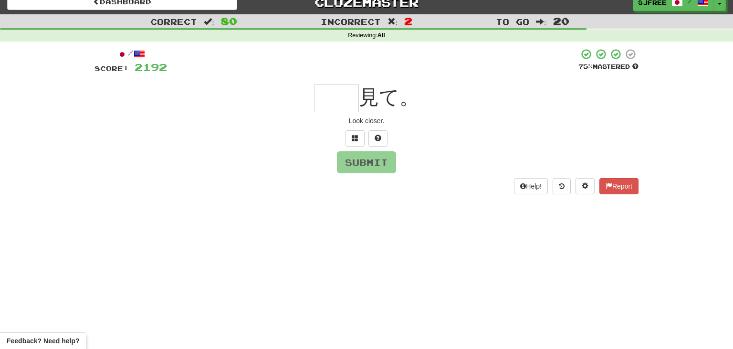
click at [335, 94] on input "text" at bounding box center [336, 98] width 45 height 28
type input "**"
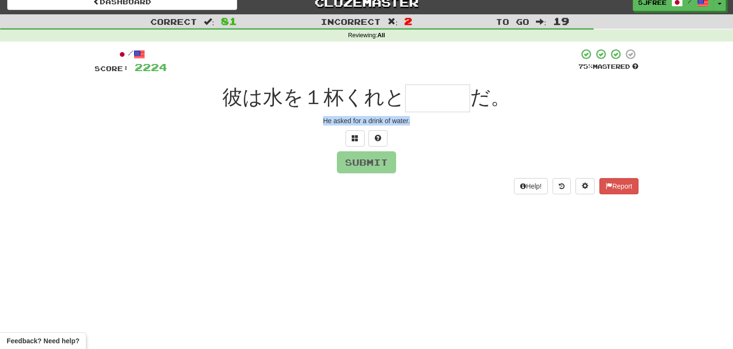
drag, startPoint x: 321, startPoint y: 119, endPoint x: 432, endPoint y: 128, distance: 112.0
click at [432, 128] on div "/ Score: 2224 75 % Mastered 彼は水を１杯くれと だ。 He asked for a drink of water. Submit …" at bounding box center [366, 121] width 544 height 146
click at [427, 103] on input "text" at bounding box center [437, 98] width 65 height 28
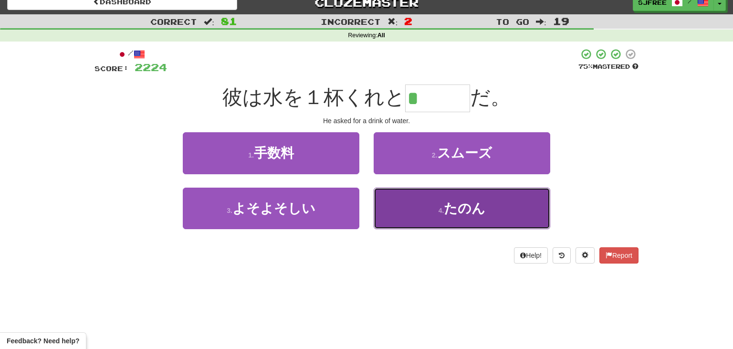
click at [530, 209] on button "4 . たのん" at bounding box center [462, 208] width 177 height 42
type input "***"
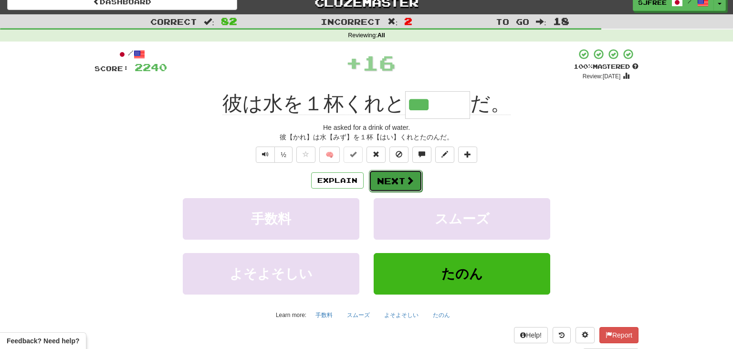
click at [390, 180] on button "Next" at bounding box center [395, 181] width 53 height 22
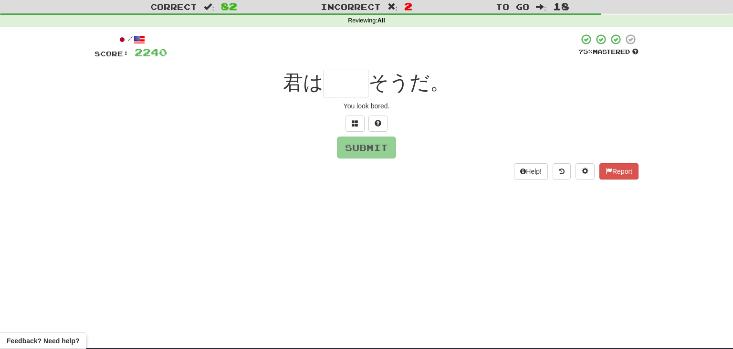
scroll to position [25, 0]
drag, startPoint x: 341, startPoint y: 105, endPoint x: 434, endPoint y: 111, distance: 93.2
click at [434, 111] on div "/ Score: 2240 75 % Mastered 君は そうだ。 You look bored. Submit Help! Report" at bounding box center [366, 106] width 544 height 146
click at [350, 80] on input "text" at bounding box center [345, 84] width 45 height 28
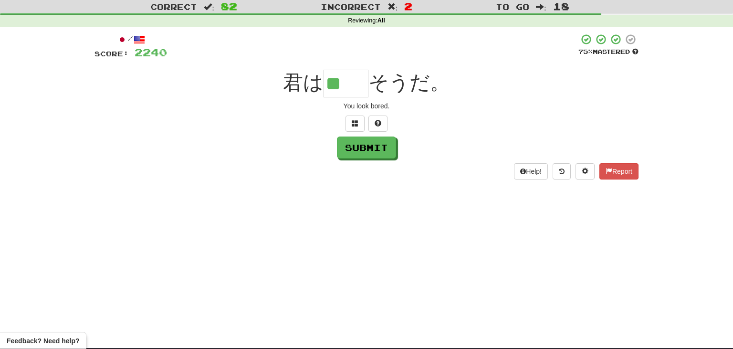
type input "**"
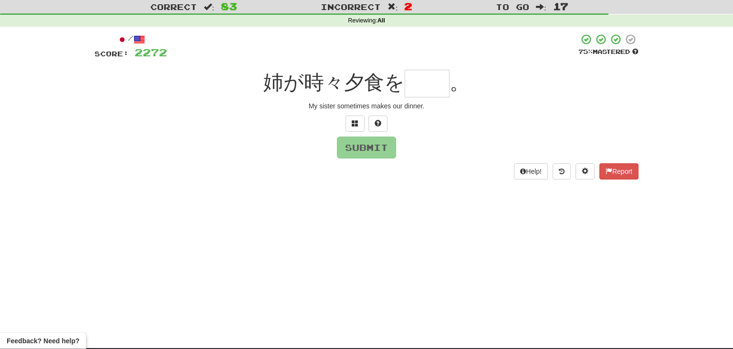
drag, startPoint x: 308, startPoint y: 106, endPoint x: 408, endPoint y: 115, distance: 100.6
drag, startPoint x: 309, startPoint y: 111, endPoint x: 302, endPoint y: 109, distance: 7.5
click at [302, 109] on div "/ Score: 2272 75 % Mastered 姉が時々夕食を 。 My sister sometimes makes our dinner. Sub…" at bounding box center [366, 106] width 544 height 146
drag, startPoint x: 310, startPoint y: 104, endPoint x: 495, endPoint y: 108, distance: 185.1
click at [495, 108] on div "My sister sometimes makes our dinner." at bounding box center [366, 106] width 544 height 10
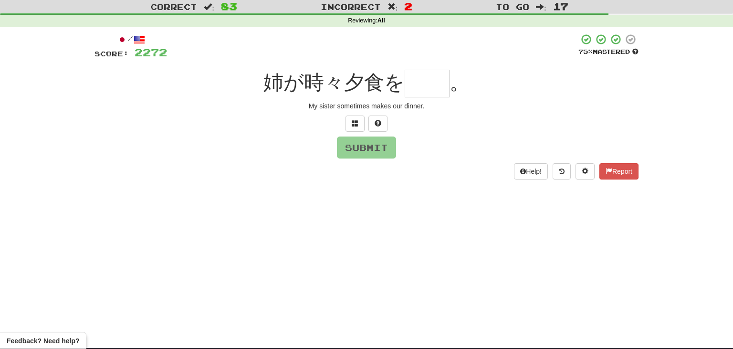
click at [409, 82] on input "text" at bounding box center [427, 84] width 45 height 28
type input "*"
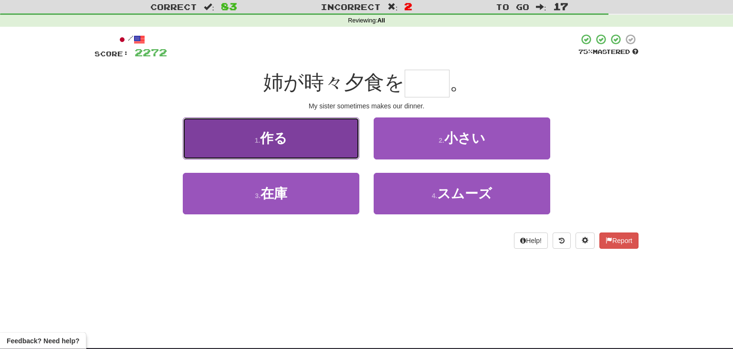
click at [323, 140] on button "1 . 作る" at bounding box center [271, 138] width 177 height 42
type input "**"
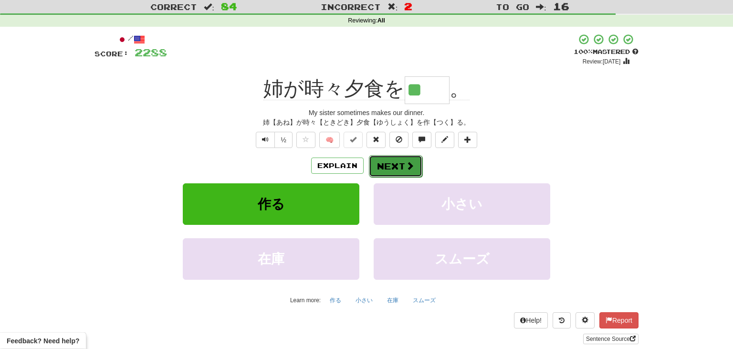
click at [406, 162] on span at bounding box center [410, 165] width 9 height 9
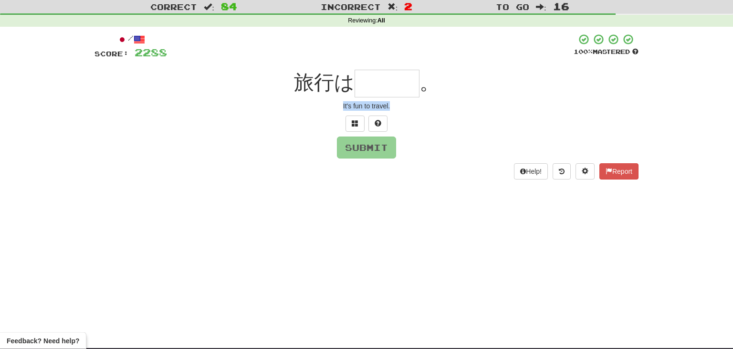
drag, startPoint x: 336, startPoint y: 104, endPoint x: 431, endPoint y: 105, distance: 94.5
click at [431, 105] on div "It's fun to travel." at bounding box center [366, 106] width 544 height 10
click at [373, 85] on input "text" at bounding box center [386, 84] width 65 height 28
type input "***"
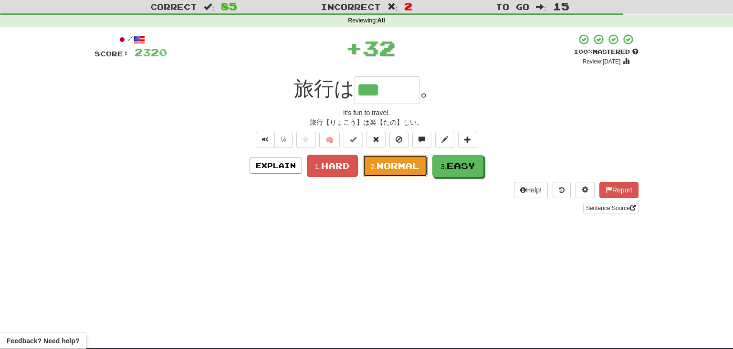
click at [396, 172] on button "2. Normal" at bounding box center [395, 166] width 65 height 22
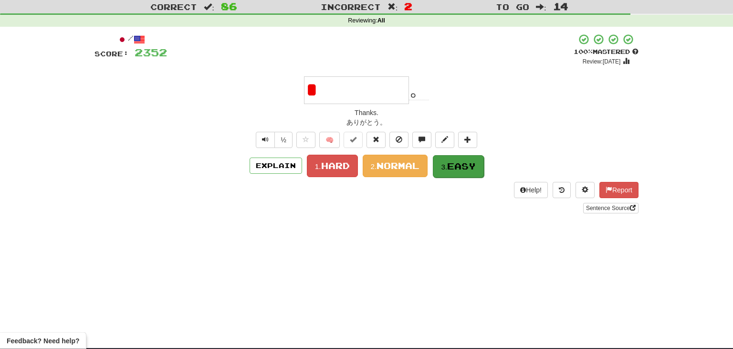
type input "*"
click at [463, 168] on button "3. Easy" at bounding box center [458, 166] width 51 height 22
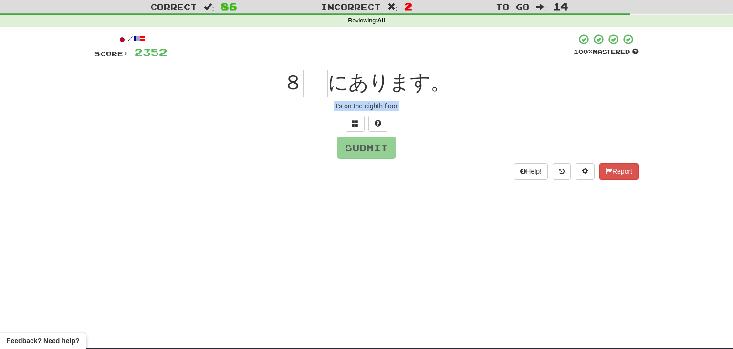
drag, startPoint x: 330, startPoint y: 106, endPoint x: 451, endPoint y: 111, distance: 121.3
click at [451, 111] on div "It's on the eighth floor." at bounding box center [366, 106] width 544 height 10
click at [309, 89] on input "text" at bounding box center [315, 84] width 25 height 28
type input "*"
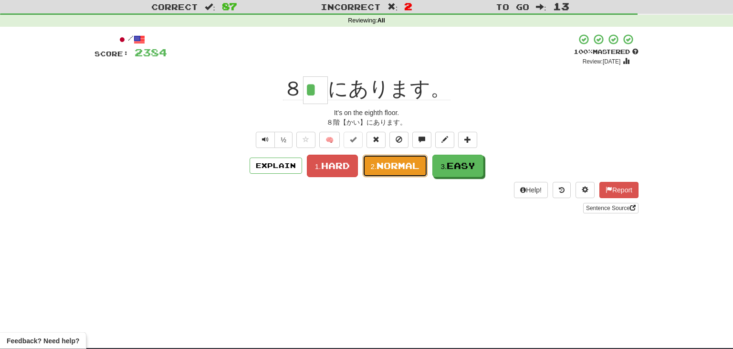
click at [390, 167] on span "Normal" at bounding box center [397, 165] width 43 height 10
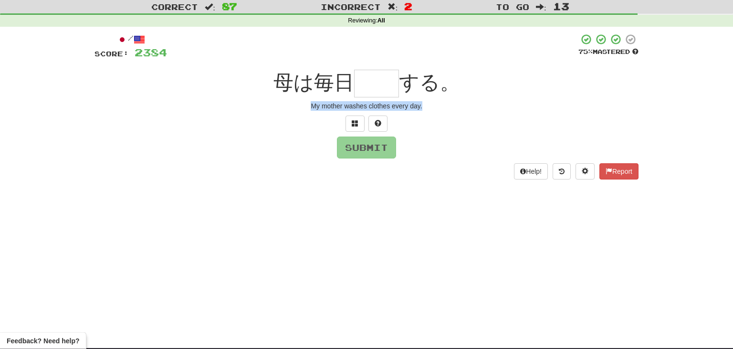
drag, startPoint x: 308, startPoint y: 102, endPoint x: 465, endPoint y: 107, distance: 156.6
click at [465, 107] on div "My mother washes clothes every day." at bounding box center [366, 106] width 544 height 10
click at [371, 79] on input "text" at bounding box center [376, 84] width 45 height 28
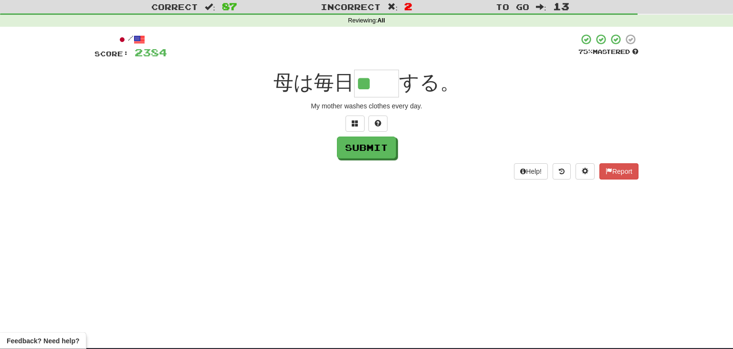
type input "**"
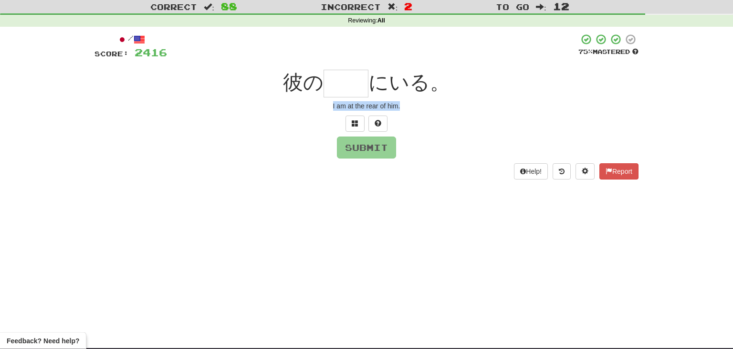
drag, startPoint x: 325, startPoint y: 107, endPoint x: 444, endPoint y: 110, distance: 118.8
click at [444, 110] on div "I am at the rear of him." at bounding box center [366, 106] width 544 height 10
click at [344, 84] on input "text" at bounding box center [345, 84] width 45 height 28
type input "**"
drag, startPoint x: 337, startPoint y: 103, endPoint x: 400, endPoint y: 116, distance: 64.4
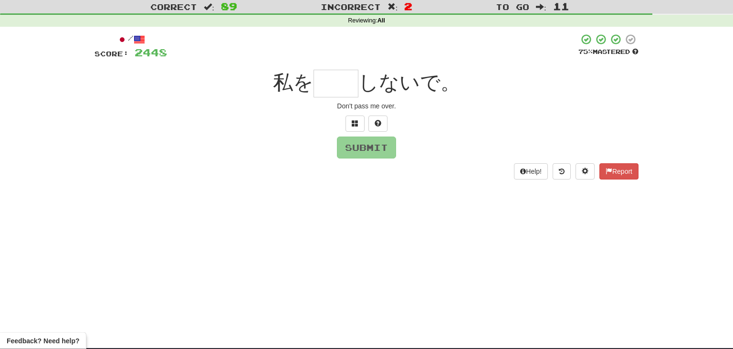
scroll to position [26, 0]
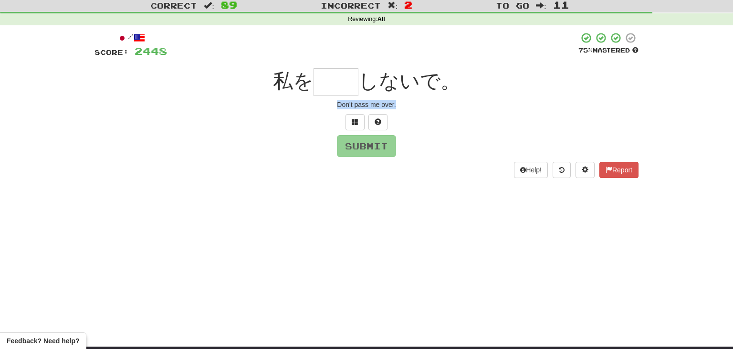
drag, startPoint x: 333, startPoint y: 103, endPoint x: 448, endPoint y: 99, distance: 115.0
click at [448, 99] on div "/ Score: 2448 75 % Mastered 私を しないで。 Don't pass me over. Submit Help! Report" at bounding box center [366, 105] width 544 height 146
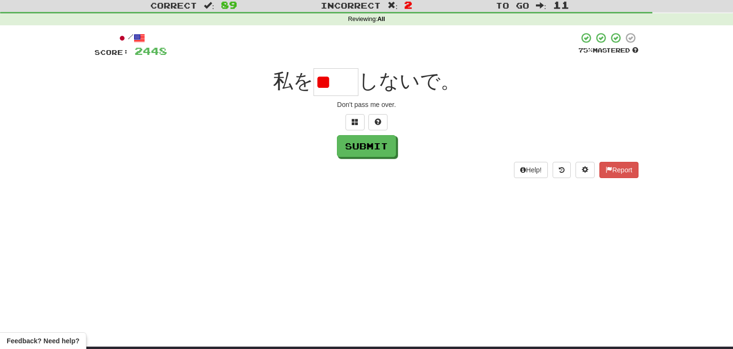
scroll to position [0, 0]
type input "*"
type input "**"
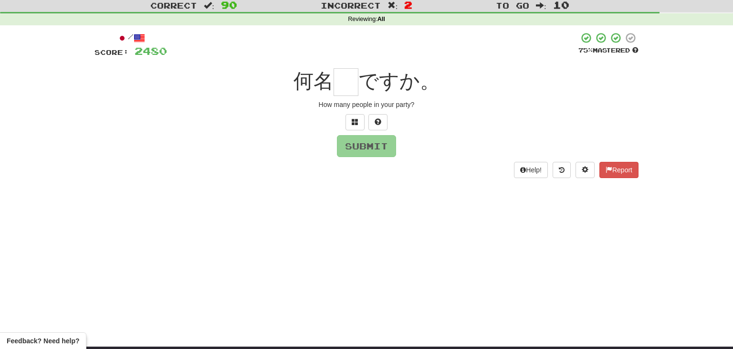
drag, startPoint x: 319, startPoint y: 103, endPoint x: 442, endPoint y: 109, distance: 123.7
drag, startPoint x: 318, startPoint y: 105, endPoint x: 381, endPoint y: 104, distance: 62.5
click at [322, 104] on div "How many people in your party?" at bounding box center [366, 105] width 544 height 10
drag, startPoint x: 317, startPoint y: 104, endPoint x: 468, endPoint y: 103, distance: 150.8
click at [468, 103] on div "How many people in your party?" at bounding box center [366, 105] width 544 height 10
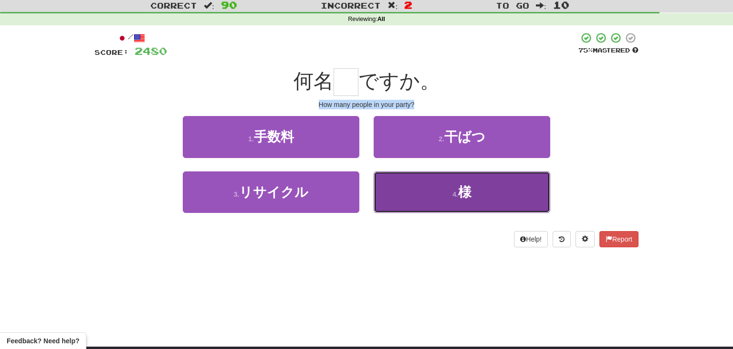
click at [444, 207] on button "4 . 様" at bounding box center [462, 192] width 177 height 42
type input "*"
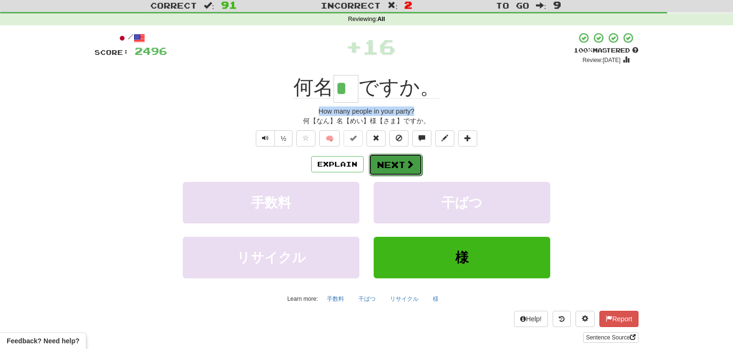
click at [407, 163] on span at bounding box center [410, 164] width 9 height 9
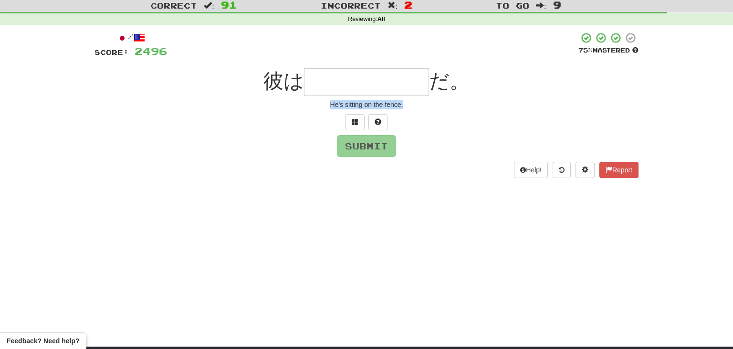
drag, startPoint x: 323, startPoint y: 104, endPoint x: 475, endPoint y: 116, distance: 152.2
click at [475, 116] on div "/ Score: 2496 75 % Mastered 彼は だ。 He's sitting on the fence. Submit Help! Report" at bounding box center [366, 105] width 544 height 146
click at [334, 79] on input "text" at bounding box center [366, 82] width 125 height 28
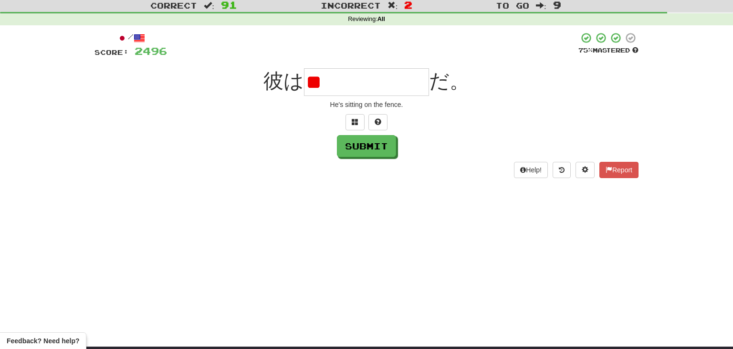
type input "*"
click at [355, 122] on span at bounding box center [355, 121] width 7 height 7
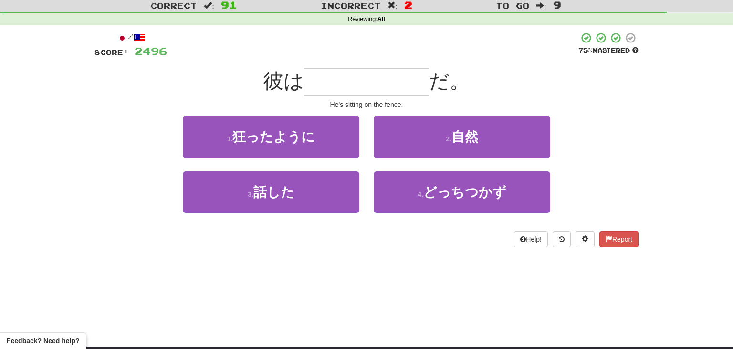
click at [398, 65] on div "/ Score: 2496 75 % Mastered 彼は だ。 He's sitting on the fence. 1 . 狂ったように 2 . 自然 …" at bounding box center [366, 139] width 544 height 215
click at [348, 82] on input "text" at bounding box center [366, 82] width 125 height 28
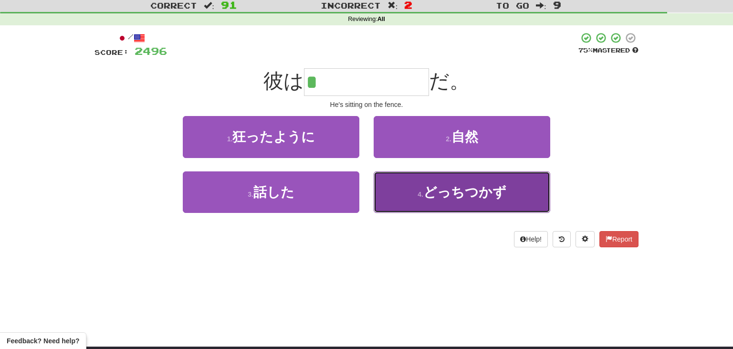
click at [495, 189] on span "どっちつかず" at bounding box center [464, 192] width 83 height 15
type input "******"
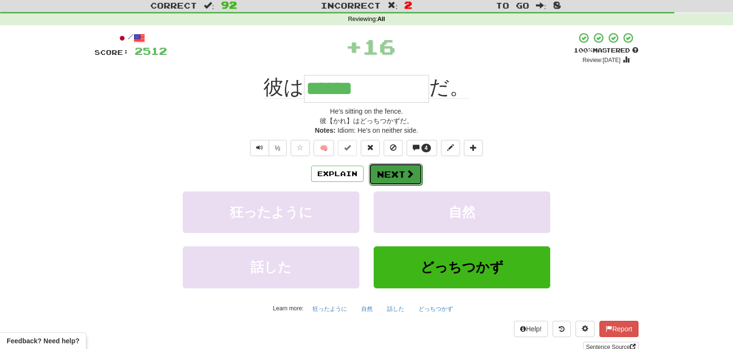
click at [407, 171] on span at bounding box center [410, 173] width 9 height 9
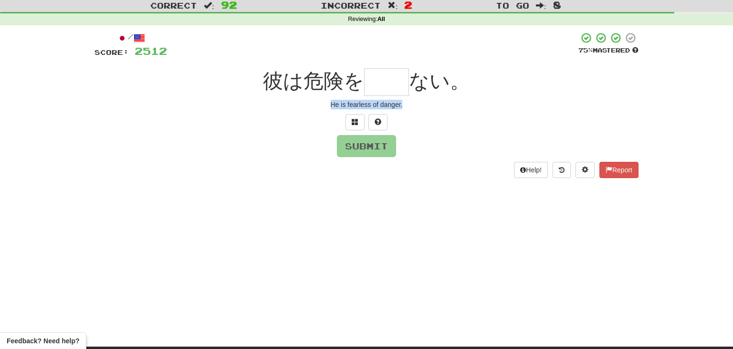
drag, startPoint x: 327, startPoint y: 99, endPoint x: 446, endPoint y: 112, distance: 119.1
click at [446, 112] on div "/ Score: 2512 75 % Mastered 彼は危険を ない。 He is fearless of danger. Submit Help! Re…" at bounding box center [366, 105] width 544 height 146
click at [384, 82] on input "text" at bounding box center [386, 82] width 45 height 28
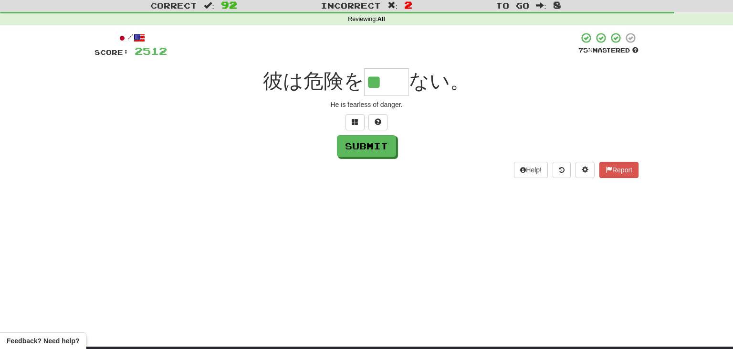
type input "**"
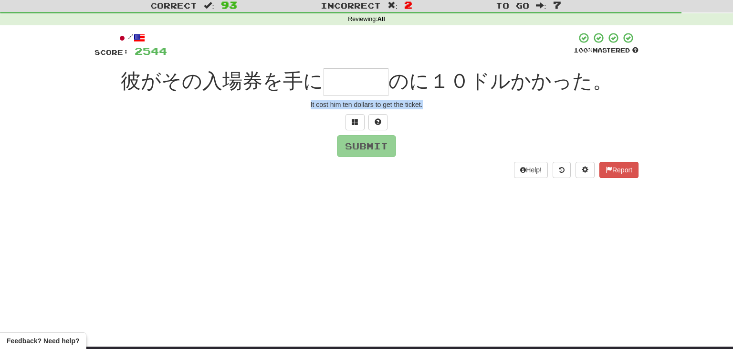
drag, startPoint x: 309, startPoint y: 105, endPoint x: 485, endPoint y: 109, distance: 176.1
click at [485, 109] on div "It cost him ten dollars to get the ticket." at bounding box center [366, 105] width 544 height 10
click at [301, 53] on div at bounding box center [370, 45] width 406 height 26
click at [345, 78] on input "text" at bounding box center [355, 82] width 65 height 28
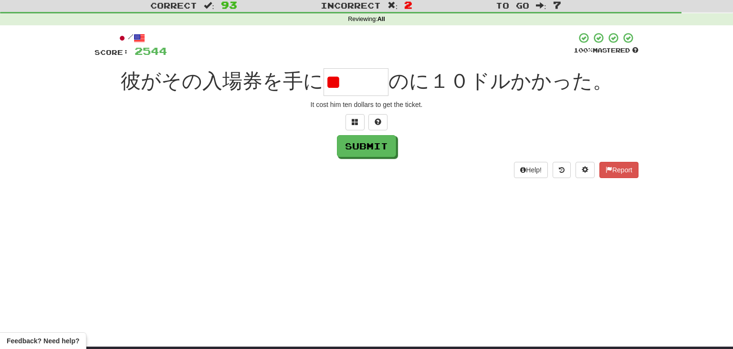
type input "*"
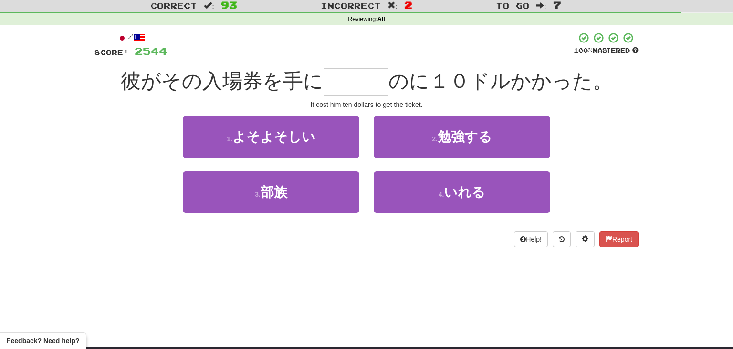
click at [390, 83] on span "のに１０ドルかかった。" at bounding box center [500, 81] width 224 height 22
click at [341, 83] on input "text" at bounding box center [355, 82] width 65 height 28
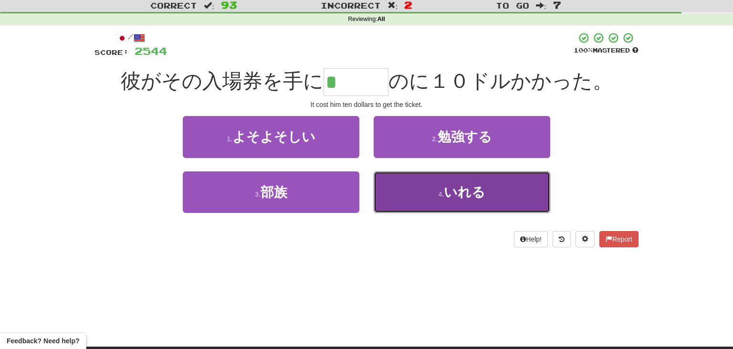
click at [486, 187] on button "4 . いれる" at bounding box center [462, 192] width 177 height 42
type input "***"
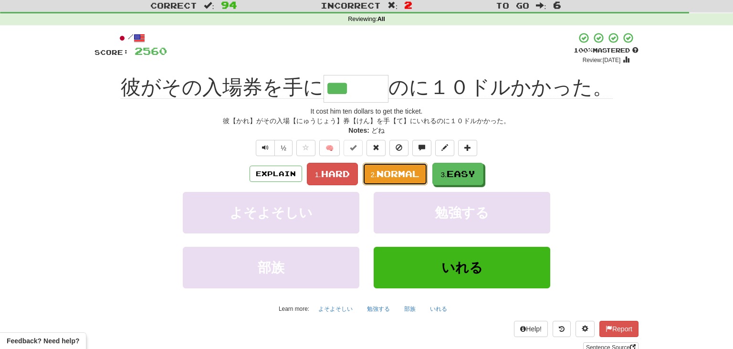
click at [391, 179] on button "2. Normal" at bounding box center [395, 174] width 65 height 22
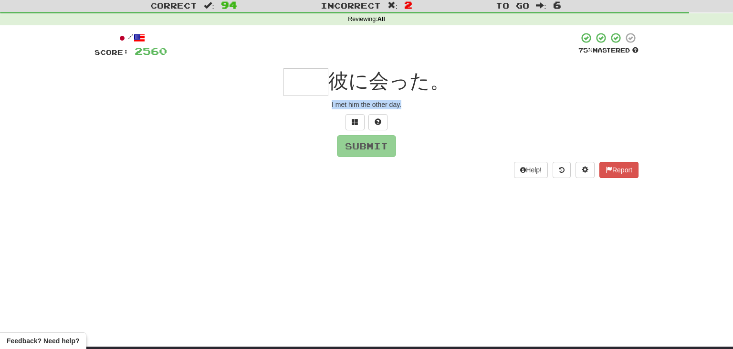
drag, startPoint x: 326, startPoint y: 101, endPoint x: 459, endPoint y: 113, distance: 134.1
click at [459, 113] on div "/ Score: 2560 75 % Mastered 彼に会った。 I met him the other day. Submit Help! Report" at bounding box center [366, 105] width 544 height 146
click at [308, 84] on input "text" at bounding box center [305, 82] width 45 height 28
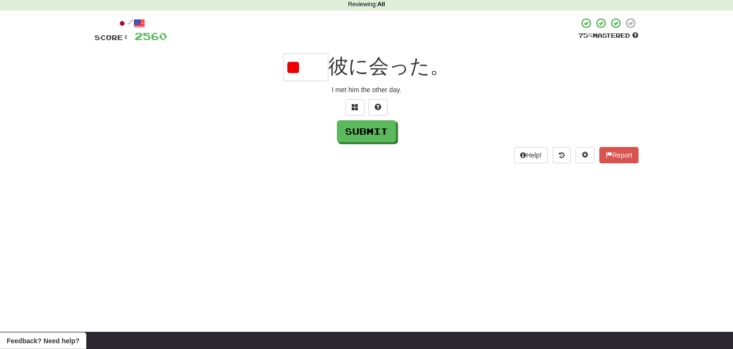
type input "*"
click at [297, 62] on input "text" at bounding box center [305, 67] width 45 height 28
type input "**"
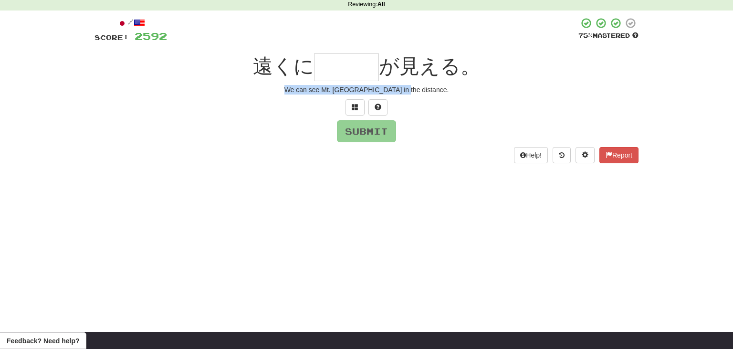
drag, startPoint x: 312, startPoint y: 89, endPoint x: 469, endPoint y: 95, distance: 156.6
click at [469, 95] on div "/ Score: 2592 75 % Mastered 遠くに が見える。 We can see Mt. Fuji in the distance. Subm…" at bounding box center [366, 90] width 544 height 146
click at [331, 70] on input "text" at bounding box center [346, 67] width 65 height 28
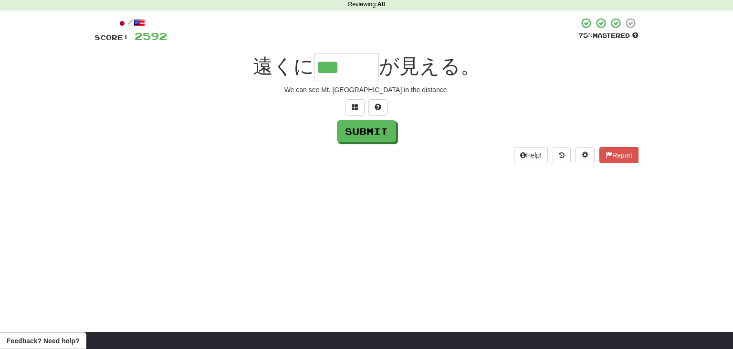
type input "***"
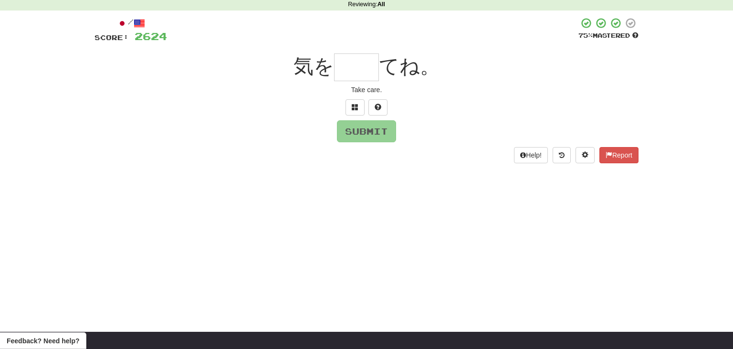
drag, startPoint x: 348, startPoint y: 89, endPoint x: 402, endPoint y: 91, distance: 54.0
drag, startPoint x: 350, startPoint y: 86, endPoint x: 400, endPoint y: 74, distance: 51.6
click at [400, 74] on div "/ Score: 2624 75 % Mastered 気を てね。 Take care. Submit Help! Report" at bounding box center [366, 90] width 544 height 146
click at [352, 89] on div "Take care." at bounding box center [366, 90] width 544 height 10
drag, startPoint x: 352, startPoint y: 89, endPoint x: 404, endPoint y: 92, distance: 52.1
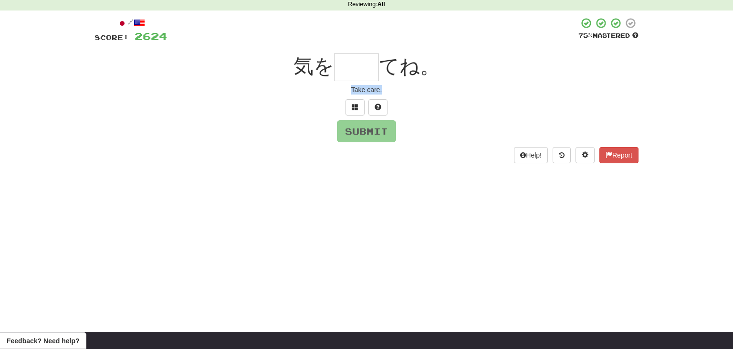
click at [404, 92] on div "Take care." at bounding box center [366, 90] width 544 height 10
click at [358, 68] on input "text" at bounding box center [356, 67] width 45 height 28
type input "**"
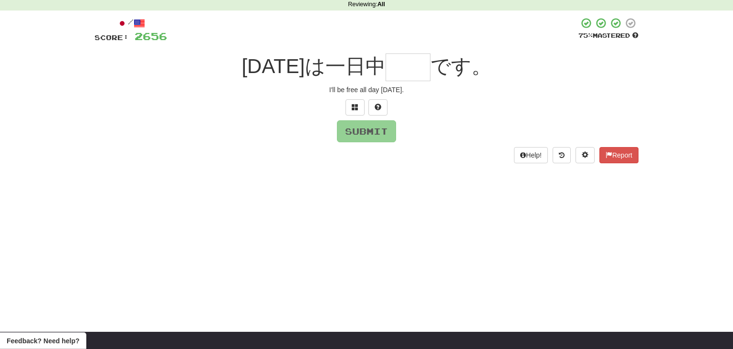
drag, startPoint x: 325, startPoint y: 89, endPoint x: 418, endPoint y: 96, distance: 93.8
drag, startPoint x: 323, startPoint y: 91, endPoint x: 429, endPoint y: 100, distance: 105.8
click at [429, 100] on div "/ Score: 2656 75 % Mastered あしたは一日中 です。 I'll be free all day tomorrow. Submit H…" at bounding box center [366, 90] width 544 height 146
click at [390, 57] on input "text" at bounding box center [407, 67] width 45 height 28
type input "**"
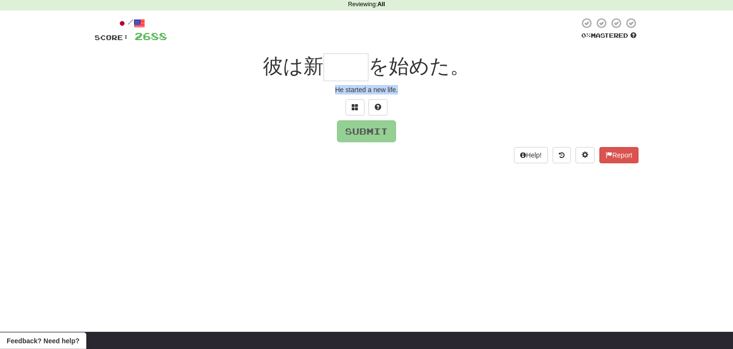
drag, startPoint x: 329, startPoint y: 91, endPoint x: 428, endPoint y: 89, distance: 99.7
click at [428, 89] on div "He started a new life." at bounding box center [366, 90] width 544 height 10
click at [347, 71] on input "text" at bounding box center [345, 67] width 45 height 28
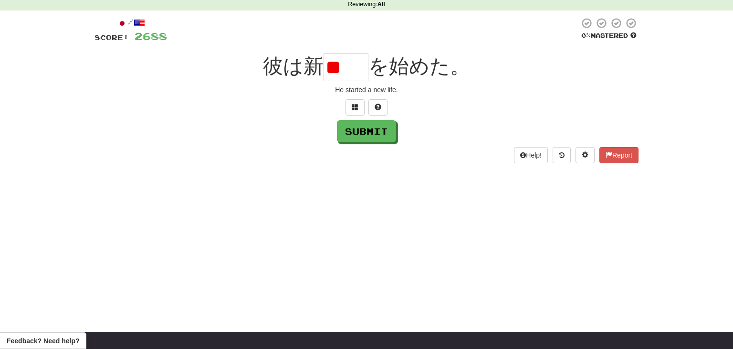
type input "*"
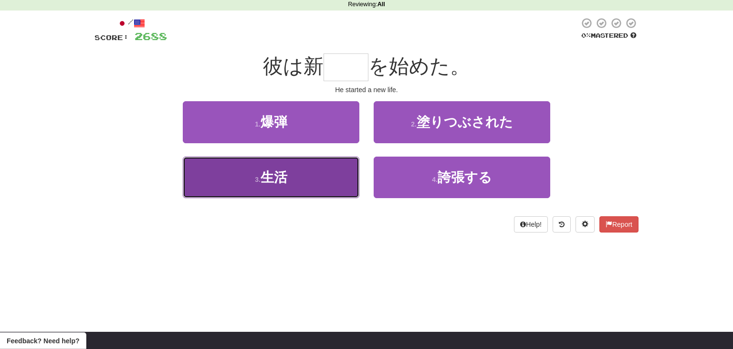
click at [307, 183] on button "3 . 生活" at bounding box center [271, 177] width 177 height 42
type input "**"
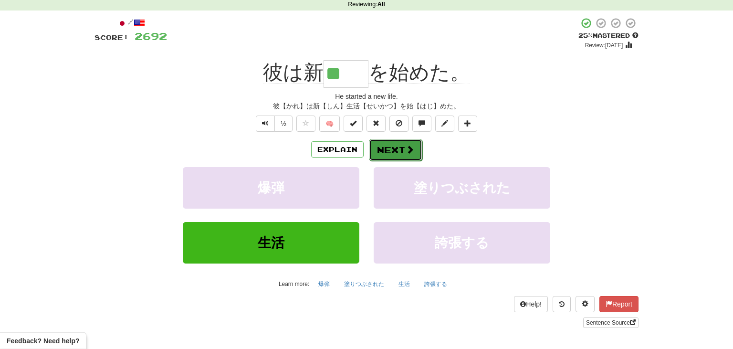
click at [400, 150] on button "Next" at bounding box center [395, 150] width 53 height 22
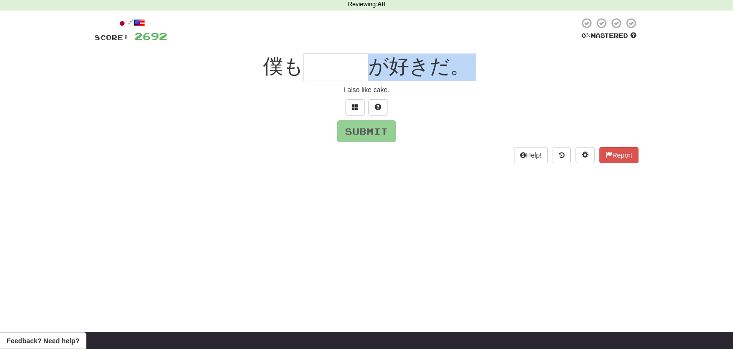
drag, startPoint x: 335, startPoint y: 86, endPoint x: 343, endPoint y: 77, distance: 11.9
click at [343, 77] on div "/ Score: 2692 0 % Mastered 僕も が好きだ。 I also like cake. Submit Help! Report" at bounding box center [366, 90] width 544 height 146
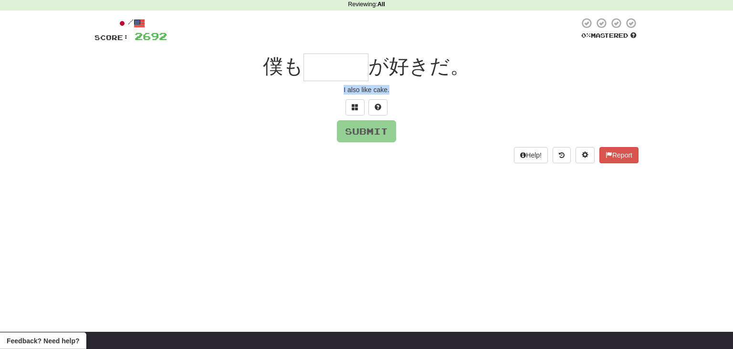
drag, startPoint x: 343, startPoint y: 88, endPoint x: 428, endPoint y: 94, distance: 85.6
click at [428, 94] on div "I also like cake." at bounding box center [366, 90] width 544 height 10
click at [313, 70] on input "text" at bounding box center [335, 67] width 65 height 28
type input "*"
type input "***"
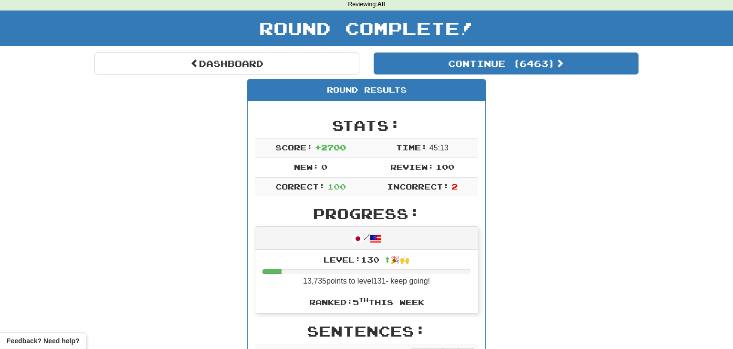
drag, startPoint x: 732, startPoint y: 14, endPoint x: 732, endPoint y: 7, distance: 7.6
drag, startPoint x: 732, startPoint y: 15, endPoint x: 730, endPoint y: 7, distance: 8.5
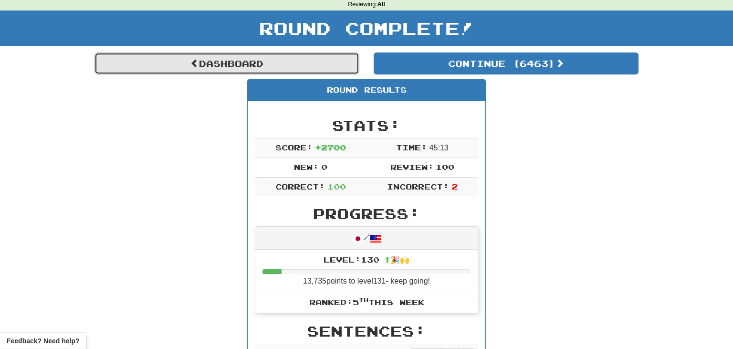
click at [201, 64] on link "Dashboard" at bounding box center [226, 63] width 265 height 22
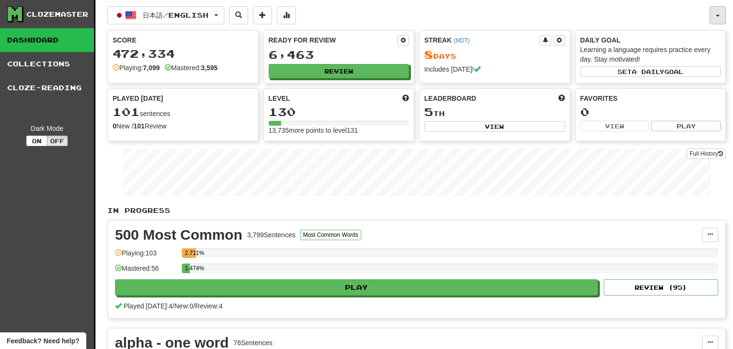
click at [718, 17] on button "button" at bounding box center [717, 15] width 16 height 18
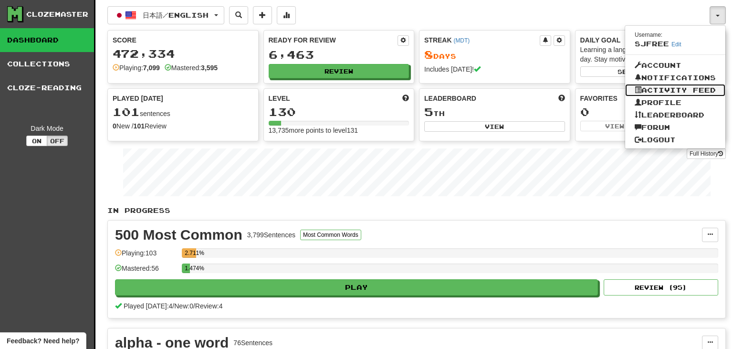
click at [698, 91] on link "Activity Feed" at bounding box center [675, 90] width 100 height 12
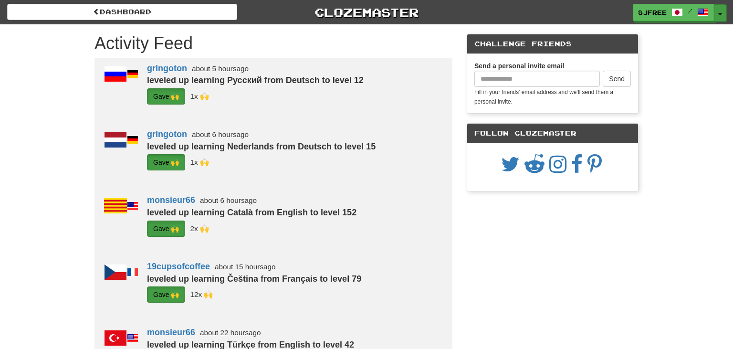
click at [722, 10] on button "Toggle Dropdown" at bounding box center [720, 12] width 12 height 17
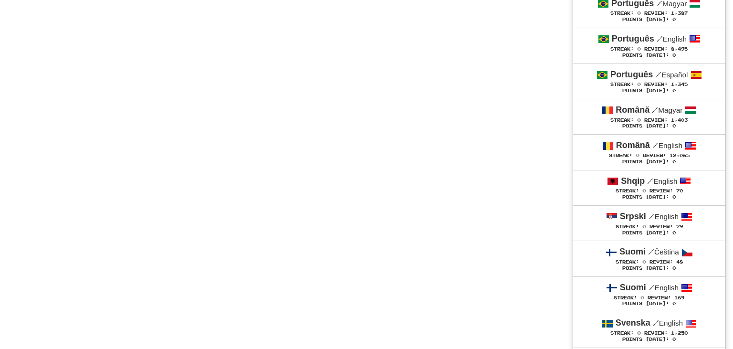
scroll to position [2634, 0]
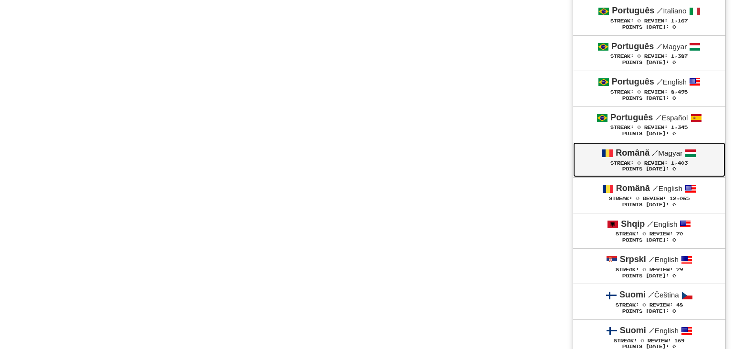
click at [655, 160] on span "Review:" at bounding box center [655, 162] width 23 height 5
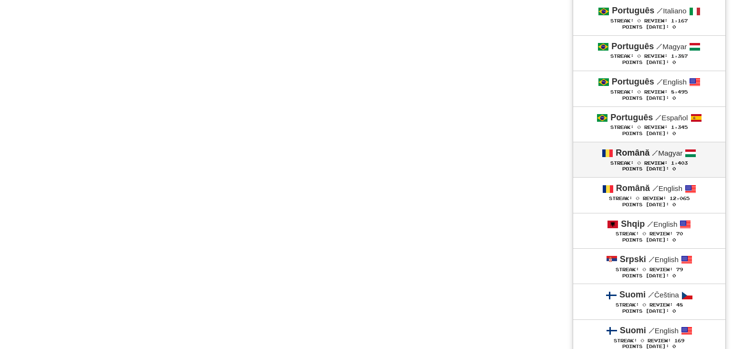
scroll to position [2051, 0]
